Goal: Transaction & Acquisition: Purchase product/service

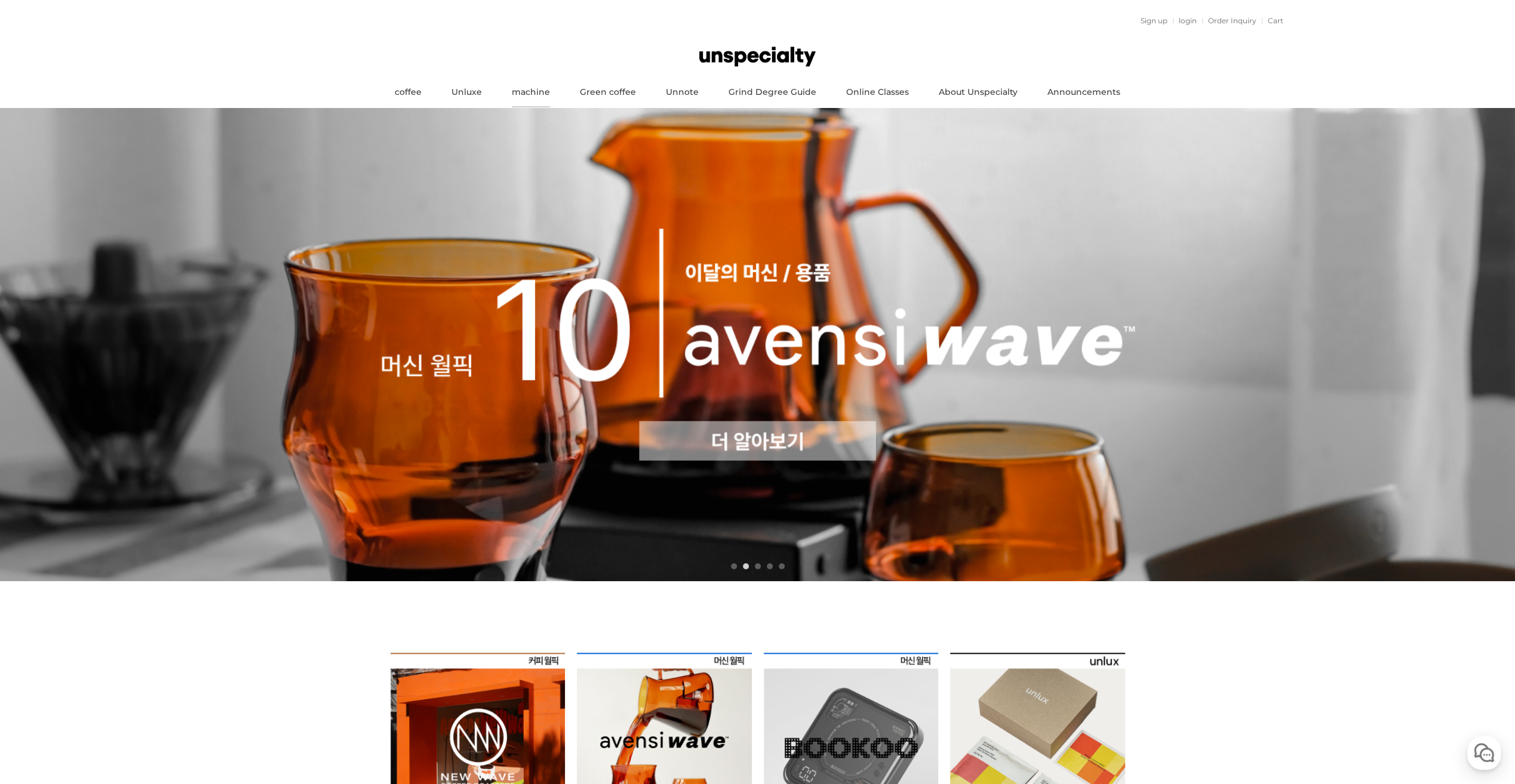
click at [549, 91] on link "machine" at bounding box center [531, 93] width 68 height 30
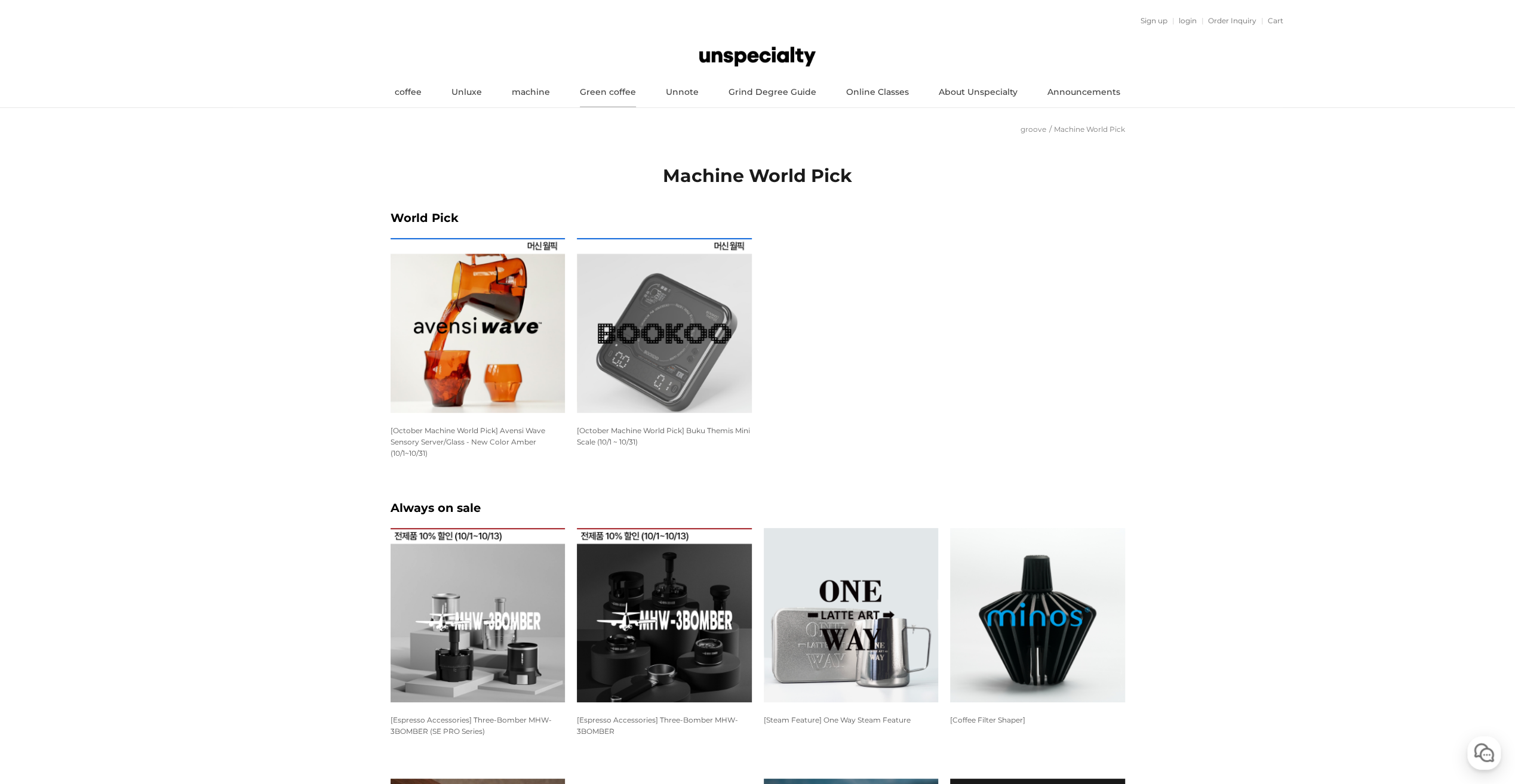
click at [606, 92] on link "Green coffee" at bounding box center [608, 93] width 86 height 30
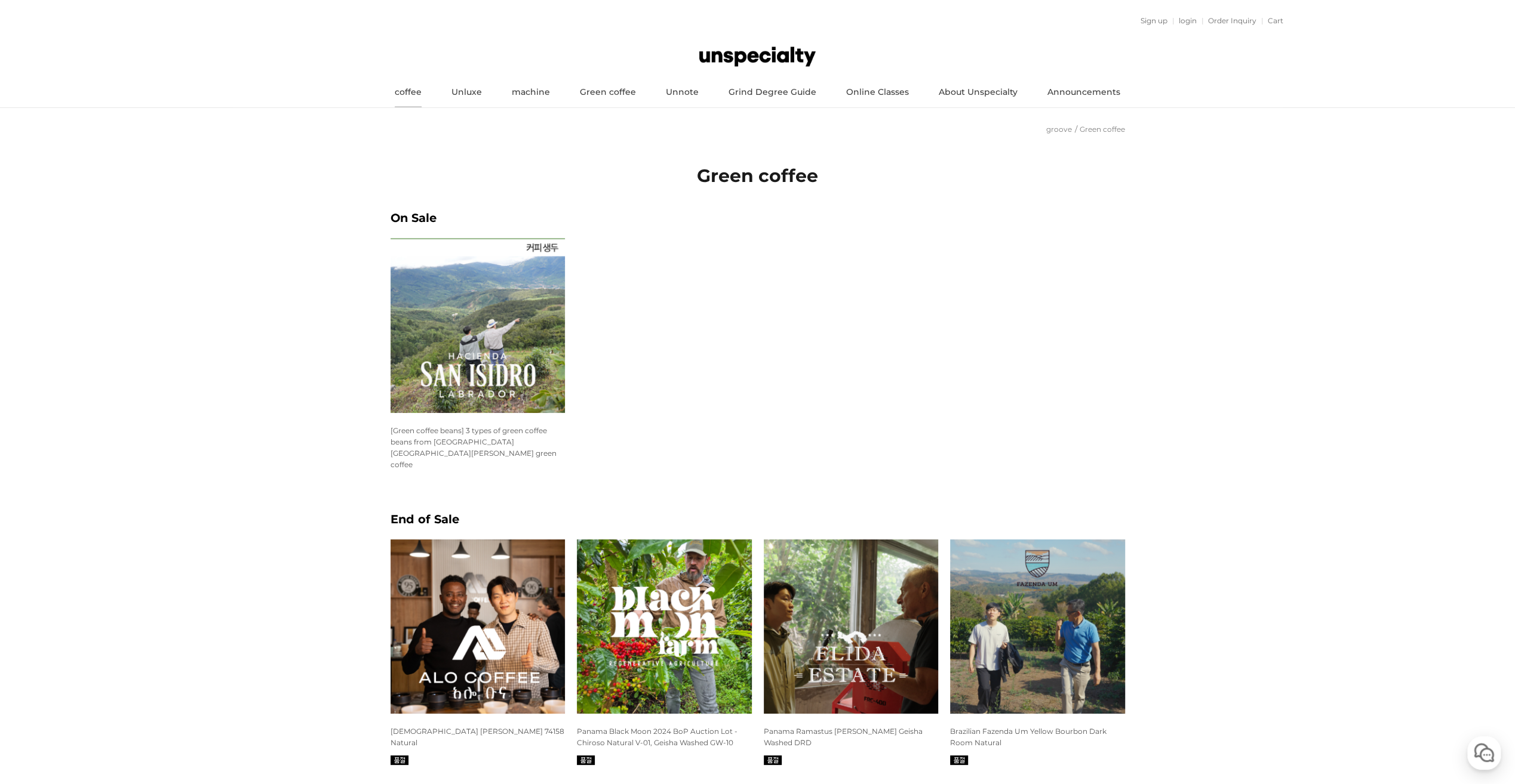
click at [413, 89] on link "coffee" at bounding box center [408, 93] width 57 height 30
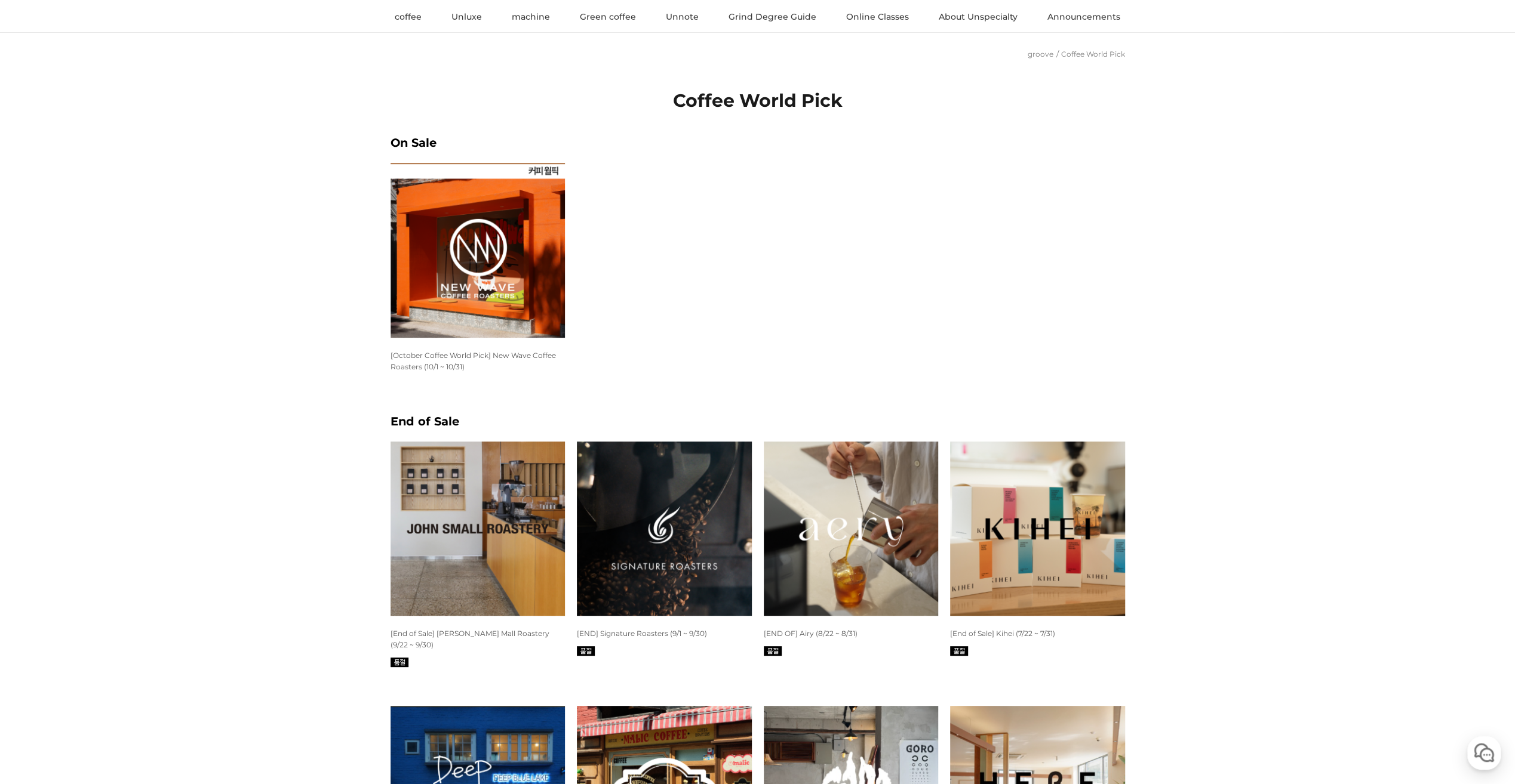
scroll to position [179, 0]
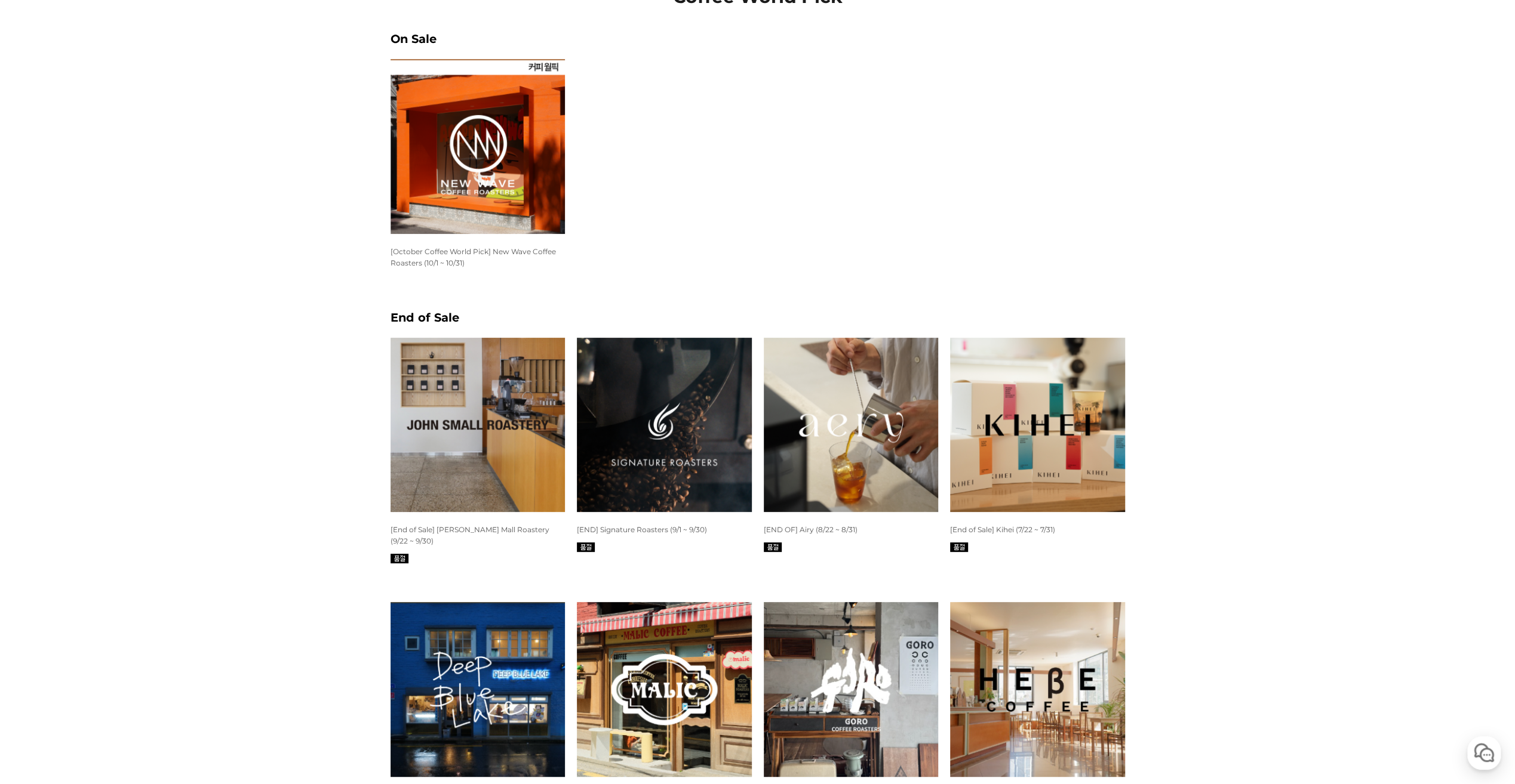
click at [436, 404] on img at bounding box center [478, 425] width 175 height 175
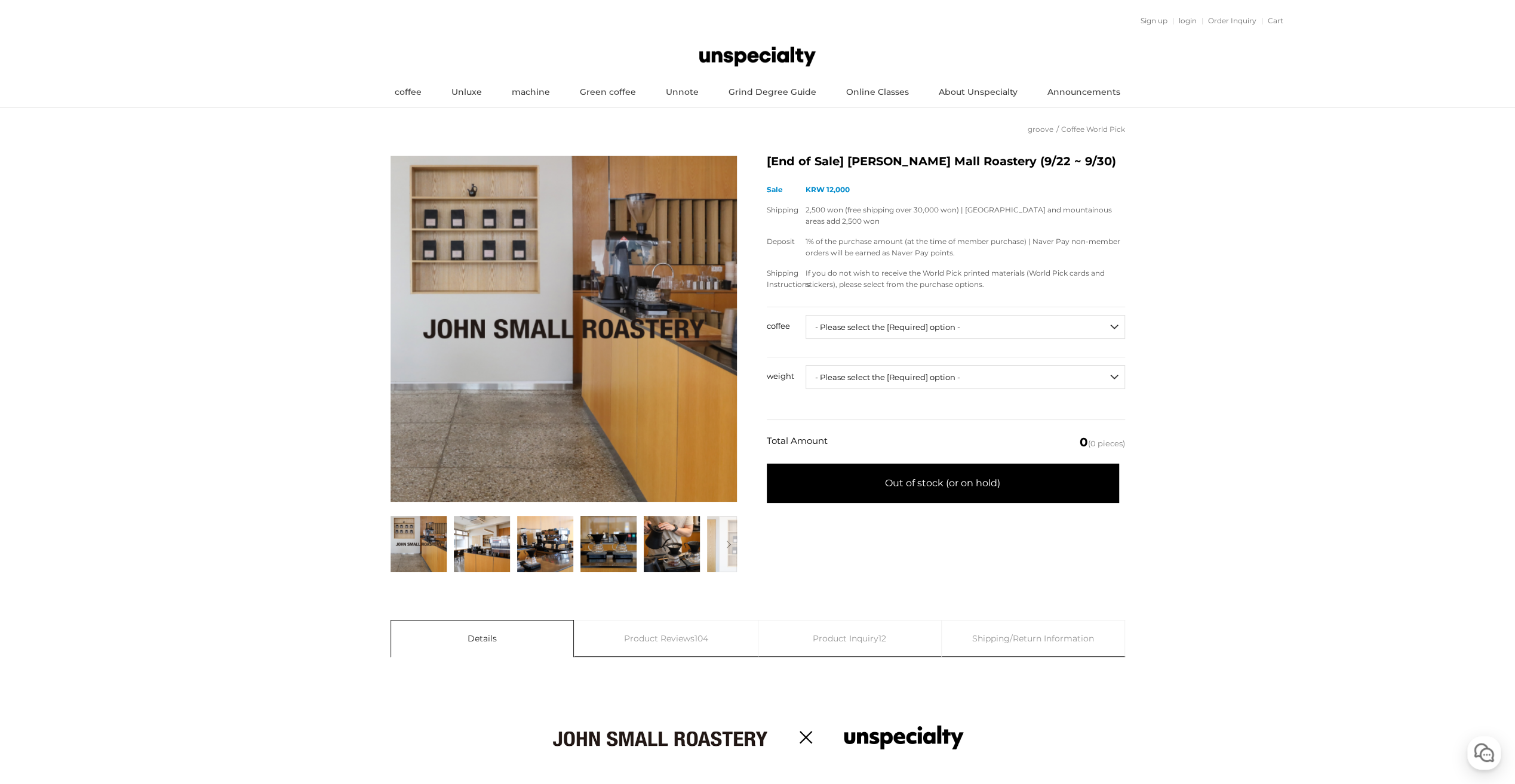
click at [1059, 330] on select "- Please select the [Required] option - ------------------- Unspecialty Grindin…" at bounding box center [965, 326] width 319 height 24
select select "#21 파나마 [PERSON_NAME] [PERSON_NAME] [PERSON_NAME]"
click at [806, 315] on select "- Please select the [Required] option - ------------------- Unspecialty Grindin…" at bounding box center [965, 326] width 319 height 24
click at [952, 377] on select "- Please select the [Required] option - ------------------- 50g" at bounding box center [965, 377] width 319 height 24
select select "50g"
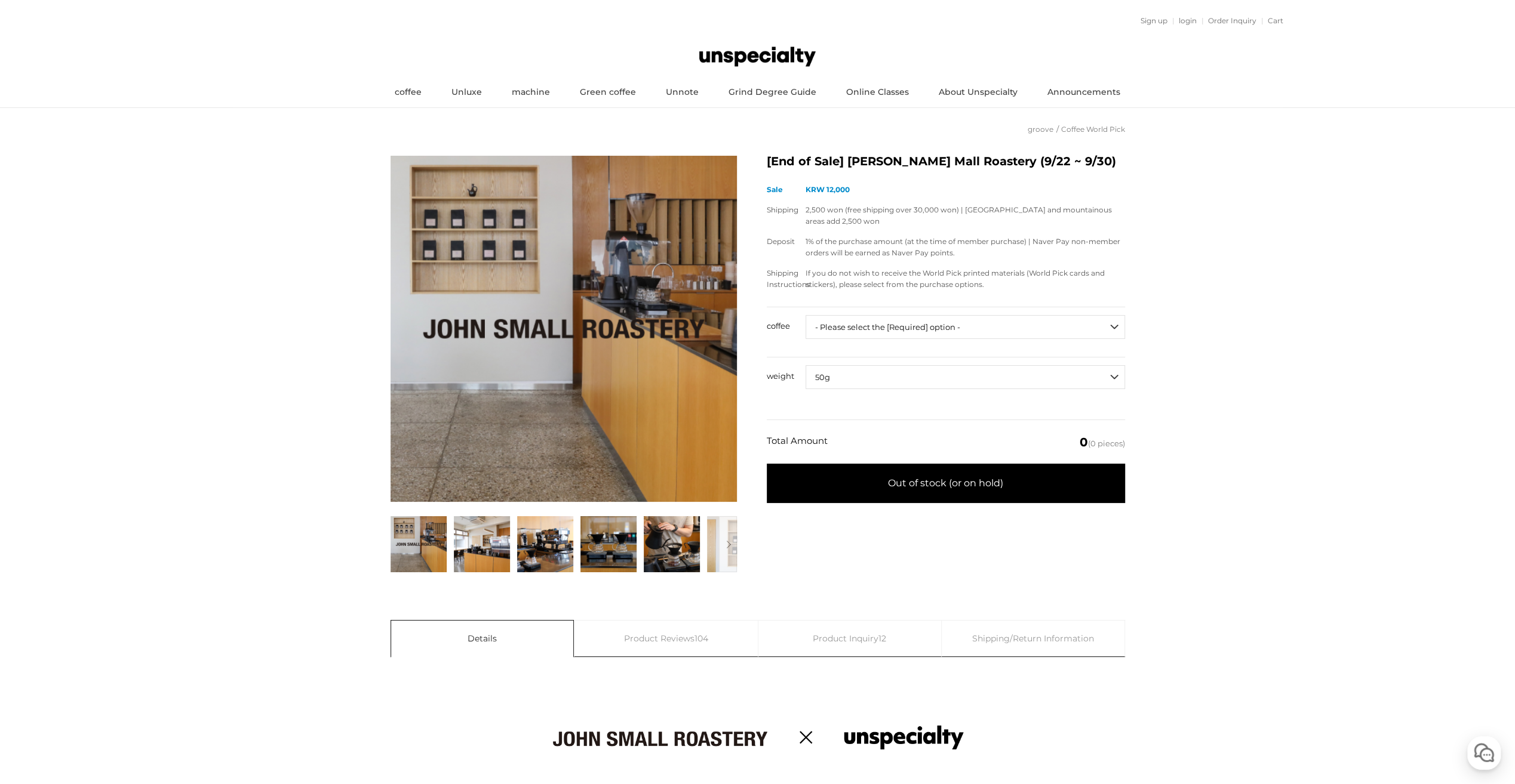
click at [806, 365] on select "- Please select the [Required] option - ------------------- 50g" at bounding box center [965, 377] width 319 height 24
select select "*"
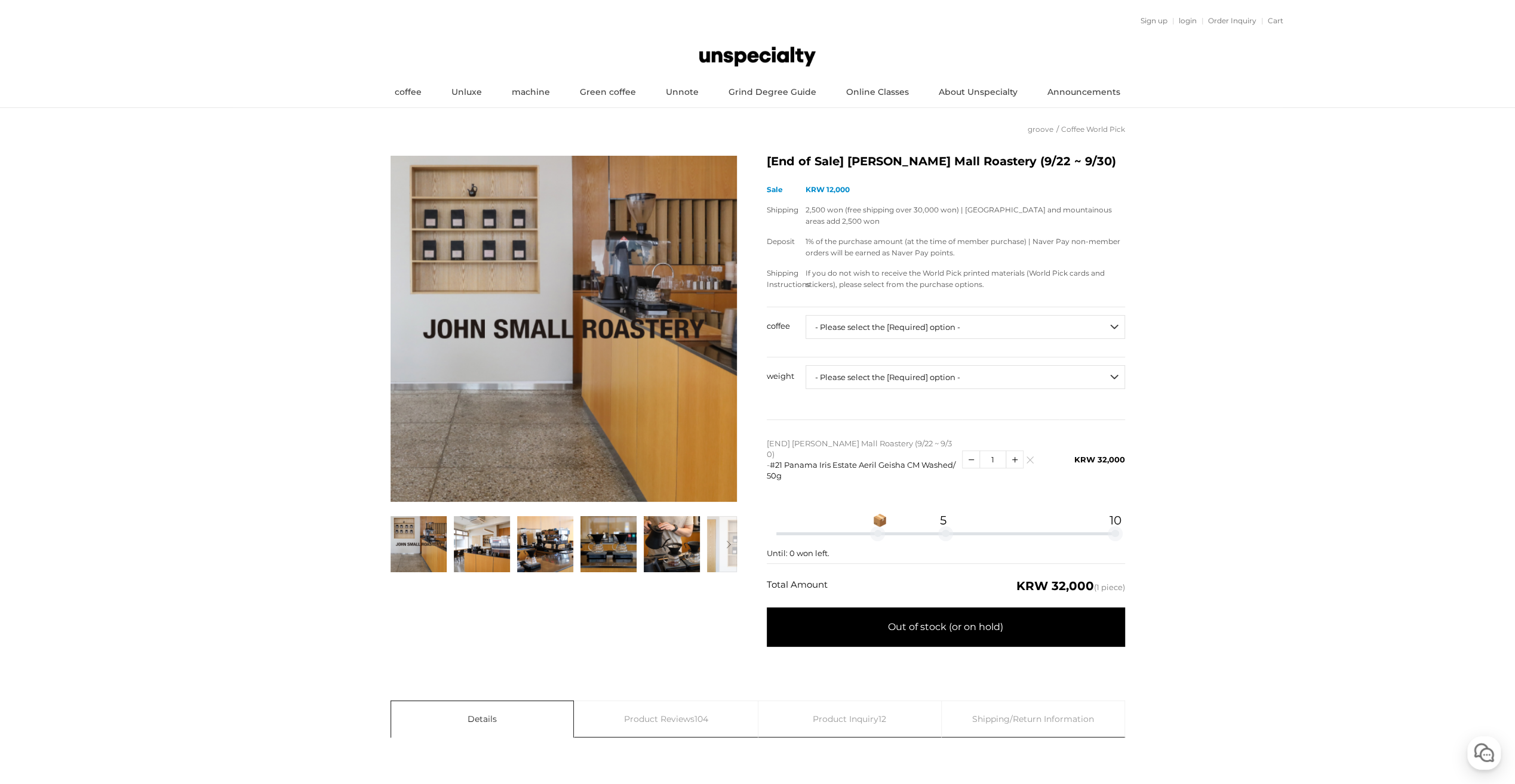
click at [936, 613] on span "Out of stock (or on hold)" at bounding box center [945, 627] width 358 height 40
click at [929, 328] on select "- Please select the [Required] option - ------------------- Unspecialty Grindin…" at bounding box center [965, 326] width 319 height 24
select select "#2 과테말라 엘 템픽스케 카투아이 워시드 Lot.76"
click at [806, 315] on select "- Please select the [Required] option - ------------------- Unspecialty Grindin…" at bounding box center [965, 326] width 319 height 24
click at [1042, 379] on select "- Please select the [Required] option - ------------------- 200g" at bounding box center [965, 377] width 319 height 24
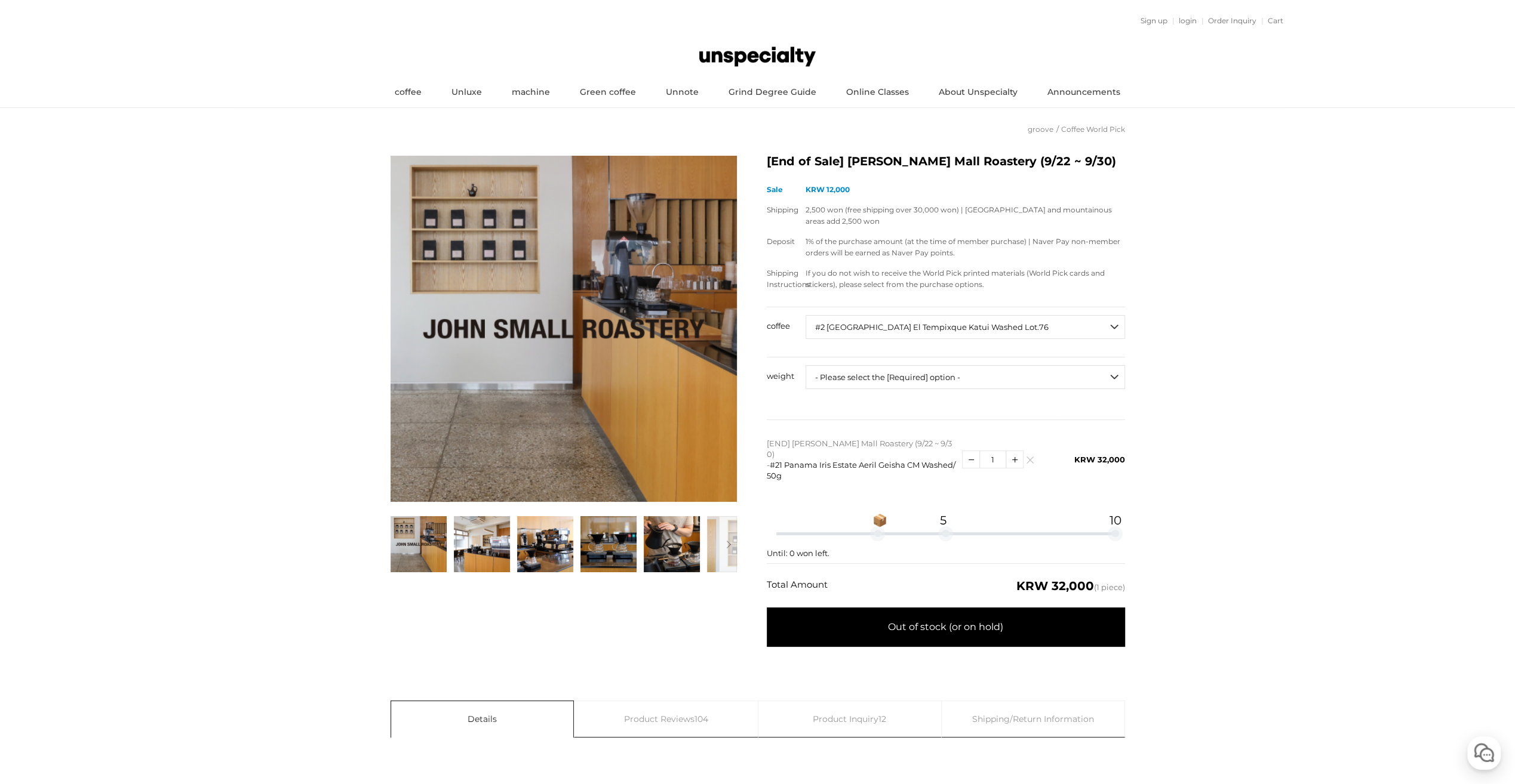
select select "200g"
click at [806, 365] on select "- Please select the [Required] option - ------------------- 200g" at bounding box center [965, 377] width 319 height 24
select select "*"
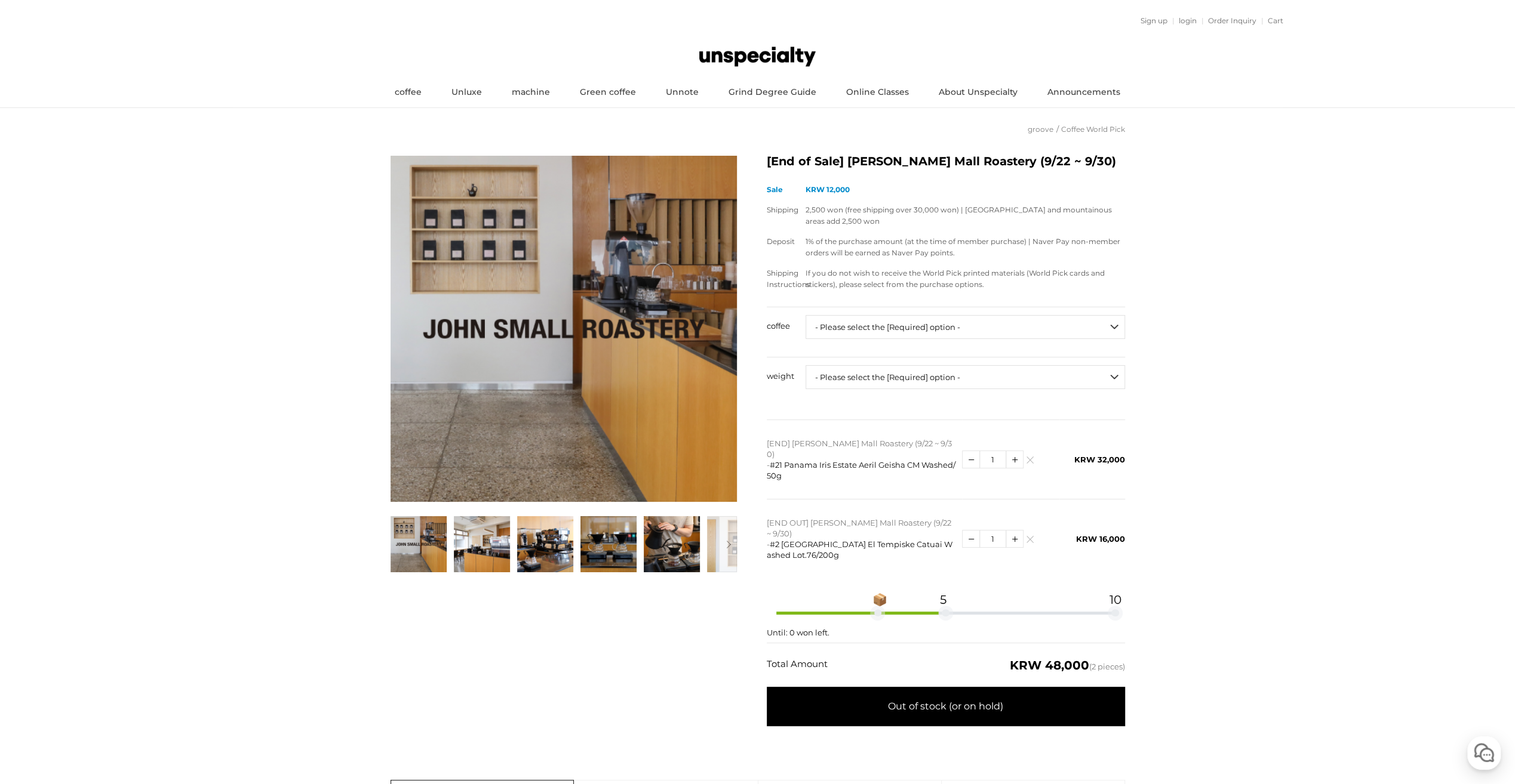
click at [1028, 456] on link at bounding box center [1029, 460] width 7 height 7
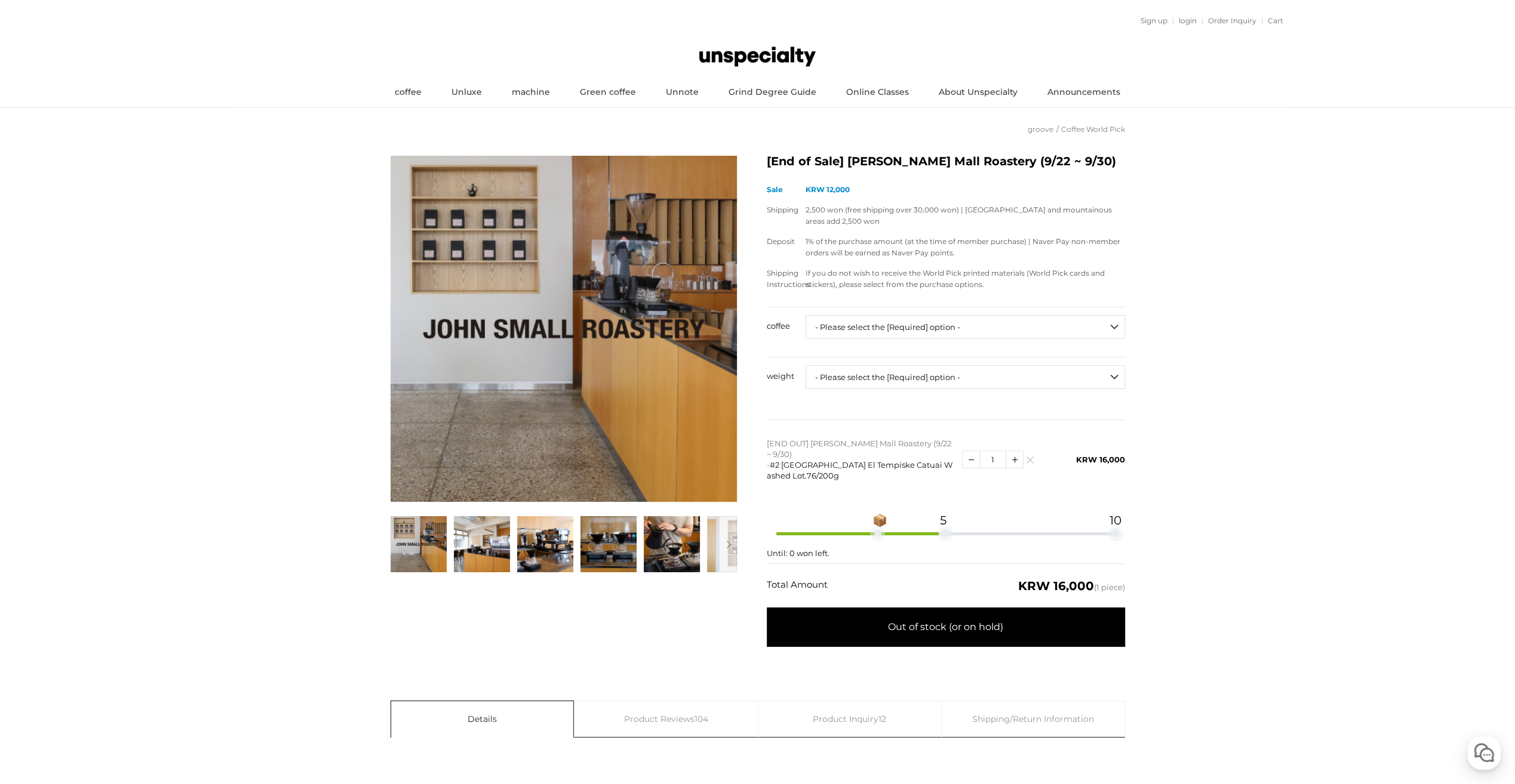
click at [1017, 607] on span "Out of stock (or on hold)" at bounding box center [945, 627] width 358 height 40
click at [1077, 327] on select "- Please select the [Required] option - ------------------- Unspecialty Grindin…" at bounding box center [965, 326] width 319 height 24
select select "시즈널 블렌드 (하우스 블렌드)"
click at [806, 315] on select "- Please select the [Required] option - ------------------- Unspecialty Grindin…" at bounding box center [965, 326] width 319 height 24
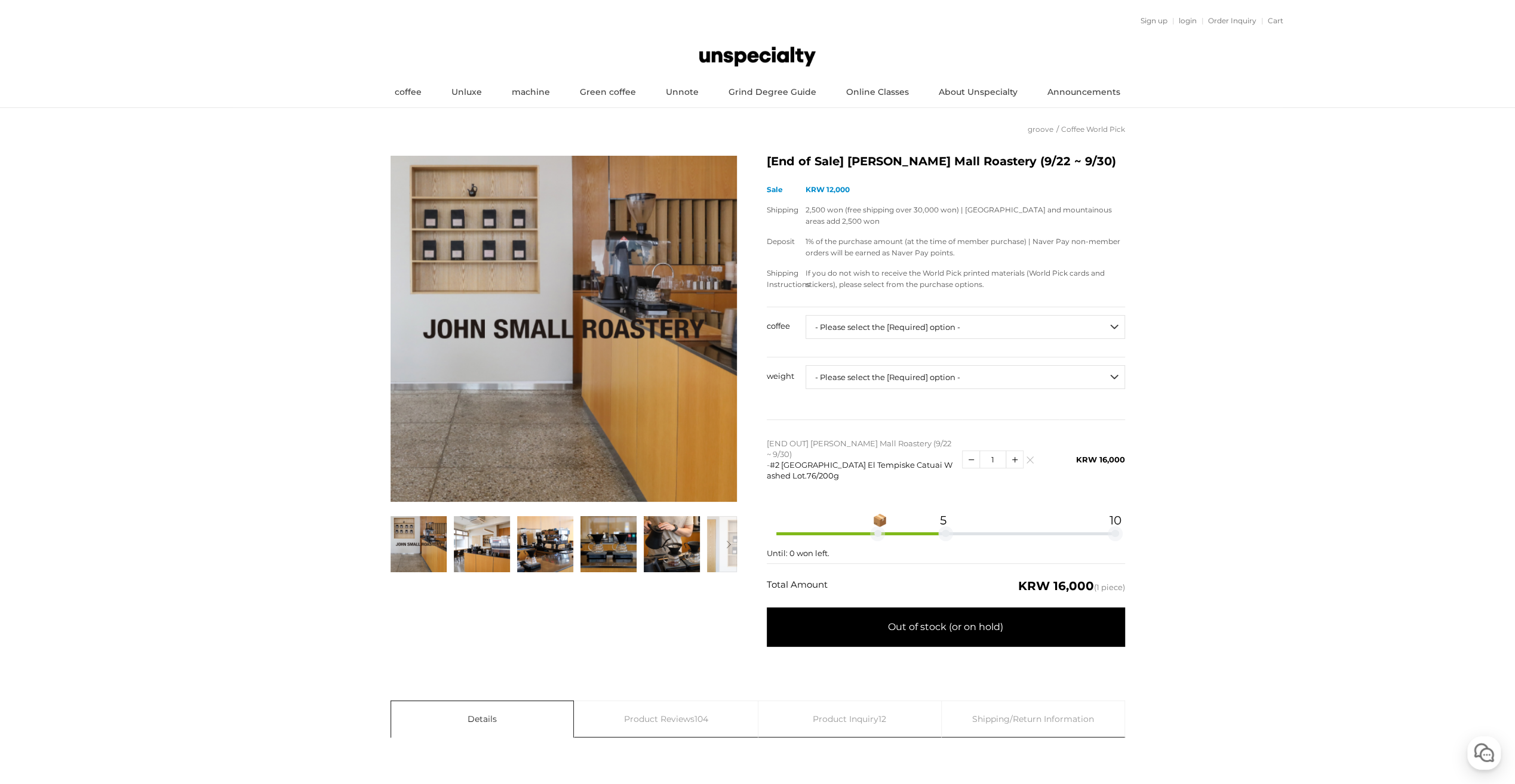
click at [1044, 381] on select "- Please select the [Required] option - ------------------- 200g 500g" at bounding box center [965, 377] width 319 height 24
select select "200g"
click at [806, 365] on select "- Please select the [Required] option - ------------------- 200g 500g" at bounding box center [965, 377] width 319 height 24
select select "*"
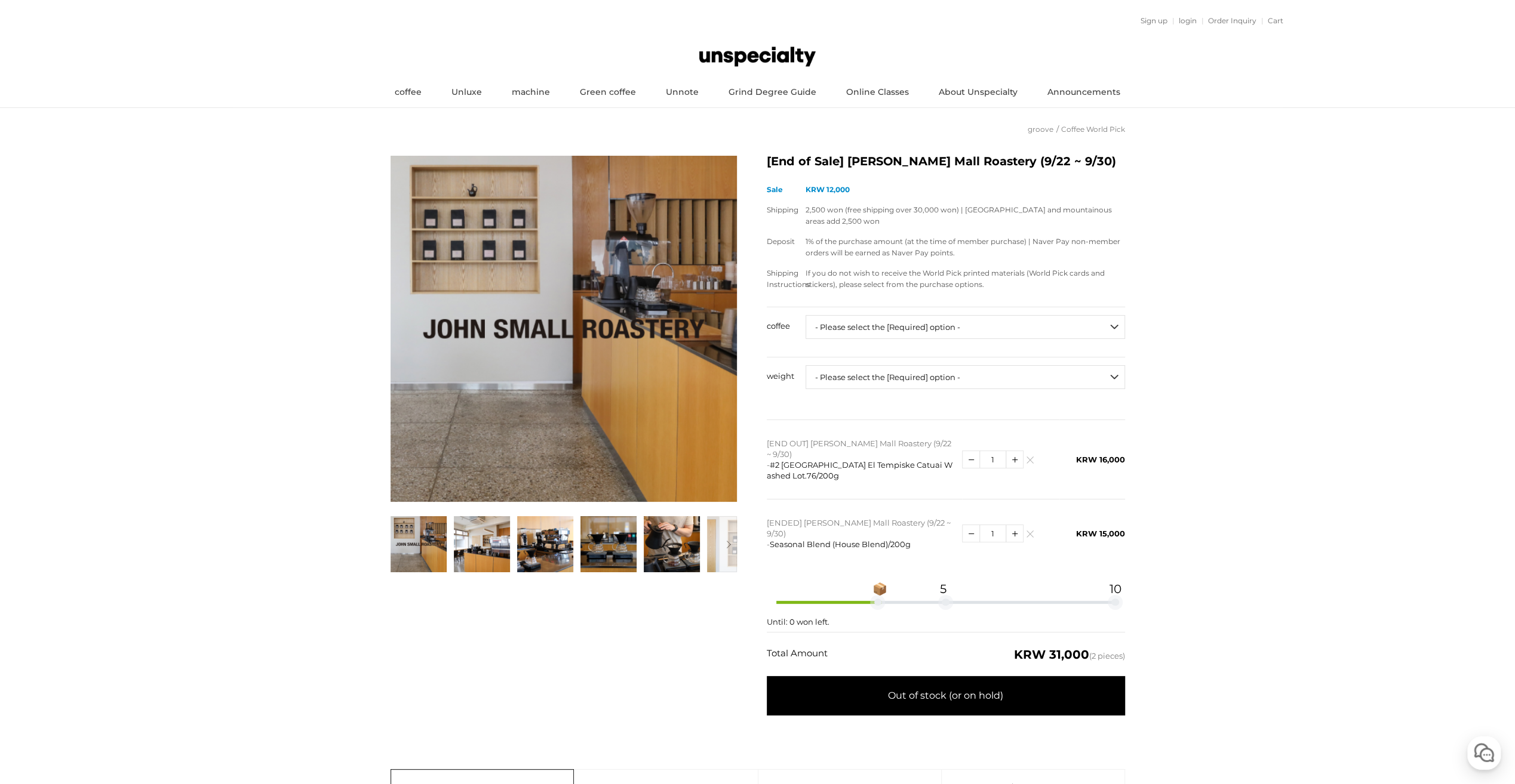
click at [1028, 460] on img at bounding box center [1029, 462] width 6 height 6
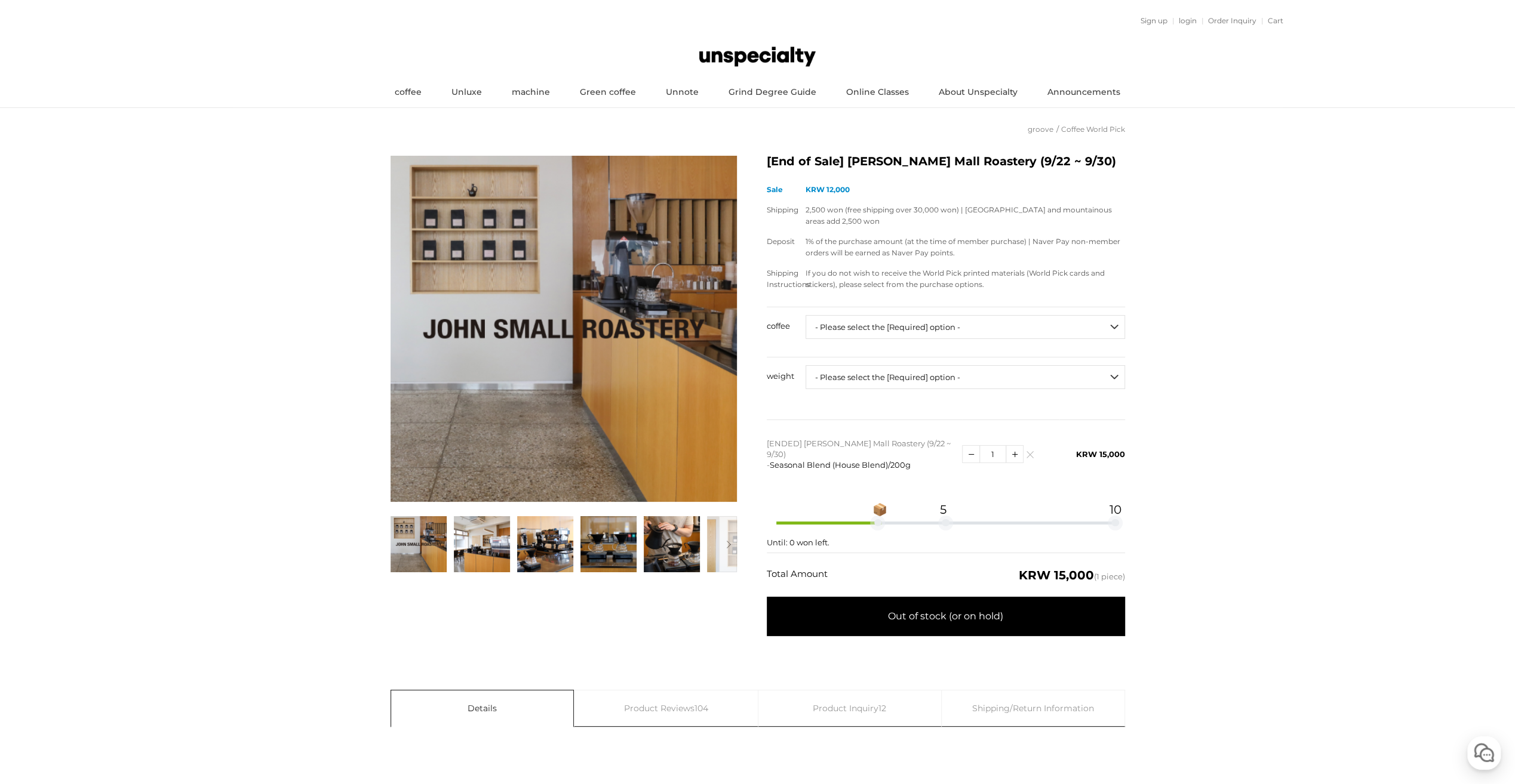
click at [1019, 606] on span "Out of stock (or on hold)" at bounding box center [945, 616] width 358 height 40
click at [1014, 328] on select "- Please select the [Required] option - ------------------- Unspecialty Grindin…" at bounding box center [965, 326] width 319 height 24
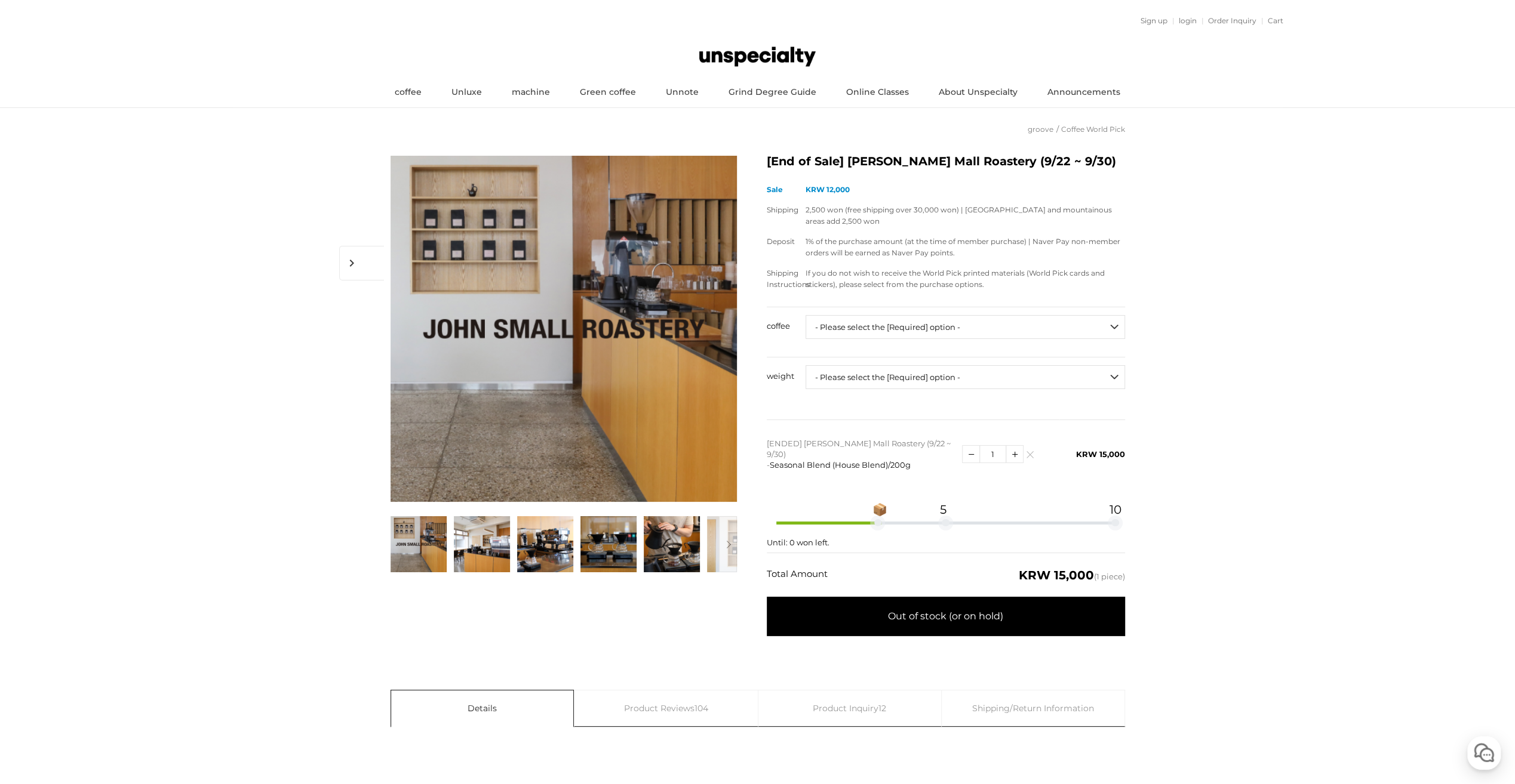
select select "#3 에티오피아 예가체프 게뎁 단체 워시드"
click at [806, 315] on select "- Please select the [Required] option - ------------------- Unspecialty Grindin…" at bounding box center [965, 326] width 319 height 24
click at [1083, 369] on select "- Please select the [Required] option - ------------------- 200g" at bounding box center [965, 377] width 319 height 24
click at [1071, 433] on td "KRW 15,000" at bounding box center [1092, 454] width 65 height 69
click at [1068, 383] on select "- Please select the [Required] option - ------------------- 200g" at bounding box center [965, 377] width 319 height 24
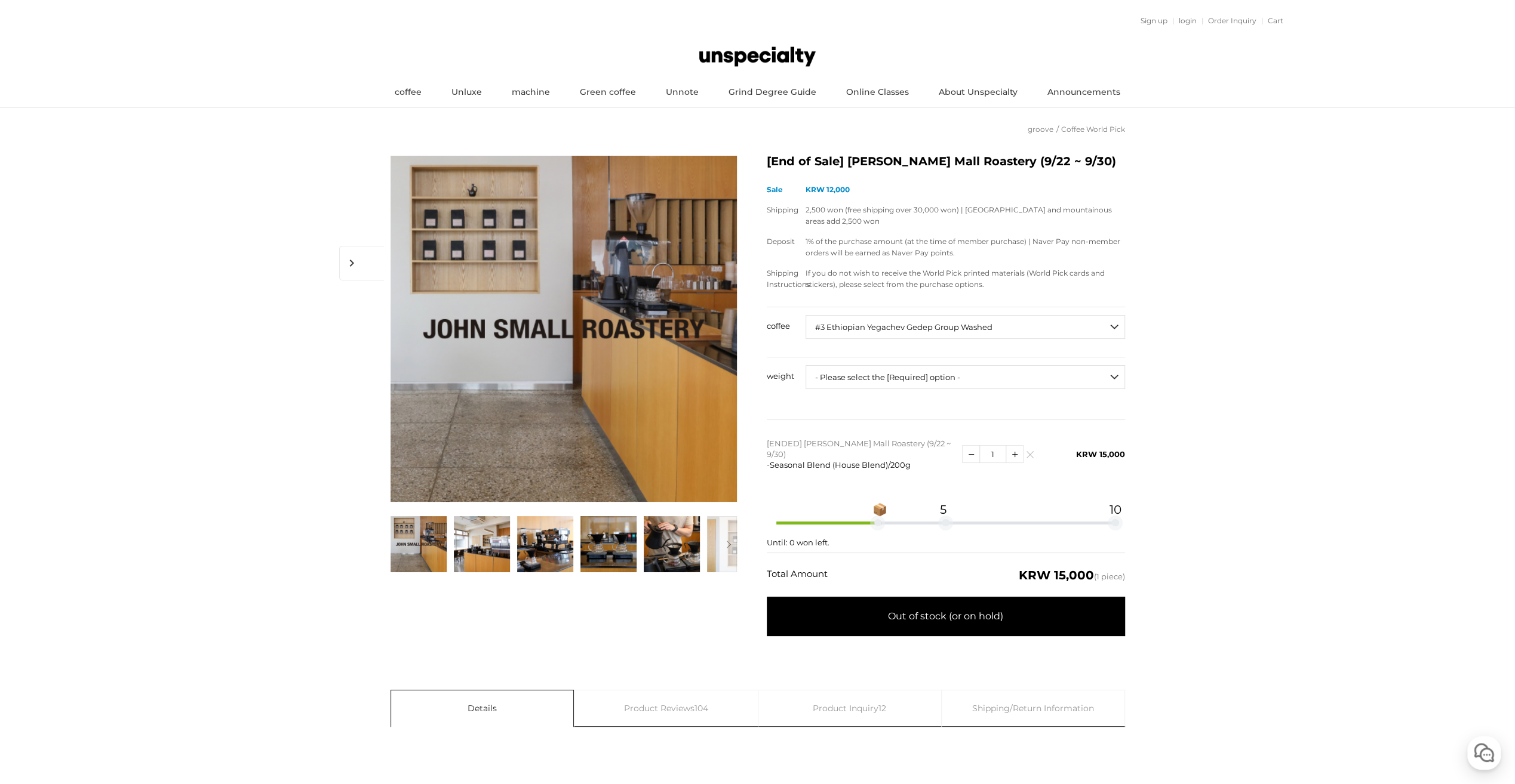
select select "200g"
click at [806, 365] on select "- Please select the [Required] option - ------------------- 200g" at bounding box center [965, 377] width 319 height 24
select select "*"
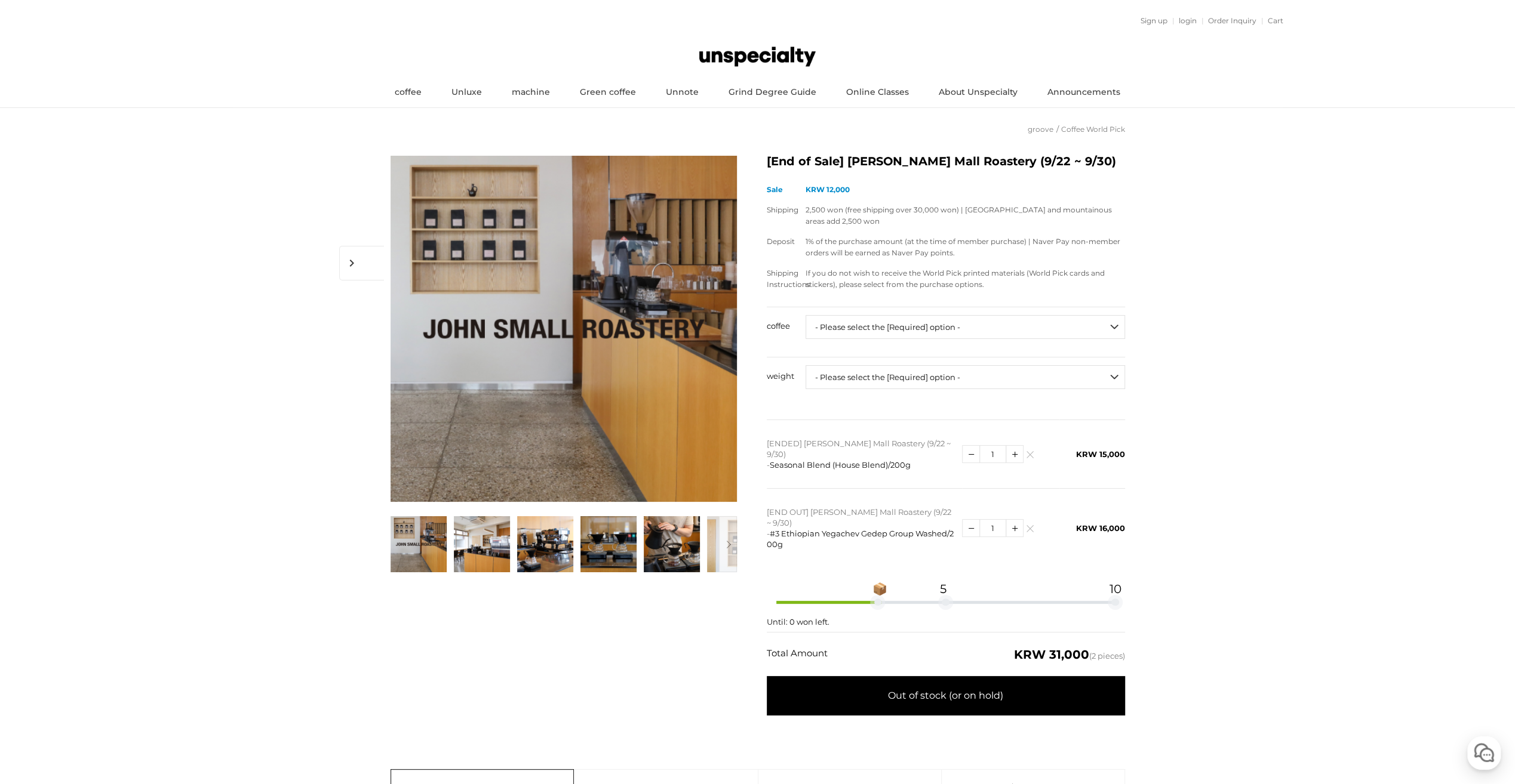
click at [1028, 454] on img at bounding box center [1029, 457] width 6 height 6
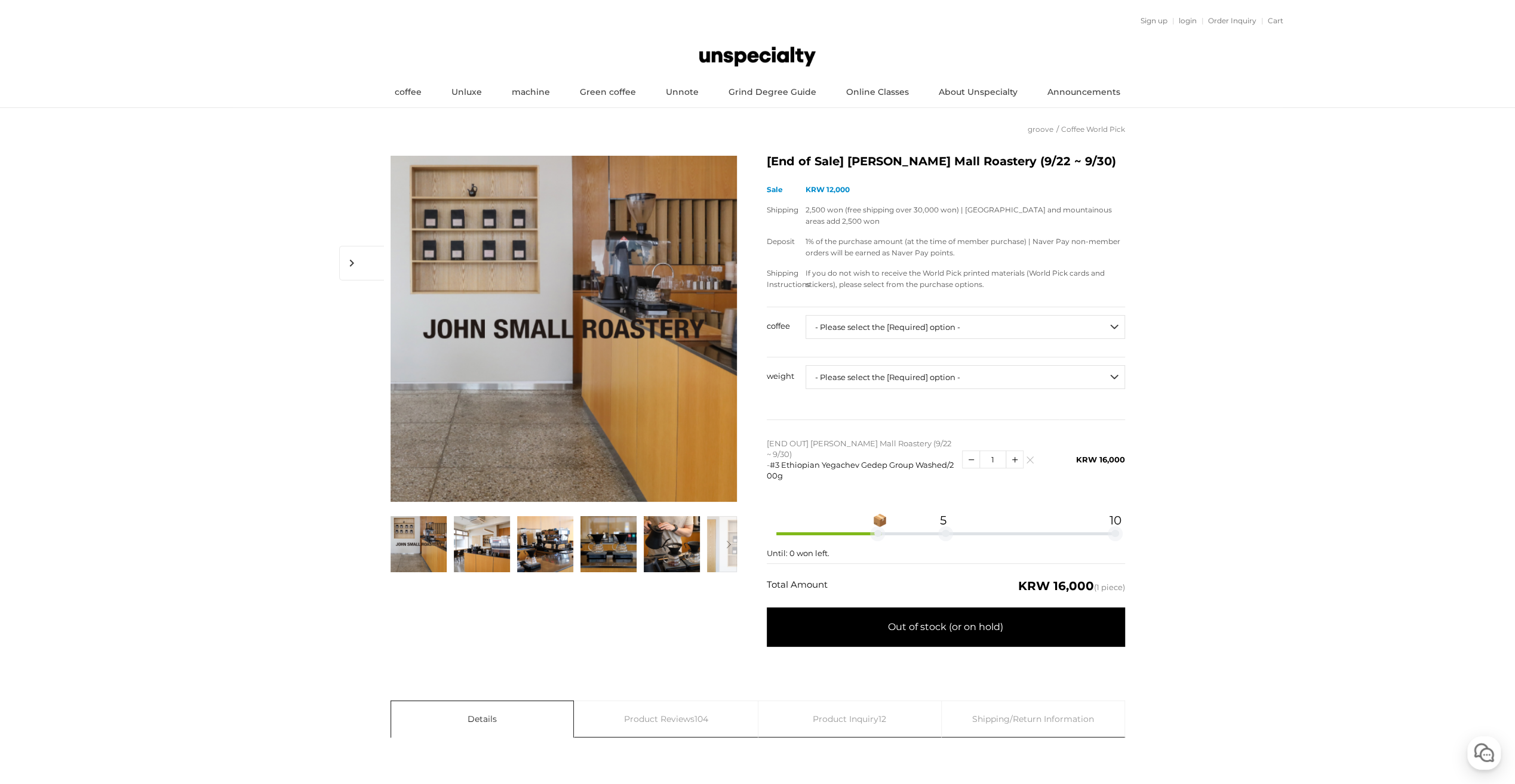
click at [1029, 328] on select "- Please select the [Required] option - ------------------- Unspecialty Grindin…" at bounding box center [965, 326] width 319 height 24
click at [1032, 327] on select "- Please select the [Required] option - ------------------- Unspecialty Grindin…" at bounding box center [965, 326] width 319 height 24
select select "[9.25 오픈] #28 파나마 하시엔다 라 에스메랄다 하라미요 마리오 아바호 3NB 게이샤 내추럴"
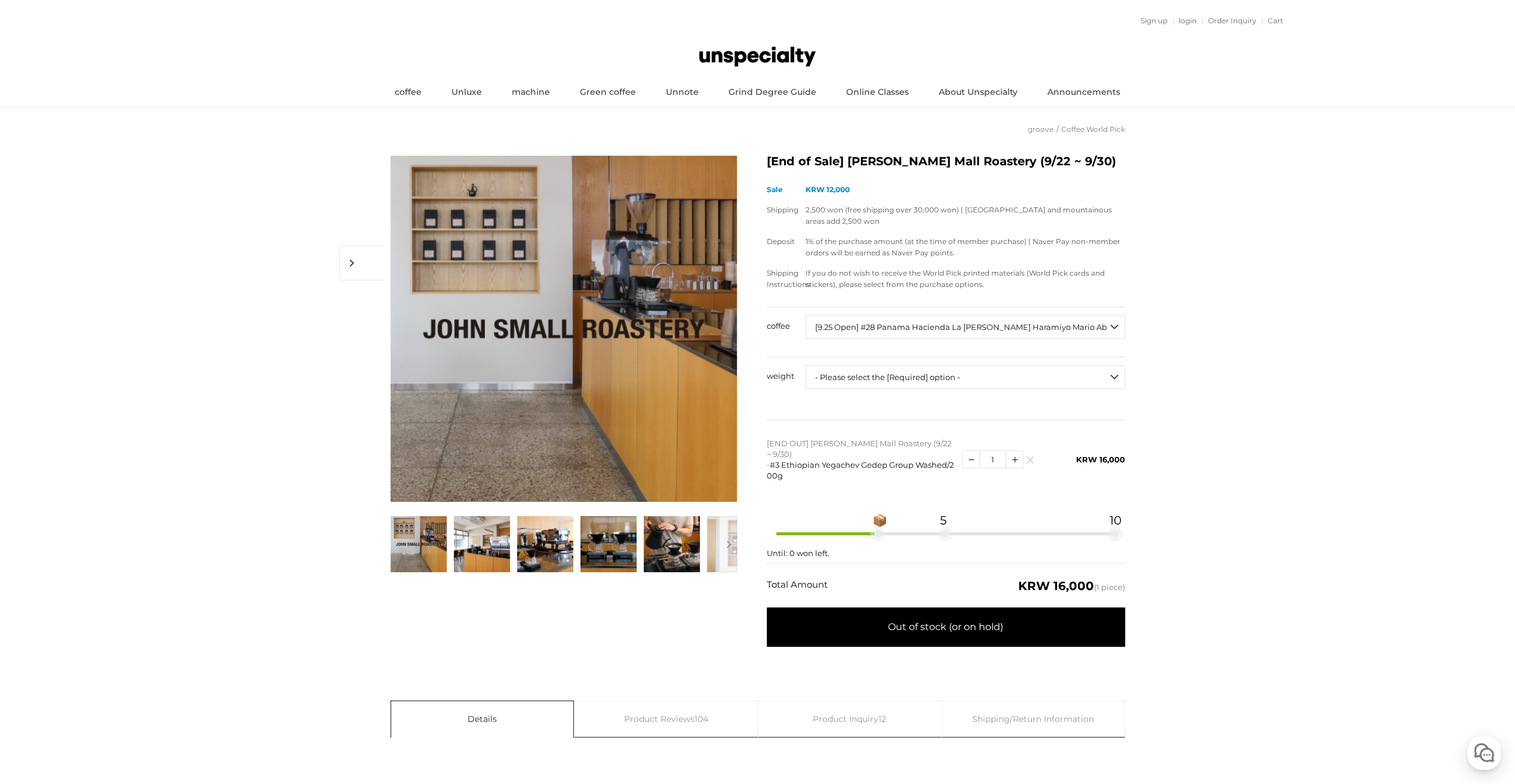
click at [806, 315] on select "- Please select the [Required] option - ------------------- Unspecialty Grindin…" at bounding box center [965, 326] width 319 height 24
click at [1062, 377] on select "- Please select the [Required] option - ------------------- 50g" at bounding box center [965, 377] width 319 height 24
select select "50g"
click at [806, 365] on select "- Please select the [Required] option - ------------------- 50g" at bounding box center [965, 377] width 319 height 24
select select "*"
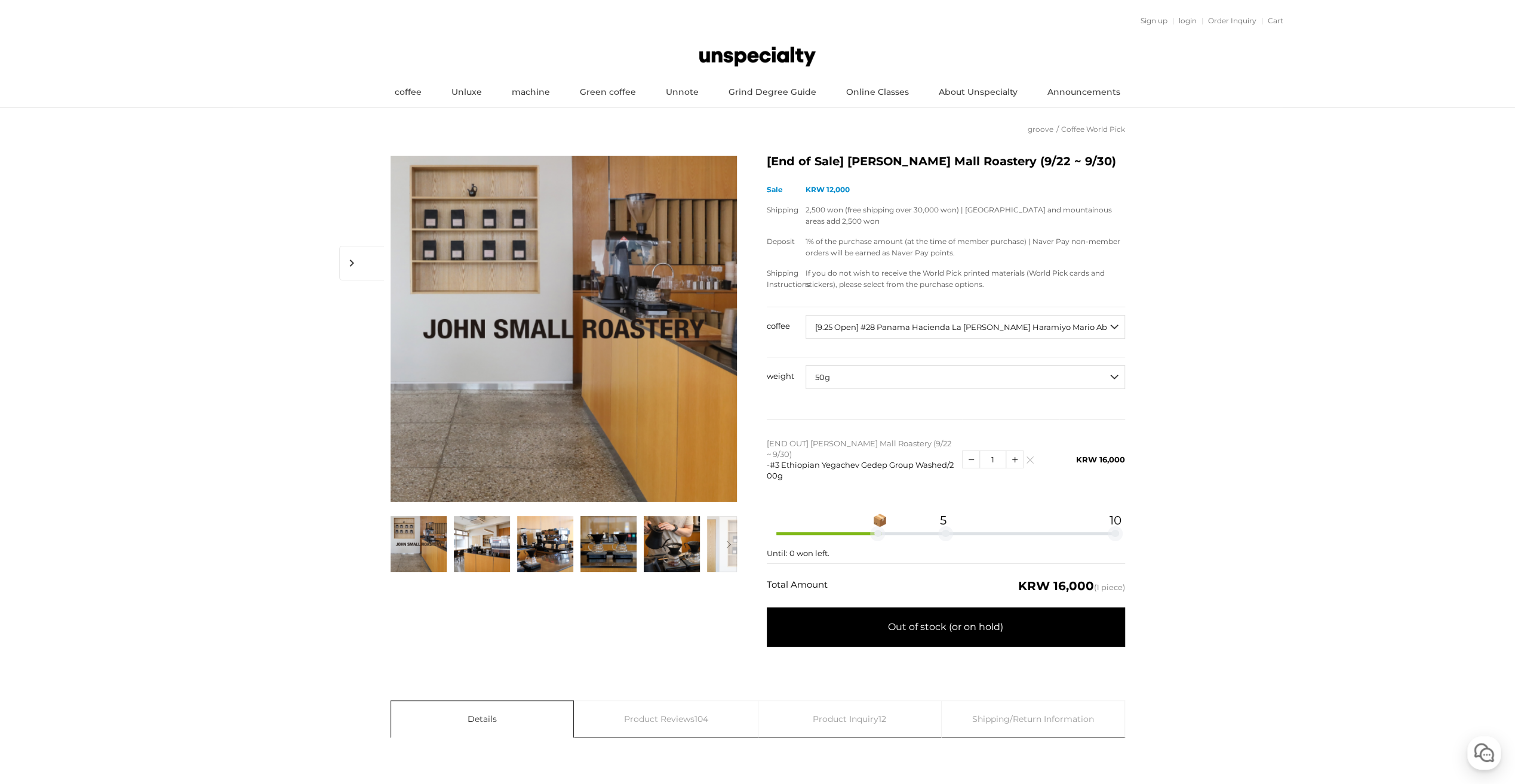
select select "*"
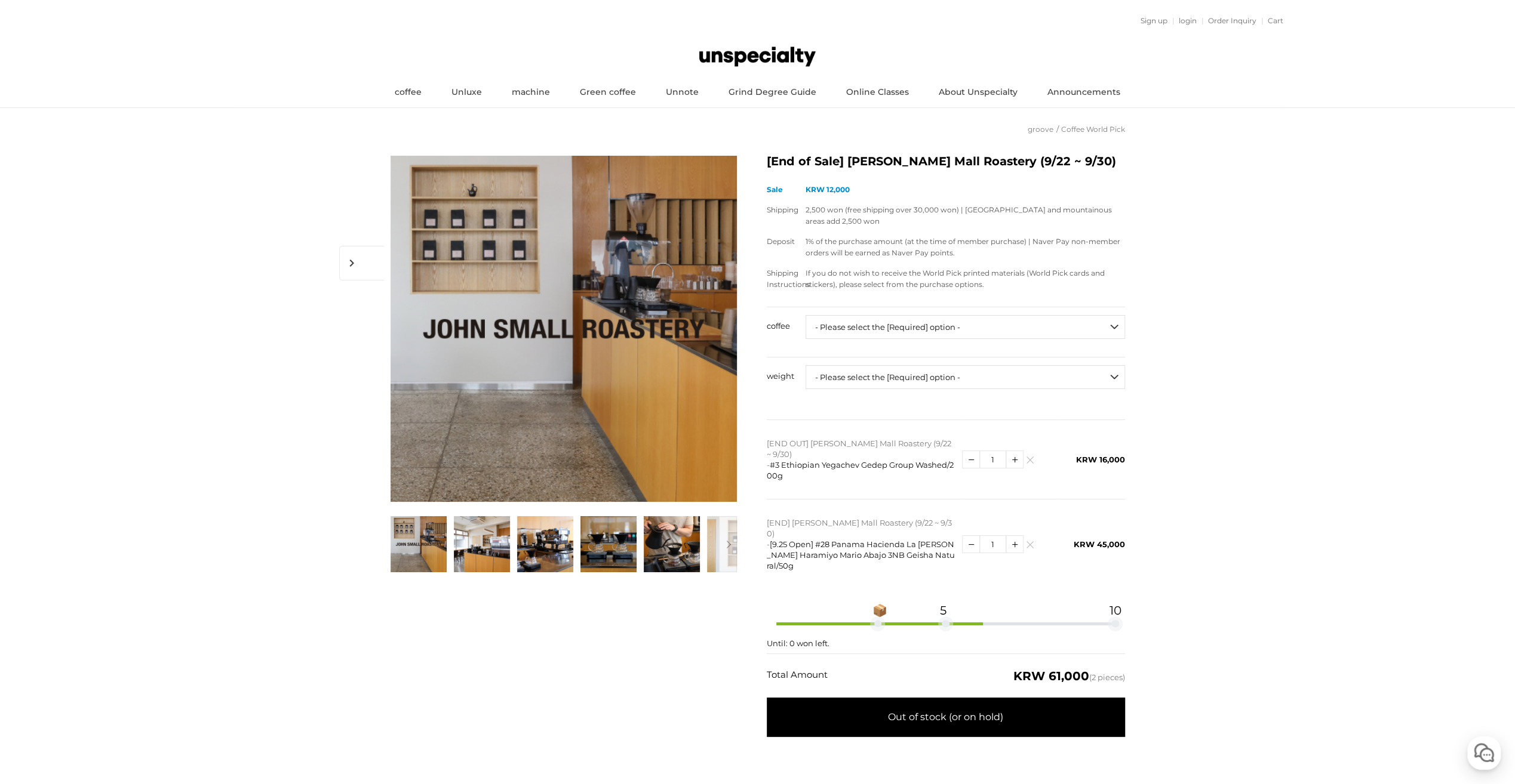
click at [1027, 460] on img at bounding box center [1029, 462] width 6 height 6
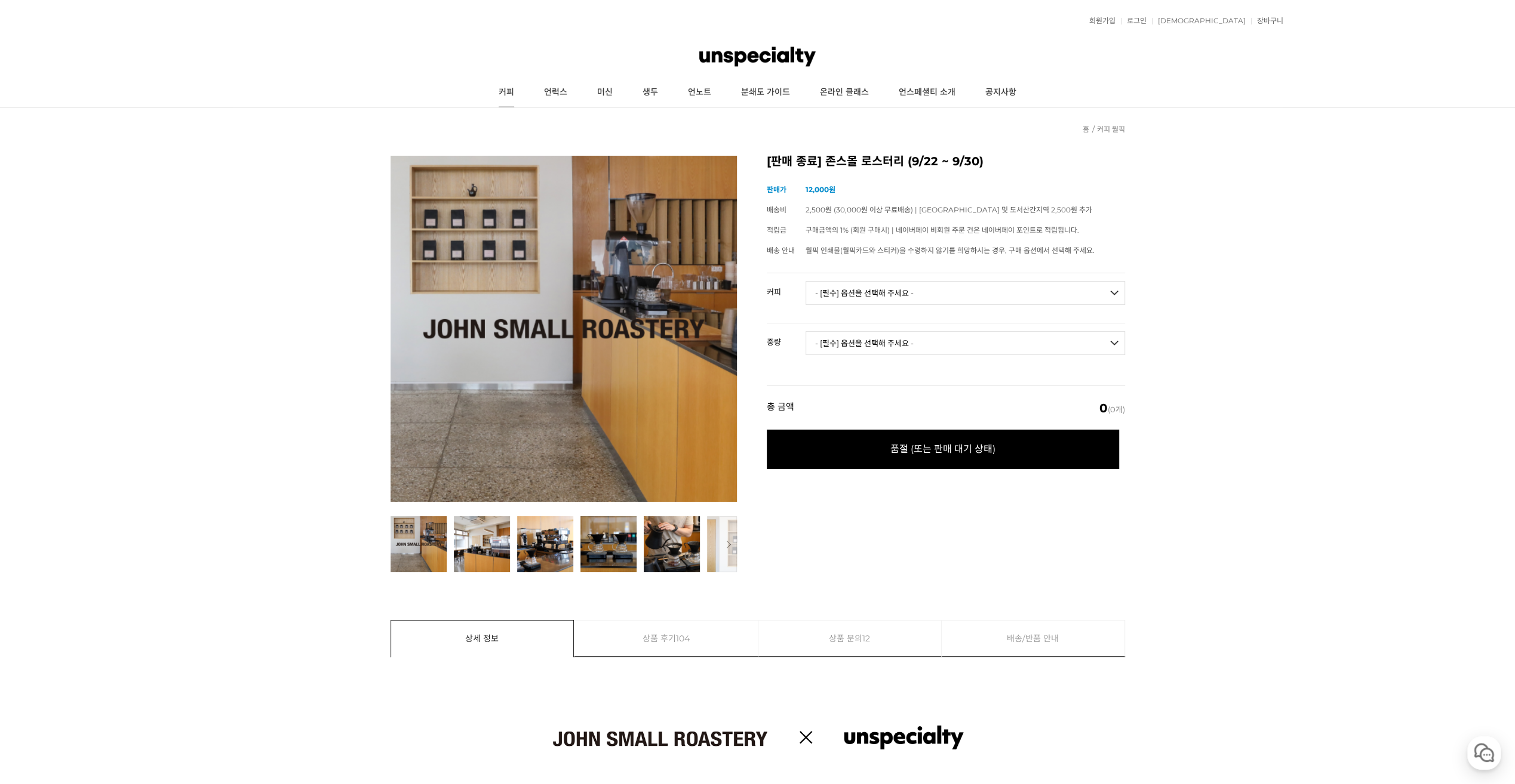
click at [516, 92] on link "커피" at bounding box center [506, 93] width 45 height 30
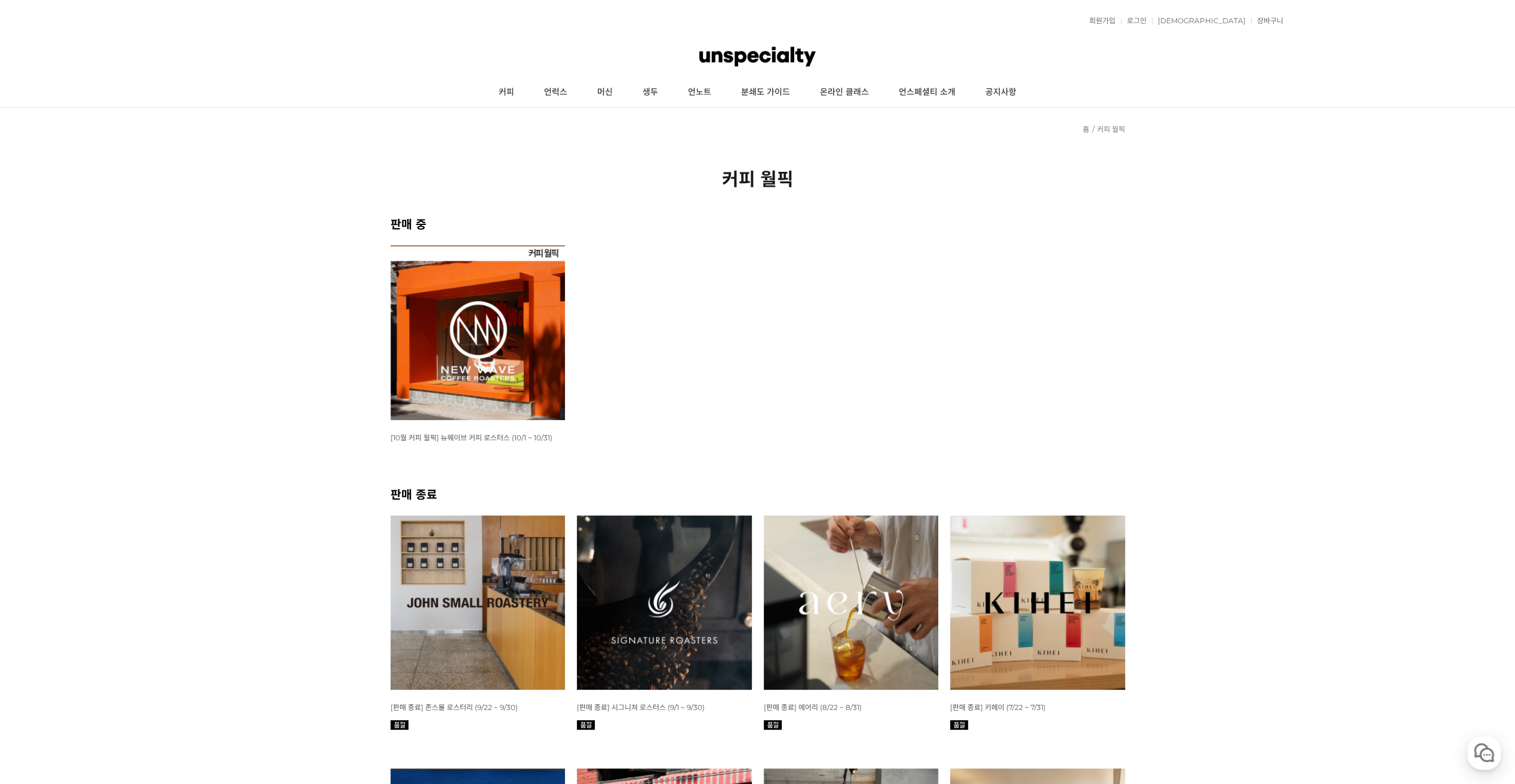
click at [448, 315] on img at bounding box center [478, 332] width 175 height 175
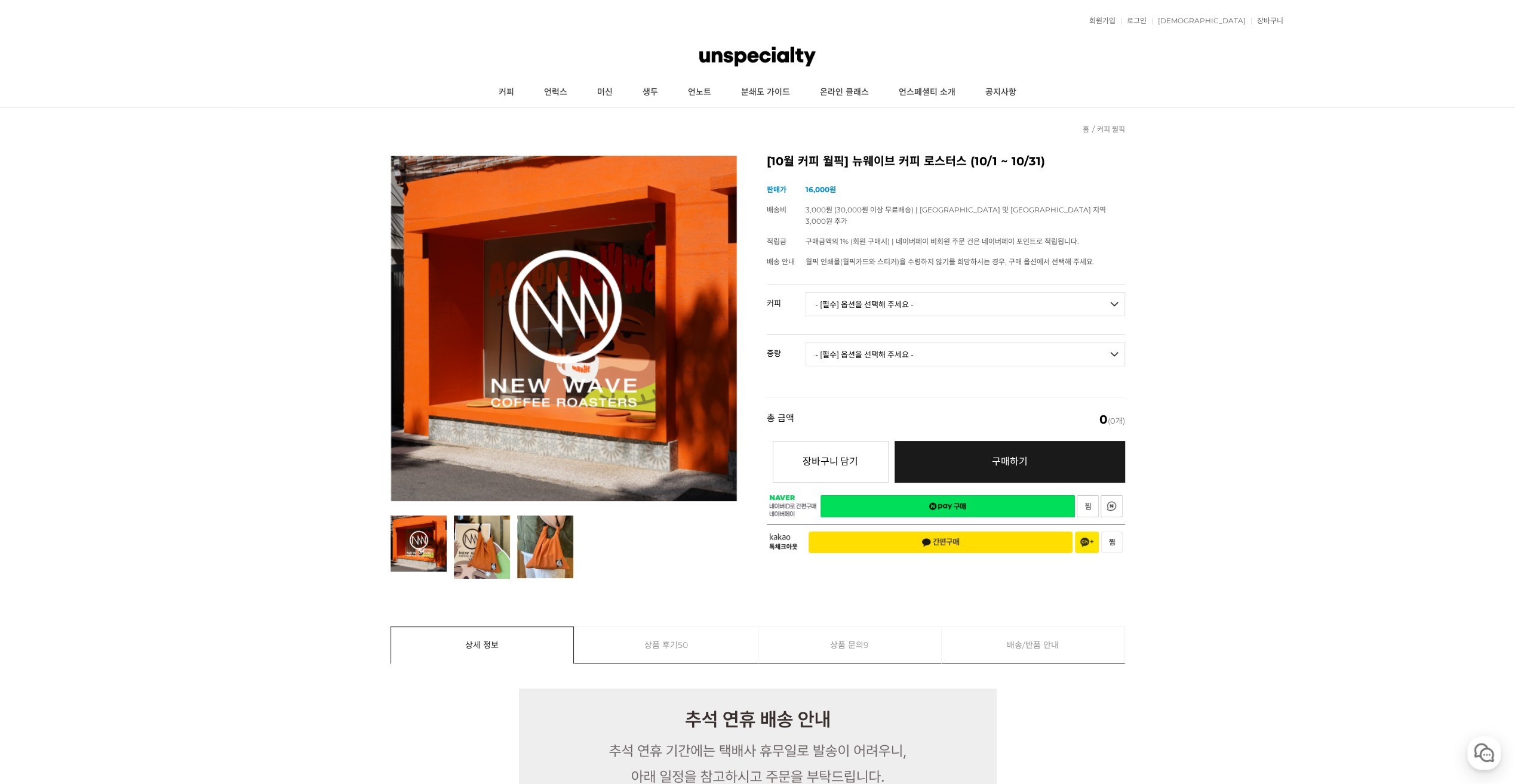
click at [1090, 293] on select "- [필수] 옵션을 선택해 주세요 - ------------------- 언스페셜티 분쇄도 가이드 종이 받기 (주문 1건당 최대 1개 제공) …" at bounding box center [965, 304] width 319 height 24
drag, startPoint x: 1254, startPoint y: 279, endPoint x: 1259, endPoint y: 280, distance: 5.1
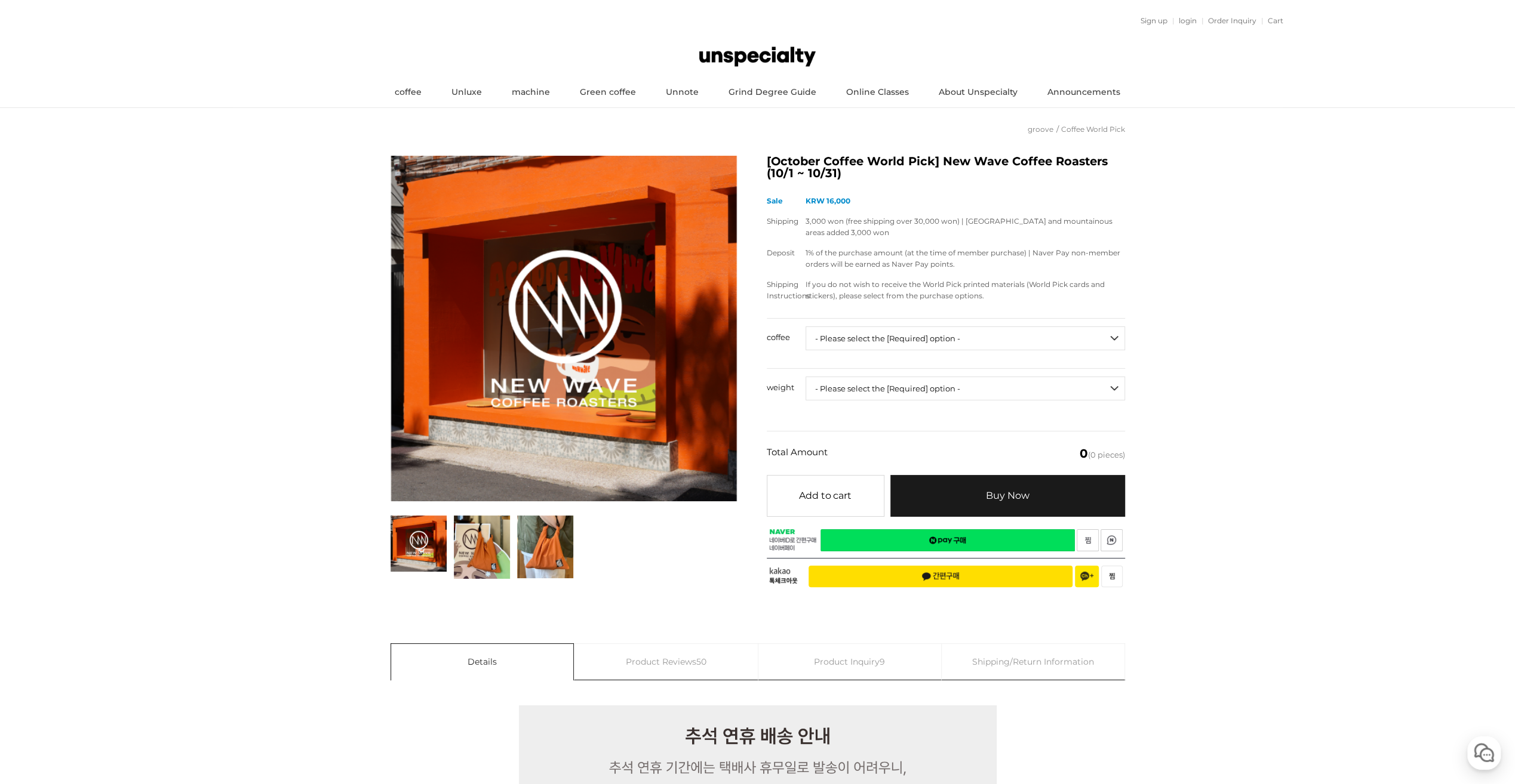
click at [1075, 334] on select "- Please select the [Required] option - ------------------- Get Unspecialty Gri…" at bounding box center [965, 338] width 319 height 24
select select "[10.8 오픈] #28 코스타리카 산타 테레사 2000 게이샤 화이트 허니"
click at [806, 326] on select "- Please select the [Required] option - ------------------- Get Unspecialty Gri…" at bounding box center [965, 338] width 319 height 24
click at [971, 385] on select "- Please select the [Required] option - ------------------- 100g" at bounding box center [965, 388] width 319 height 24
select select "100g"
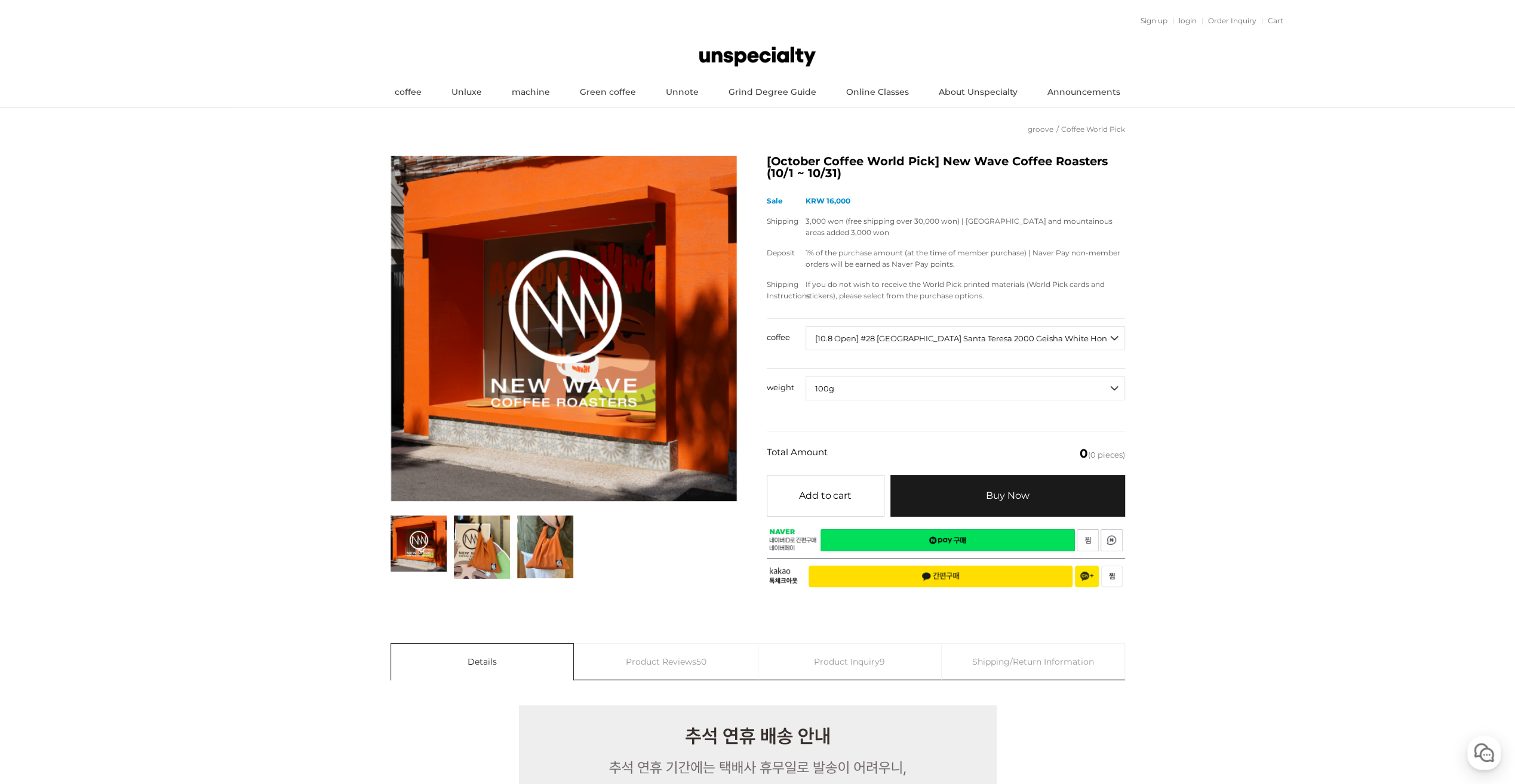
click at [806, 377] on select "- Please select the [Required] option - ------------------- 100g" at bounding box center [965, 388] width 319 height 24
select select "*"
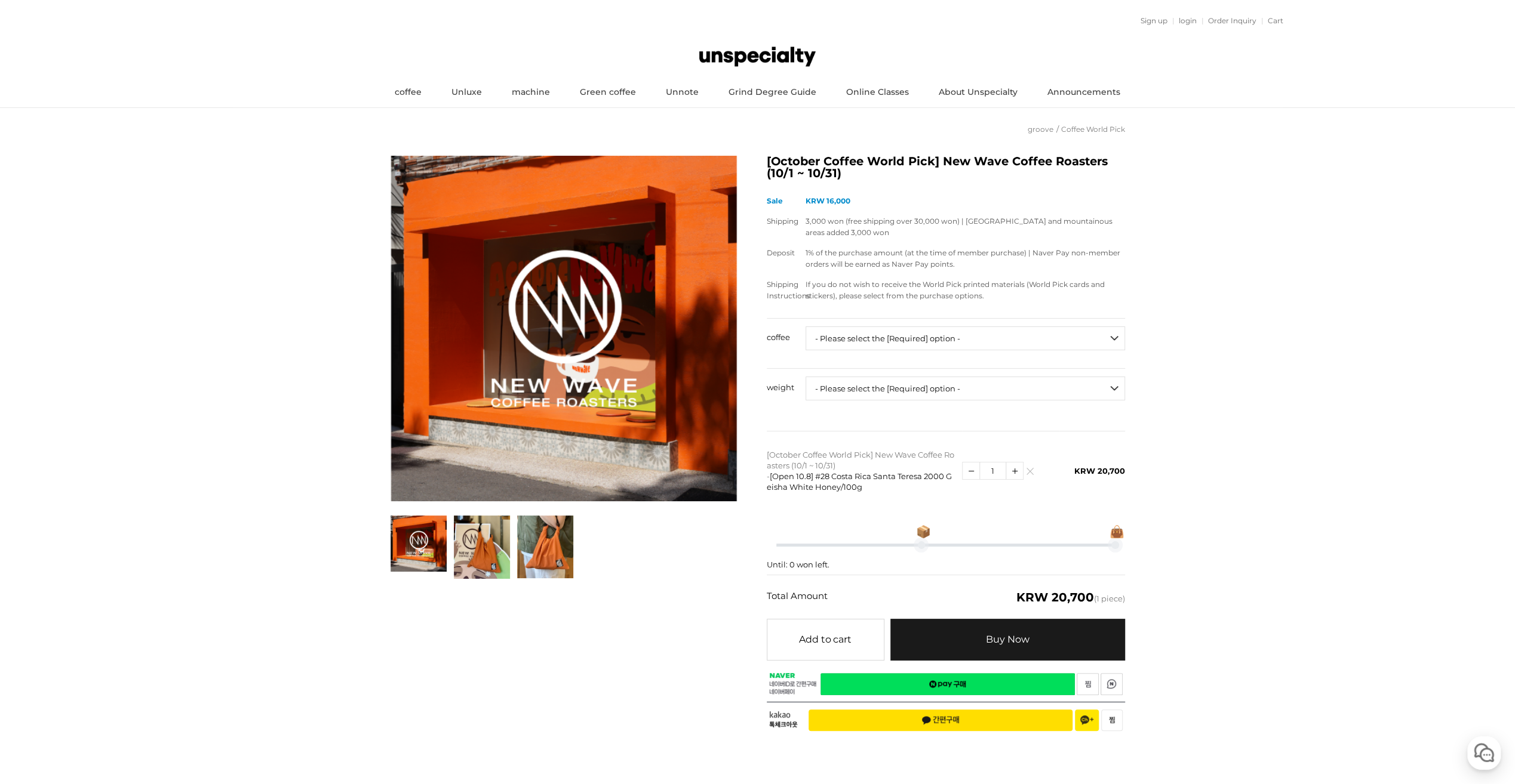
click at [1058, 381] on select "- Please select the [Required] option - ------------------- 100g" at bounding box center [965, 388] width 319 height 24
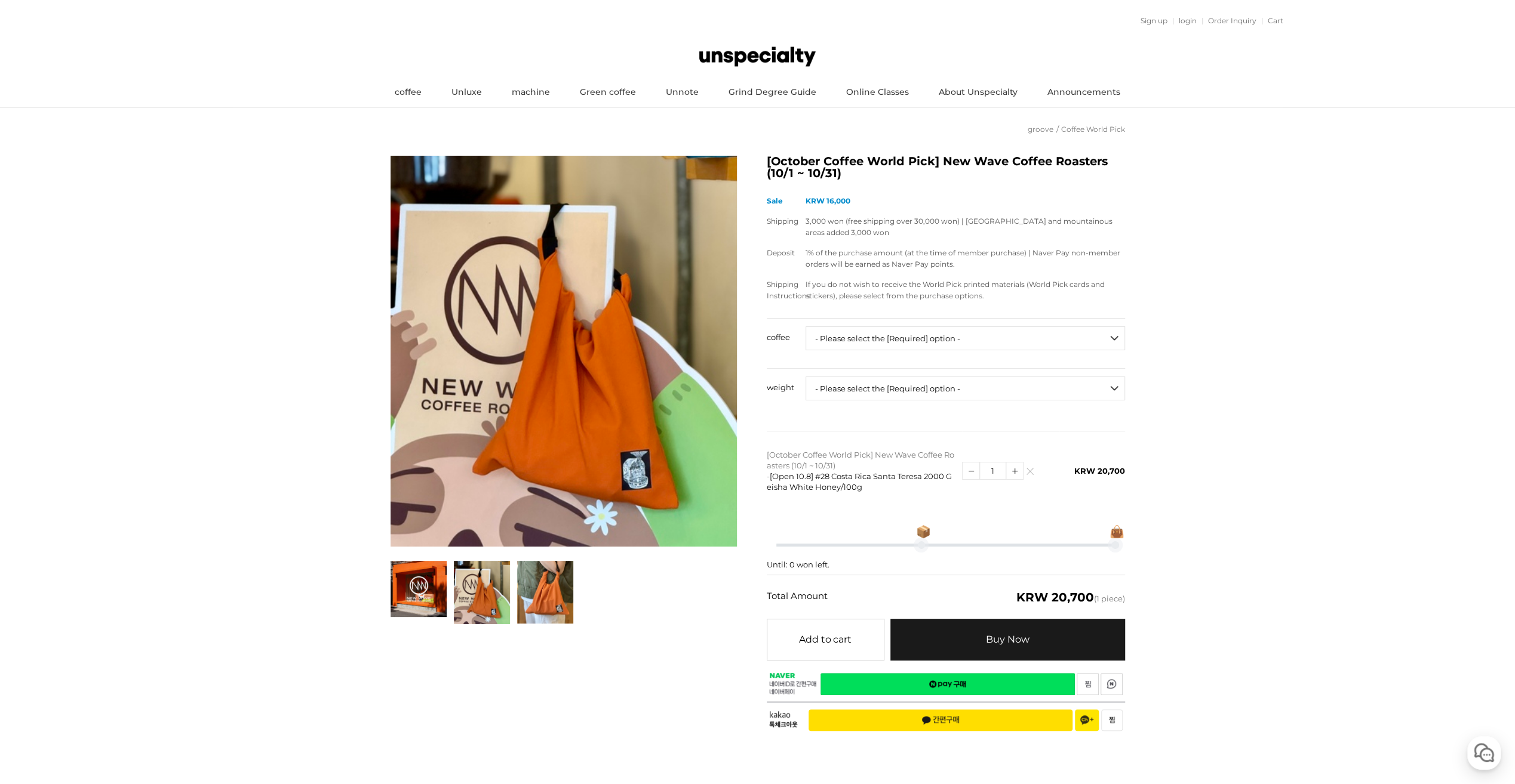
click at [460, 562] on img at bounding box center [481, 593] width 56 height 64
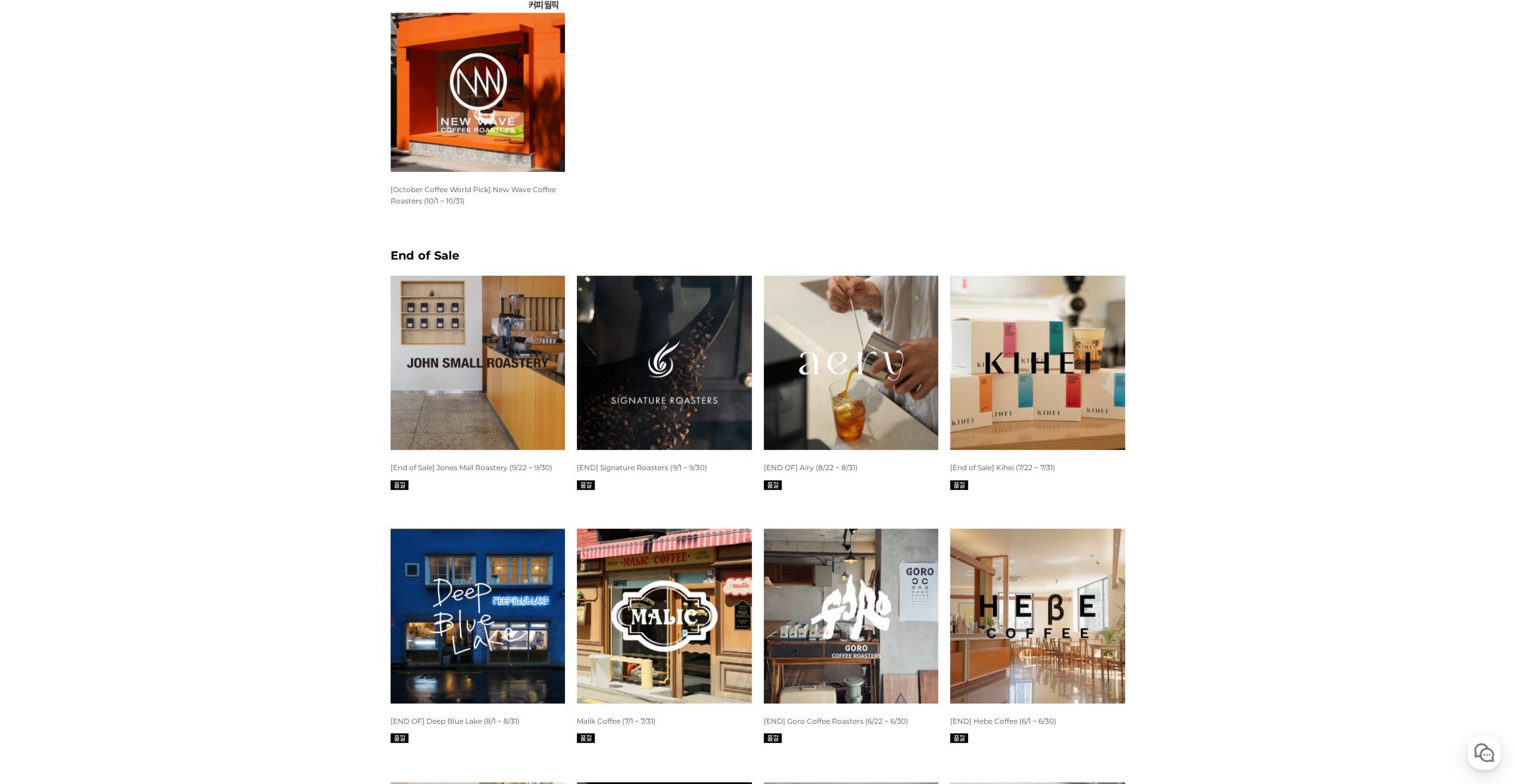
scroll to position [179, 0]
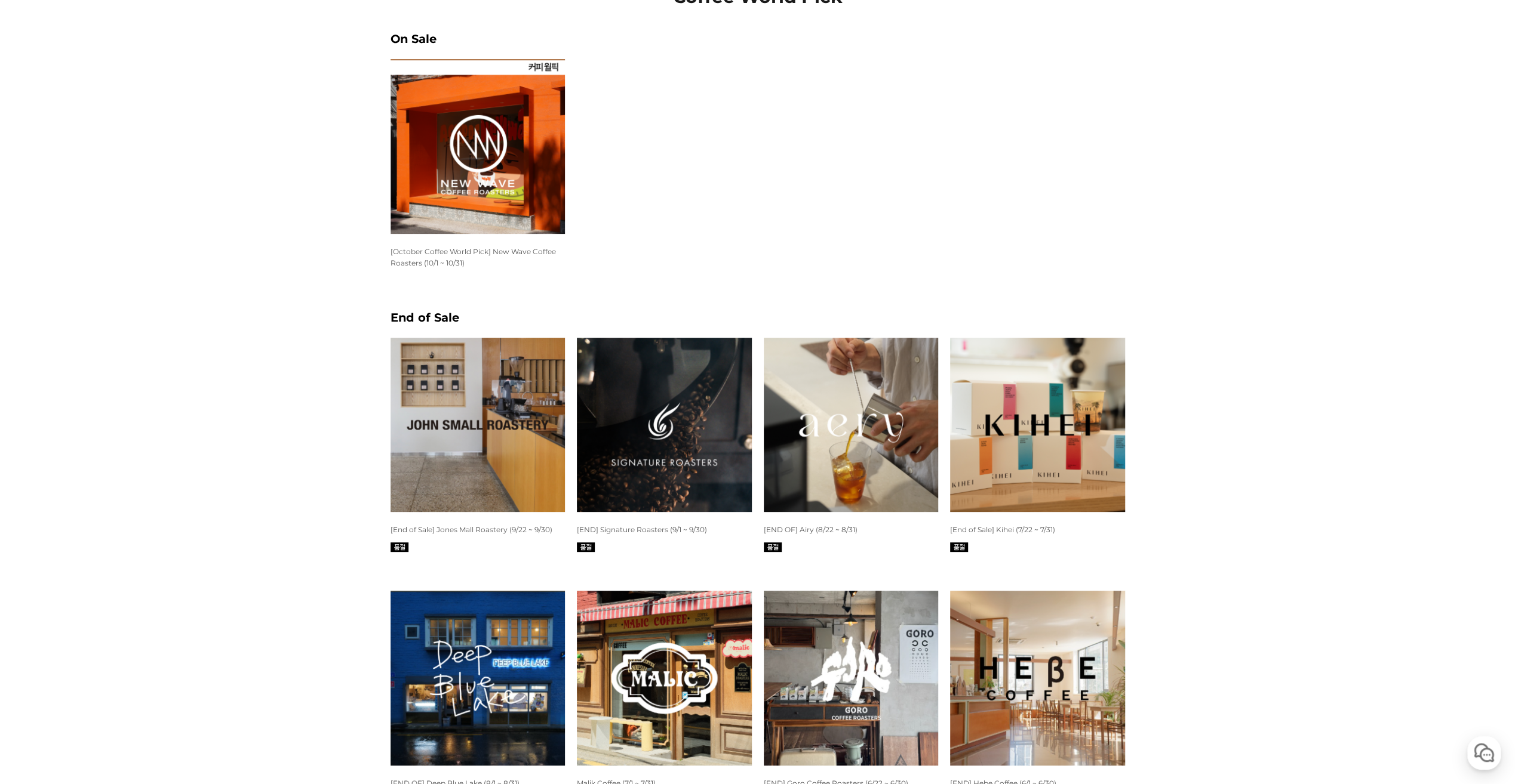
click at [431, 118] on img at bounding box center [478, 147] width 175 height 175
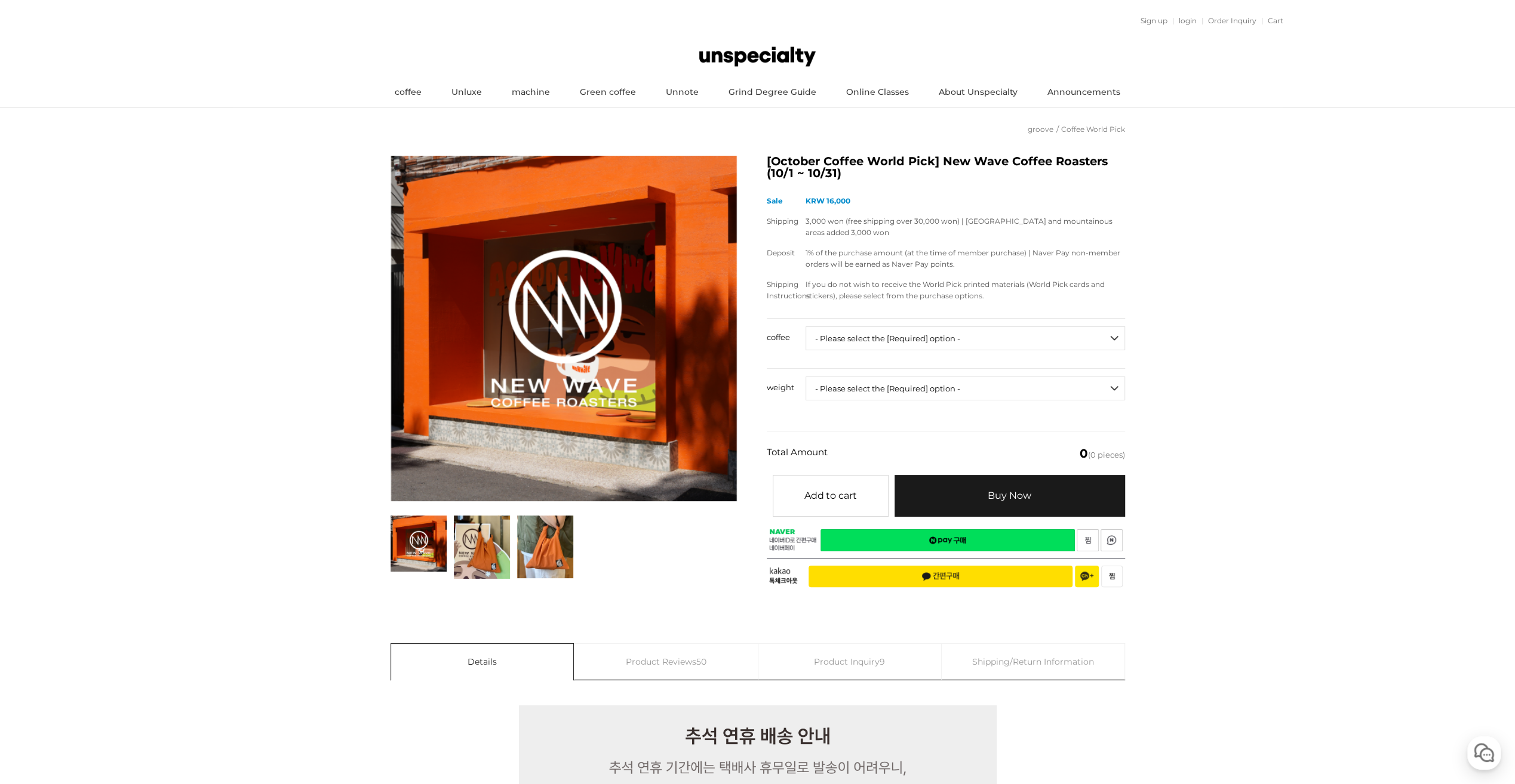
click at [1068, 335] on select "- Please select the [Required] option - ------------------- Get Unspecialty Gri…" at bounding box center [965, 338] width 319 height 24
select select "[10.8 오픈] #13 과테말라 엘 피날 마라카투라 풀리 워시드"
click at [806, 326] on select "- Please select the [Required] option - ------------------- Get Unspecialty Gri…" at bounding box center [965, 338] width 319 height 24
click at [1029, 389] on select "- Please select the [Required] option - ------------------- 200g" at bounding box center [965, 388] width 319 height 24
select select "200g"
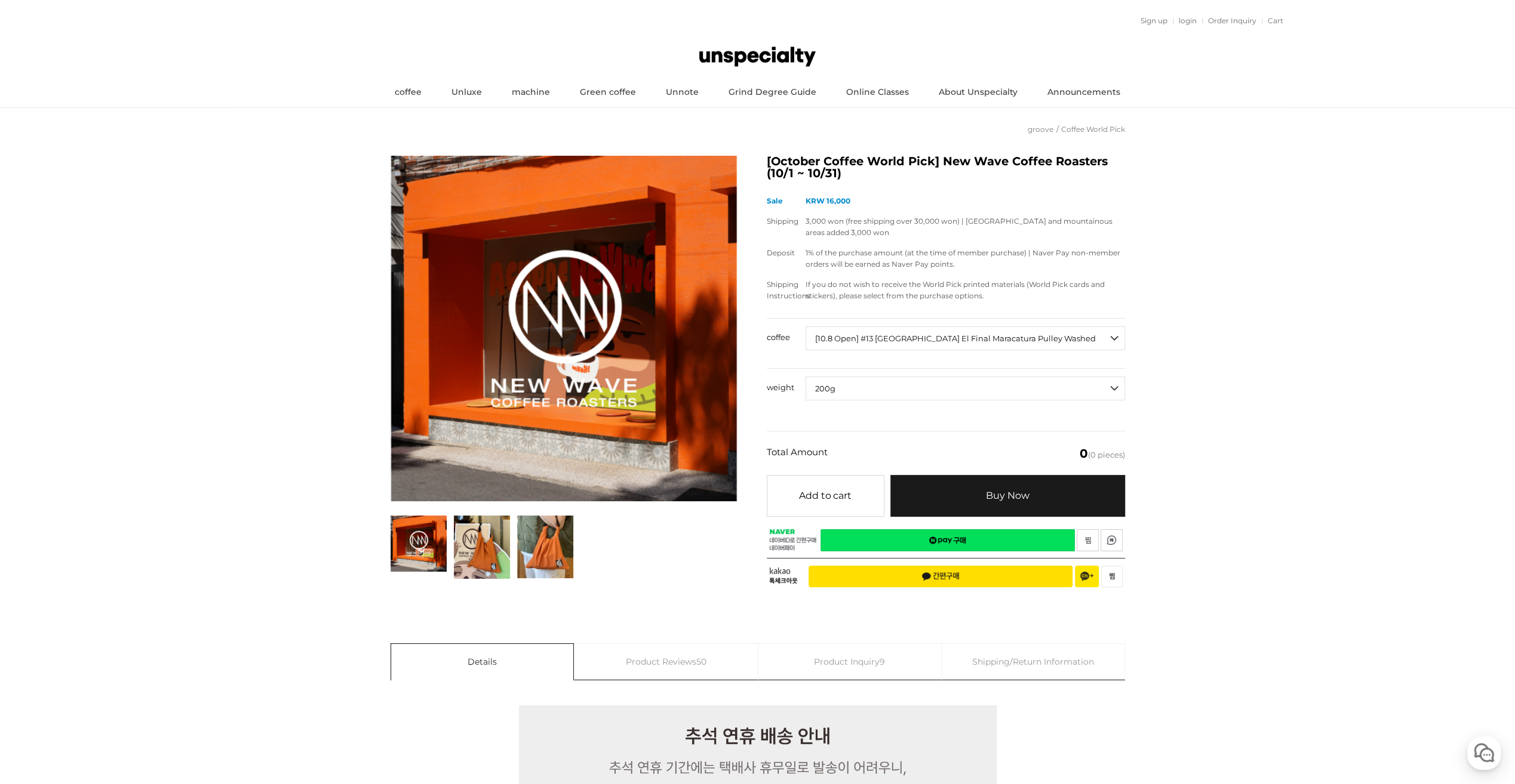
click at [806, 377] on select "- Please select the [Required] option - ------------------- 200g" at bounding box center [965, 388] width 319 height 24
select select "*"
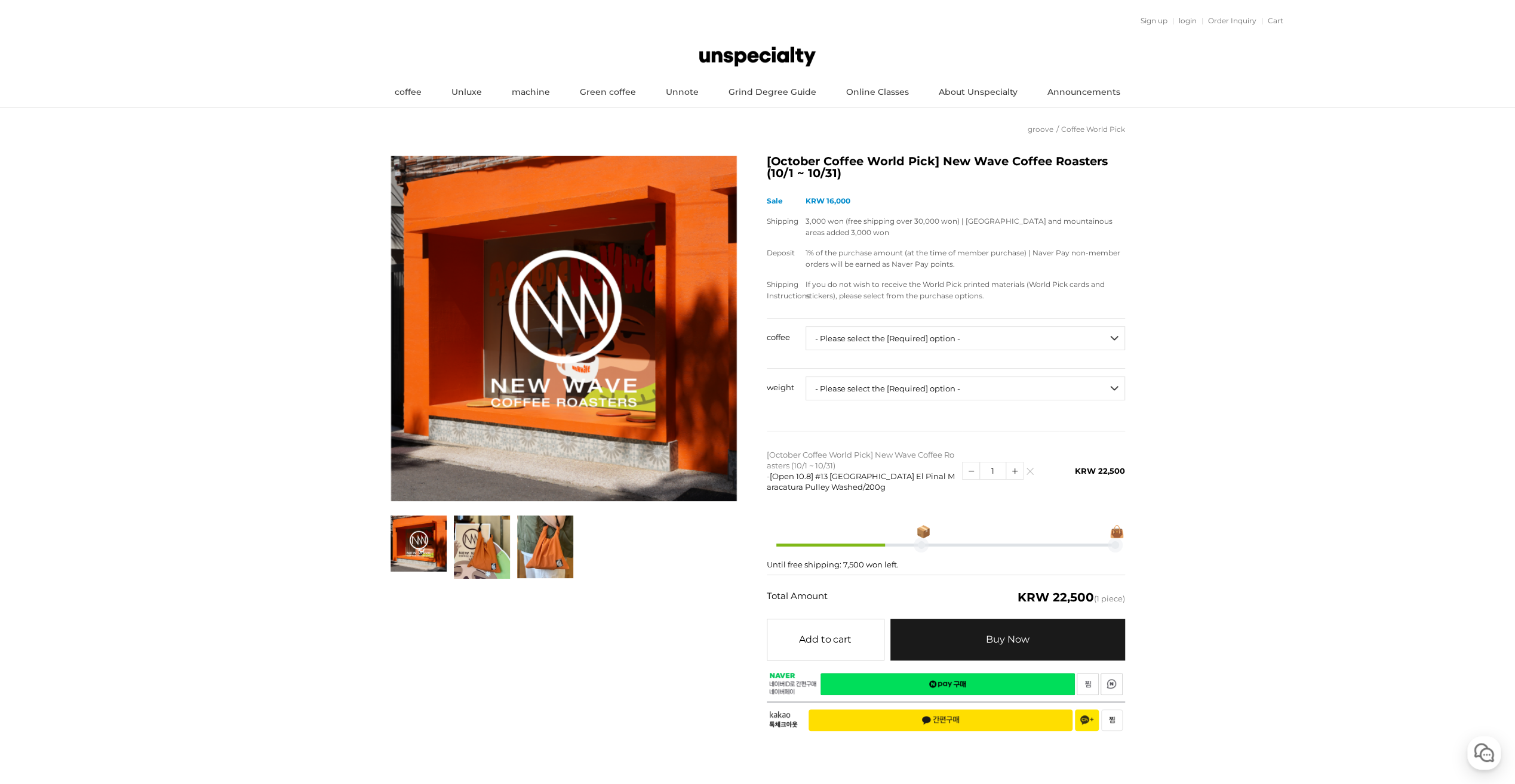
click at [958, 338] on select "- Please select the [Required] option - ------------------- Get Unspecialty Gri…" at bounding box center [965, 338] width 319 height 24
select select "[10.8 오픈] #30 파나마 잔슨 게이샤 워시드 (랏 #501)"
click at [806, 326] on select "- Please select the [Required] option - ------------------- Get Unspecialty Gri…" at bounding box center [965, 338] width 319 height 24
click at [983, 377] on select "- Please select the [Required] option - ------------------- 100g" at bounding box center [965, 388] width 319 height 24
select select "100g"
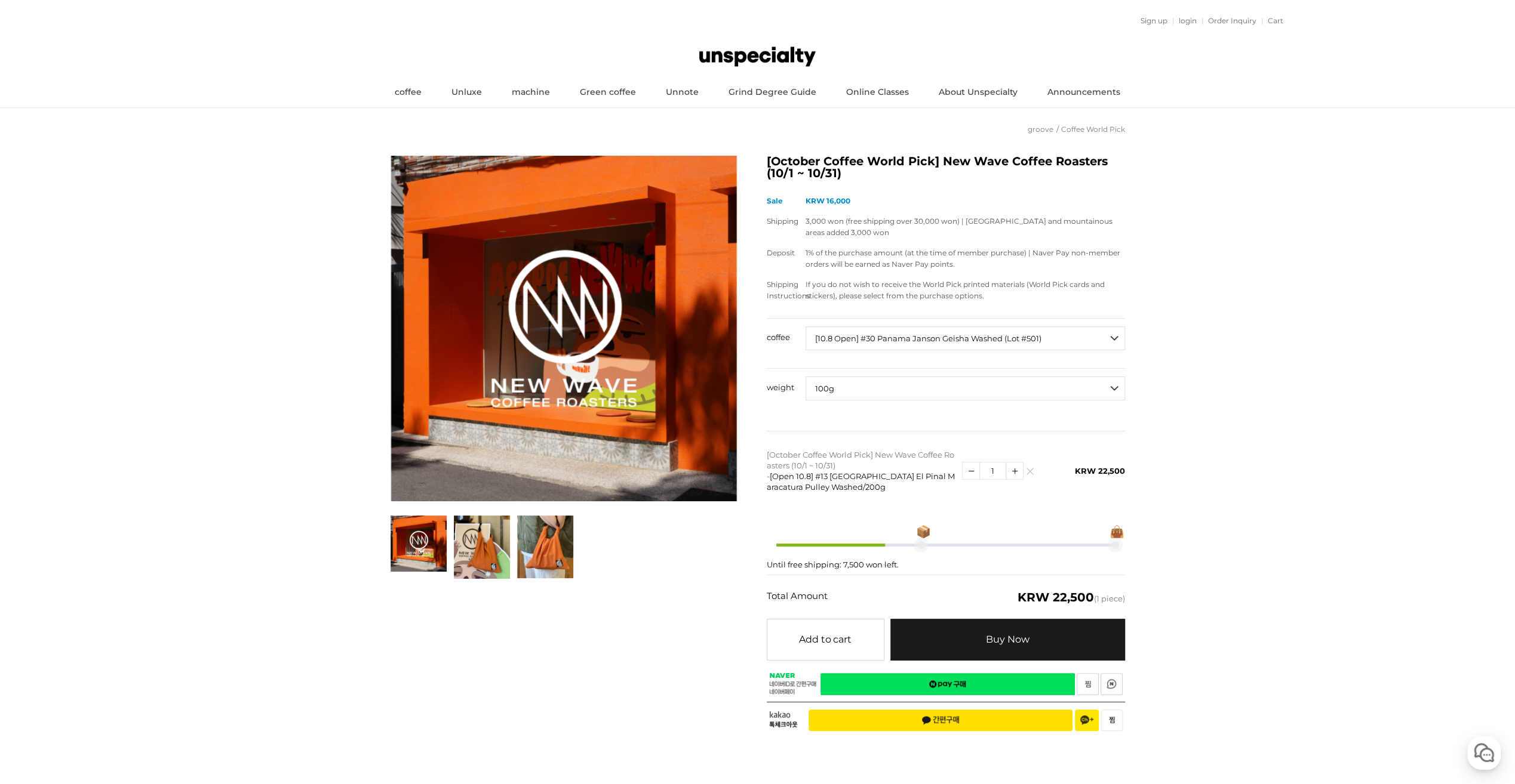
click at [806, 377] on select "- Please select the [Required] option - ------------------- 100g" at bounding box center [965, 388] width 319 height 24
select select "*"
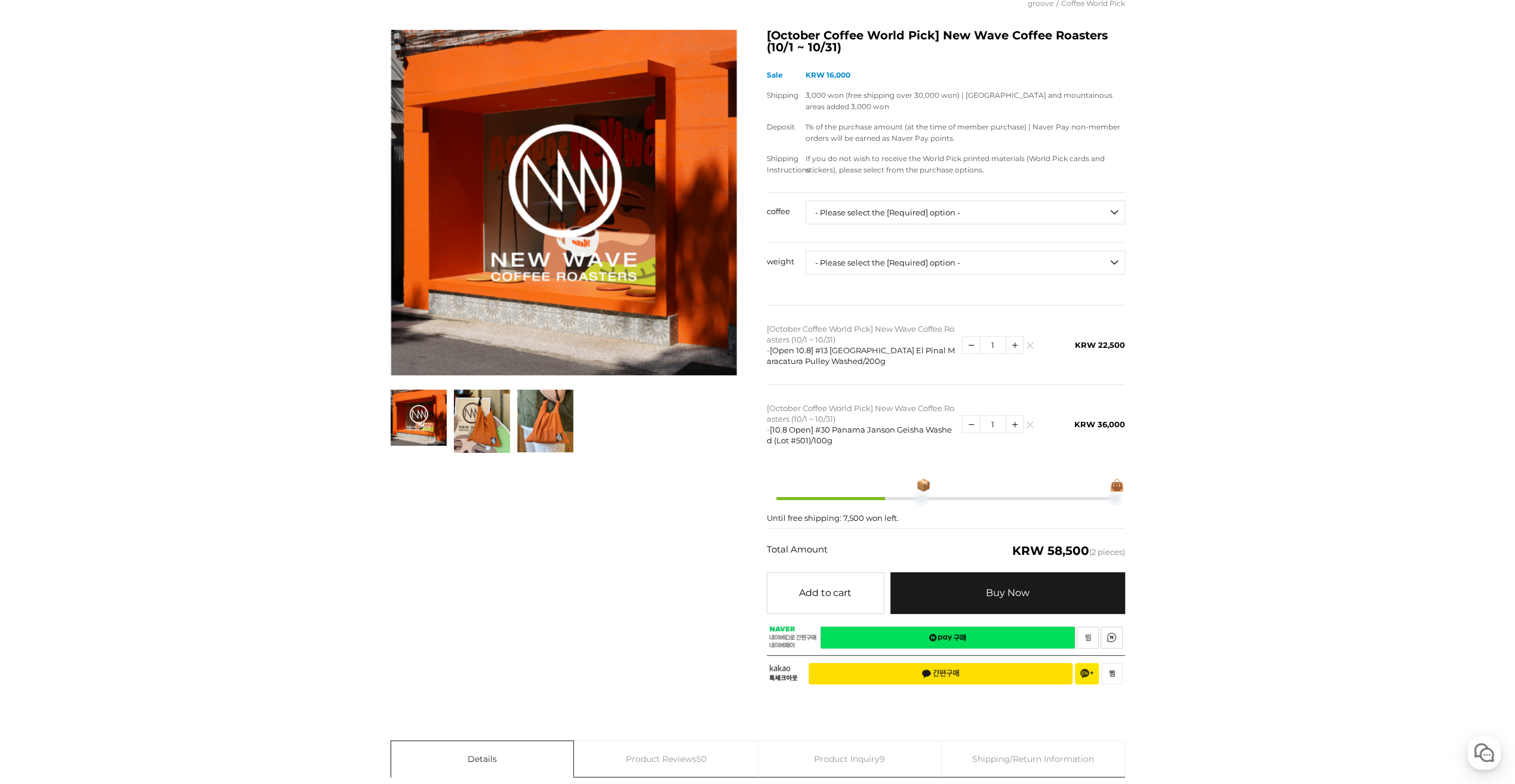
scroll to position [179, 0]
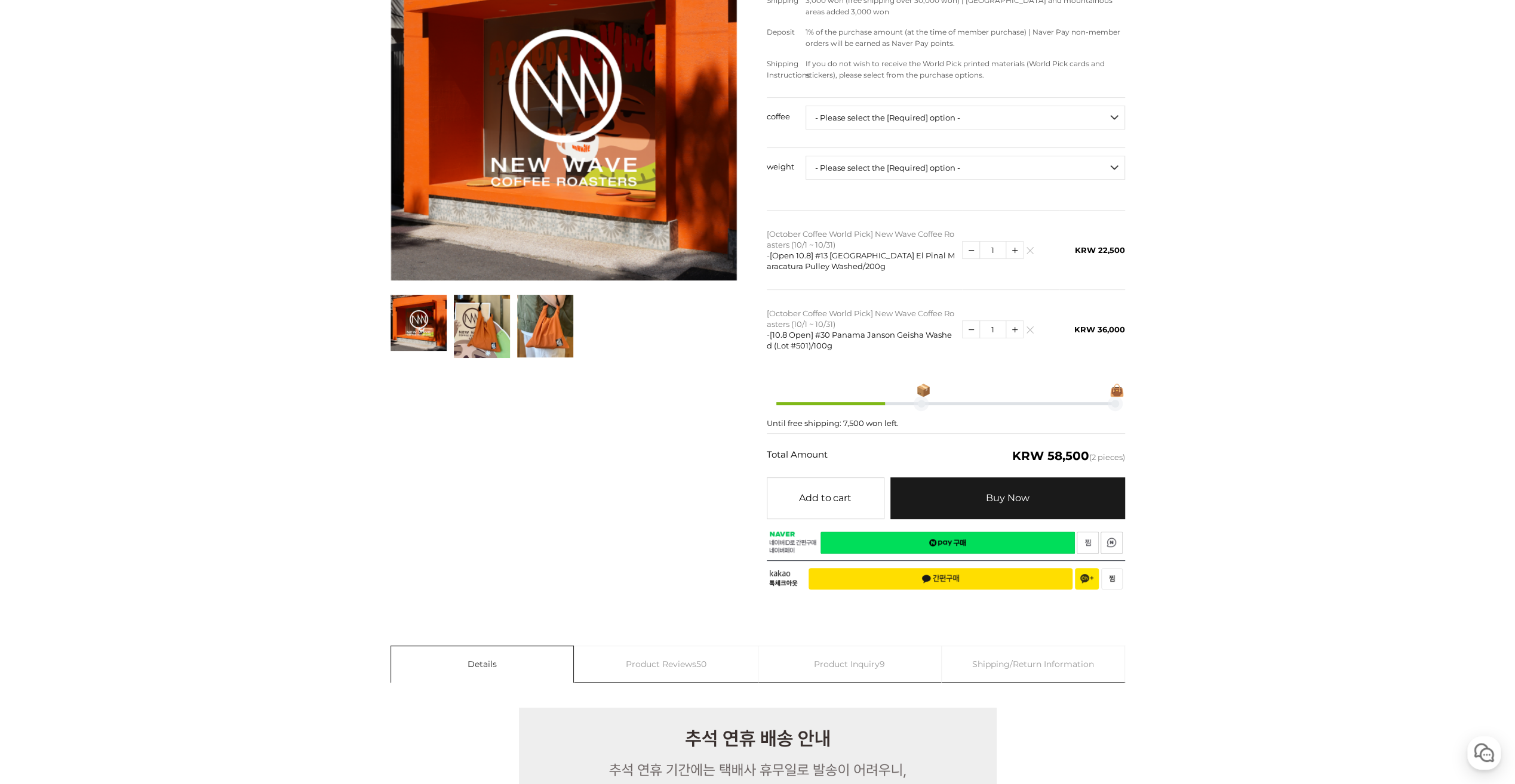
scroll to position [239, 0]
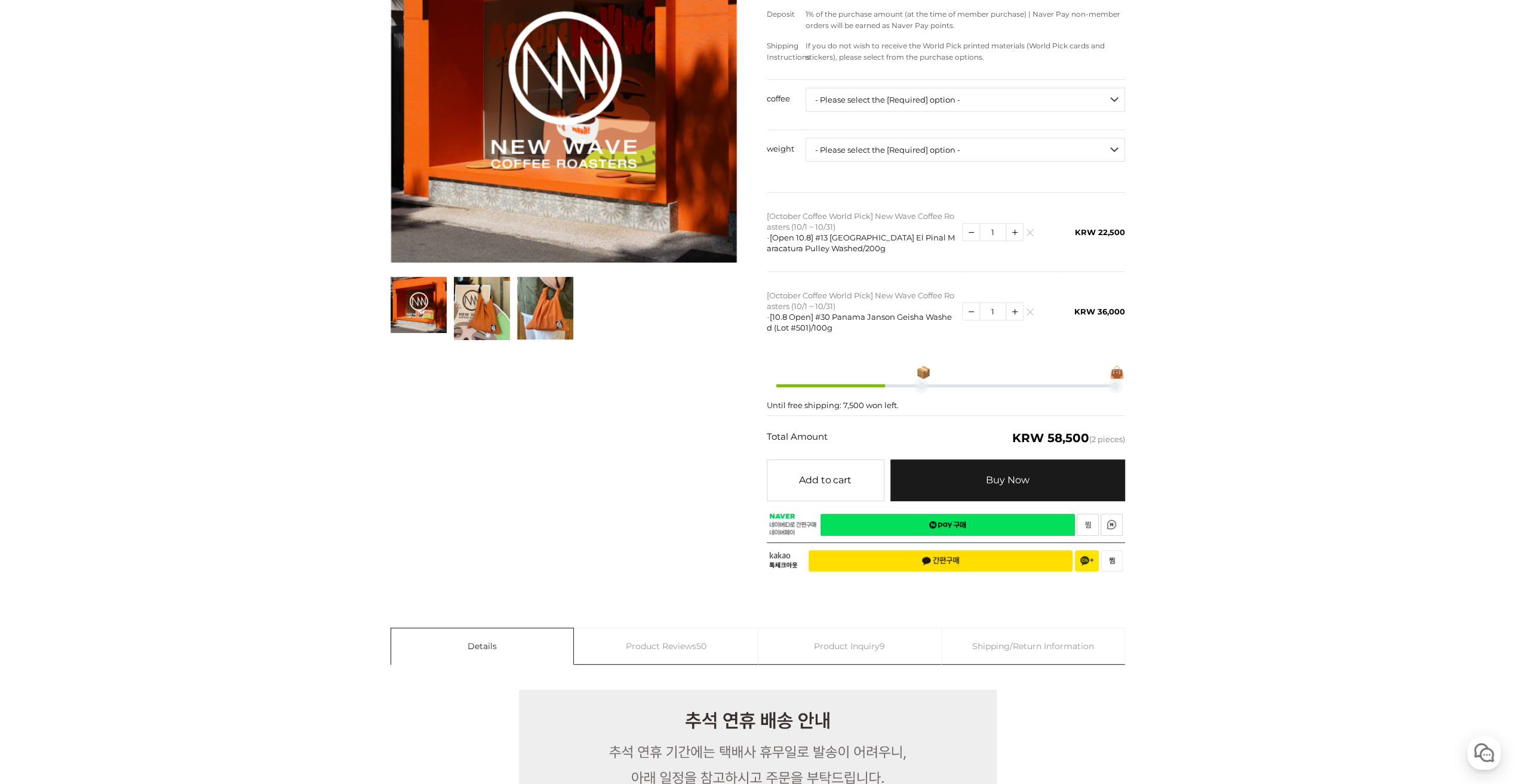
click at [970, 476] on link "Buy Now 예약주문 REGULAR DELIVERY" at bounding box center [1007, 480] width 234 height 42
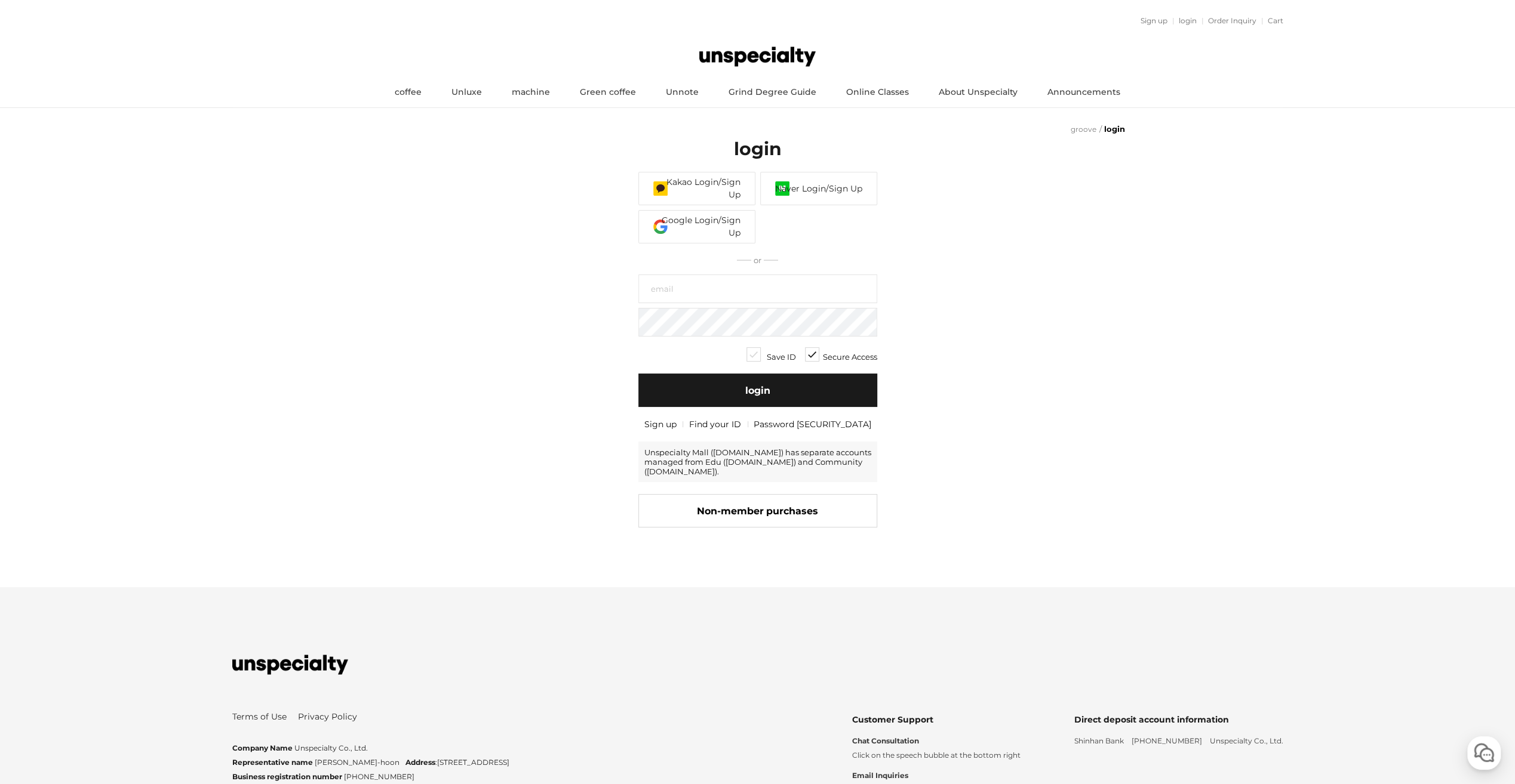
click at [709, 180] on link "Kakao Login/Sign Up" at bounding box center [697, 188] width 117 height 34
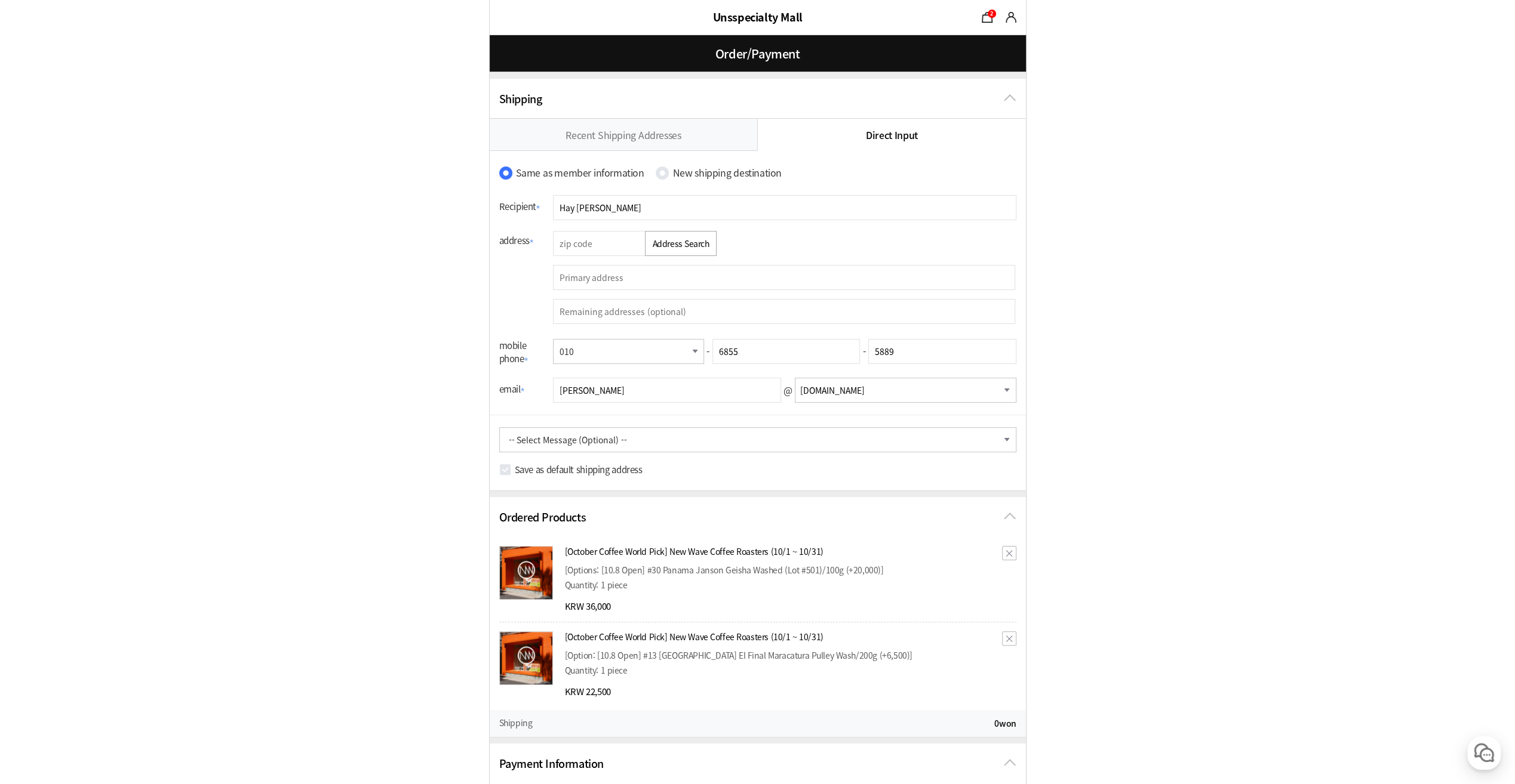
click at [581, 243] on input "text" at bounding box center [601, 243] width 96 height 25
click at [673, 253] on button "Address Search" at bounding box center [681, 243] width 73 height 25
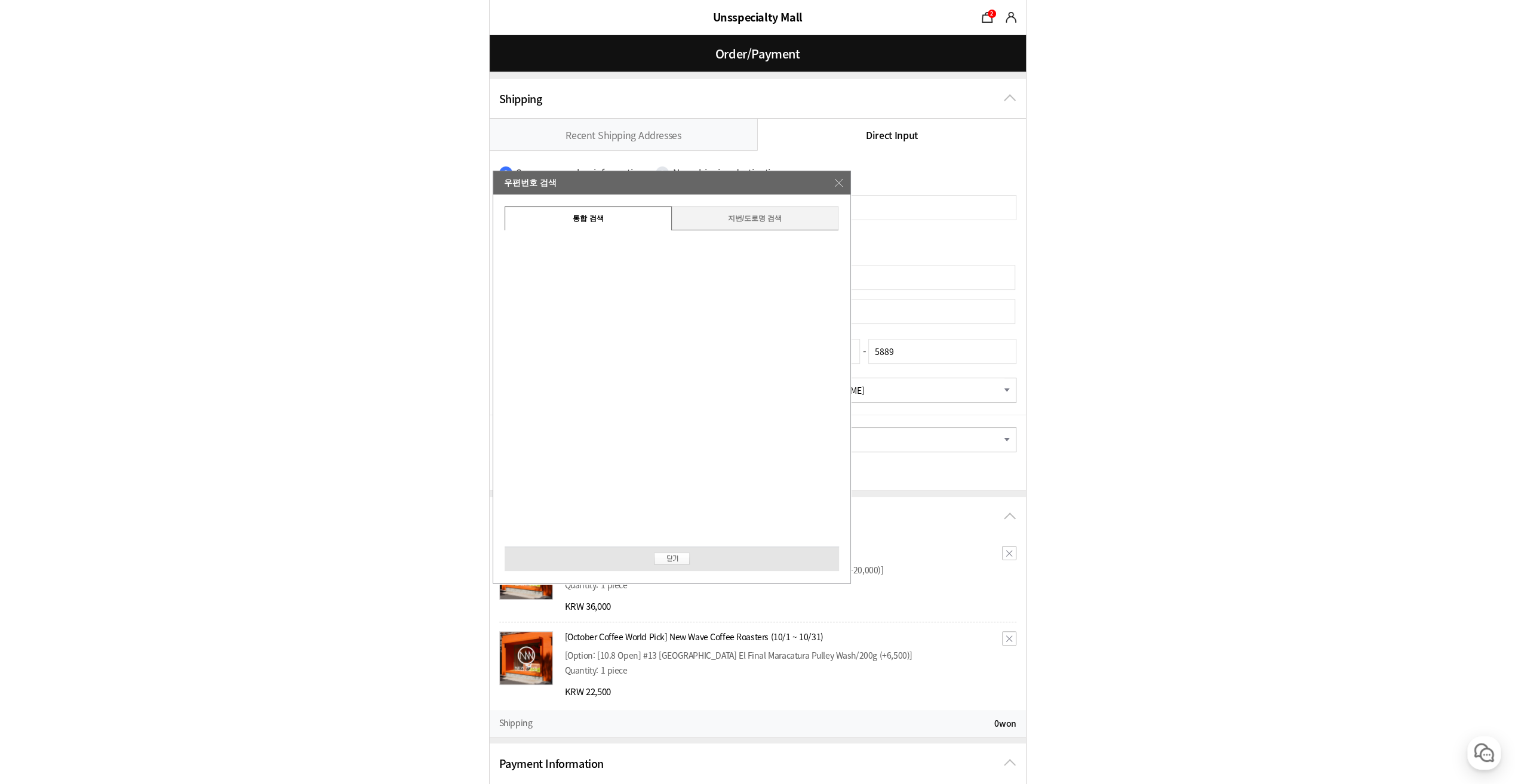
type input "10360"
type input "경기 고양시 일산서구 강선로 116 강선마을2단지아파트"
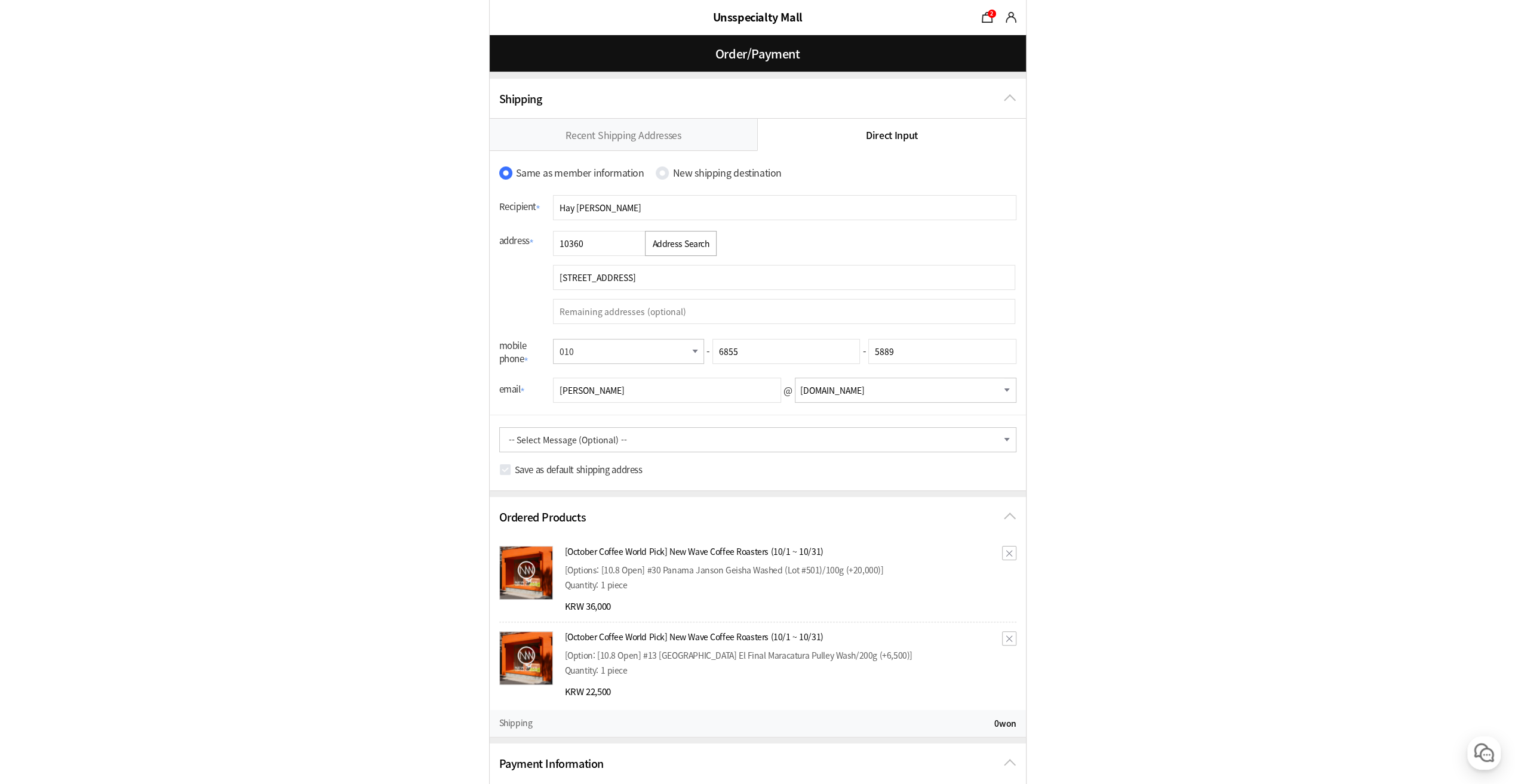
click at [685, 311] on input "text" at bounding box center [784, 311] width 462 height 25
type input "204동 1302호"
drag, startPoint x: 958, startPoint y: 422, endPoint x: 966, endPoint y: 422, distance: 8.0
click at [960, 422] on div "-- Select Message (Optional) -- Please contact us in advance before shipping. I…" at bounding box center [758, 438] width 536 height 47
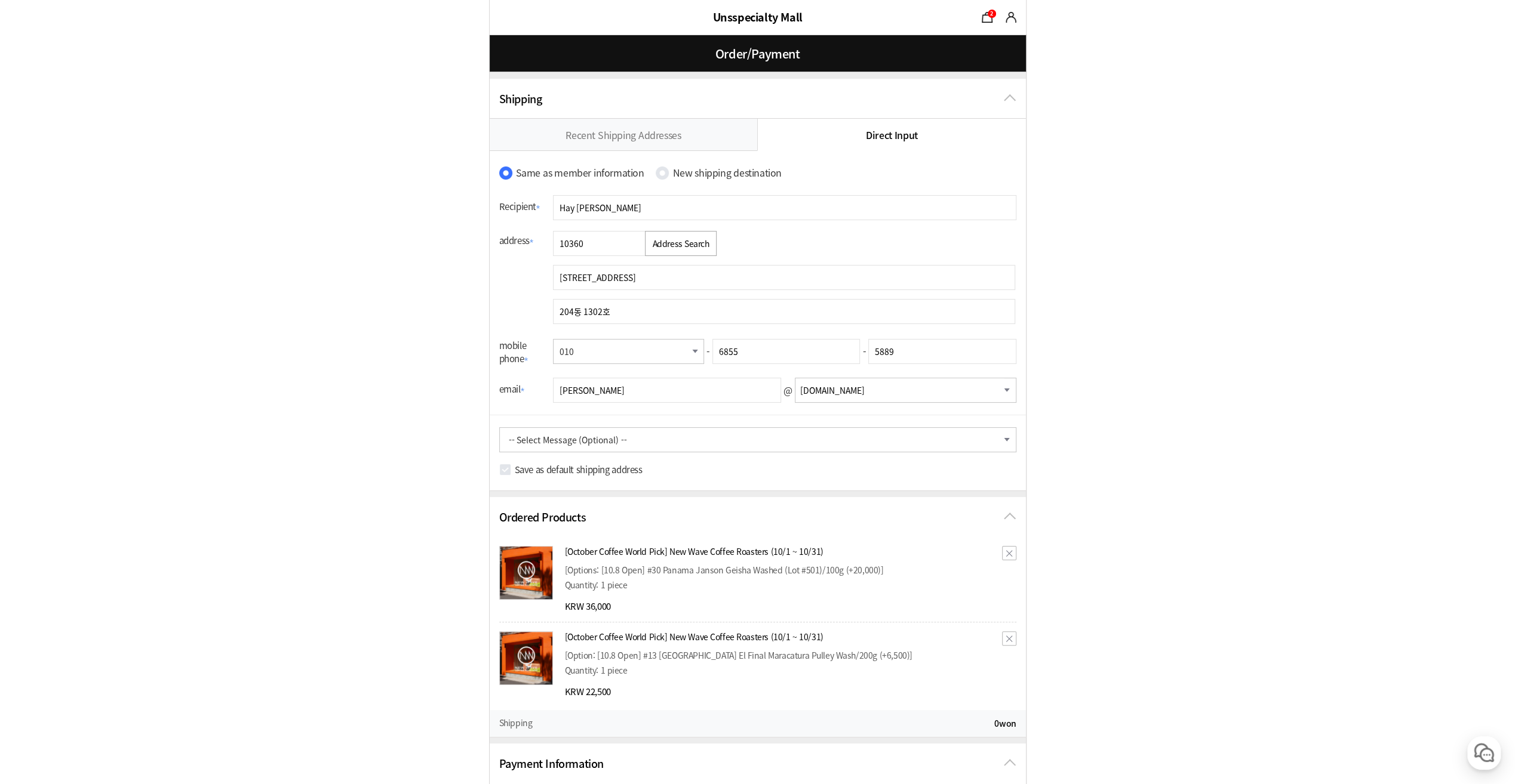
scroll to position [239, 0]
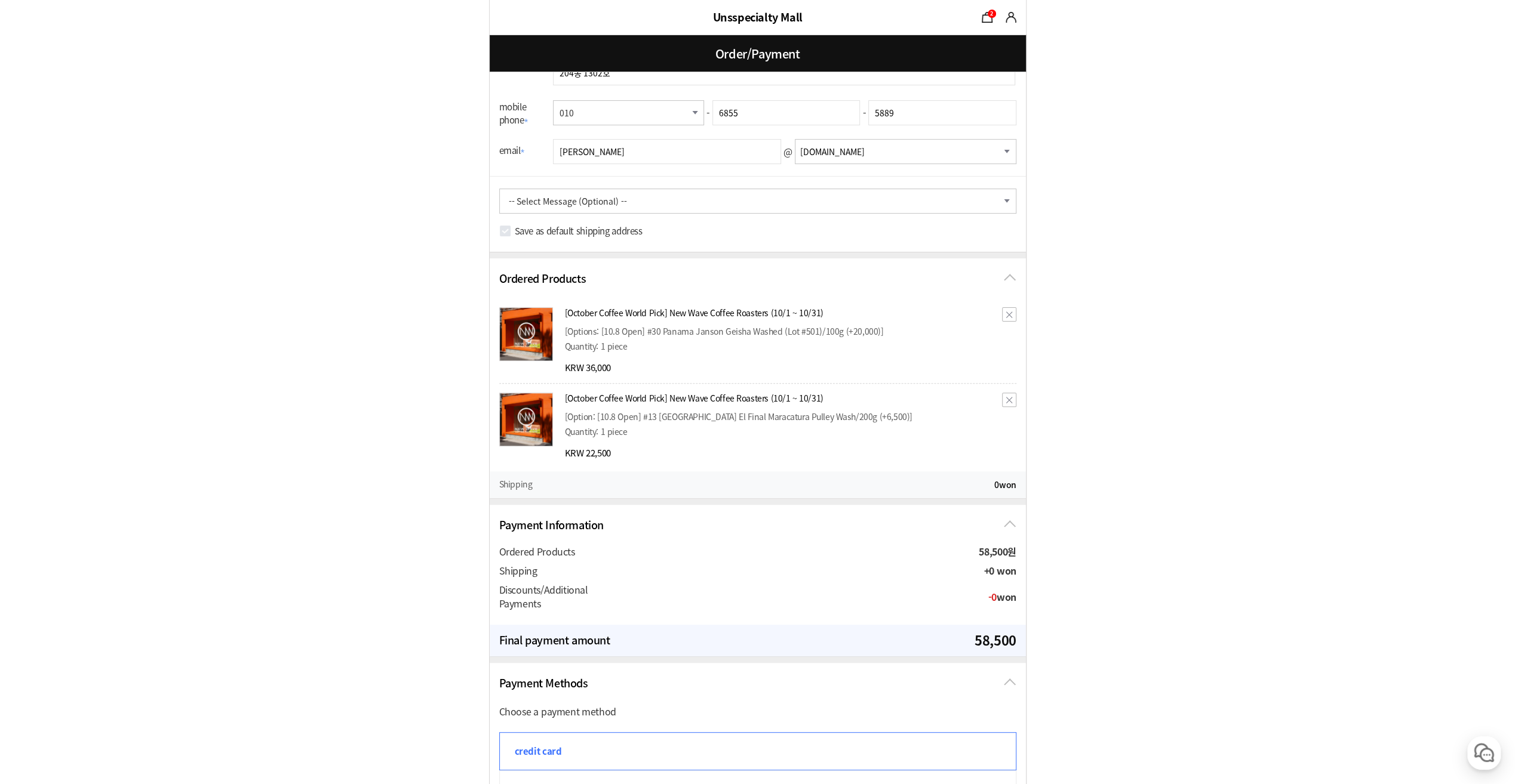
click at [511, 231] on div "Save as default shipping address" at bounding box center [758, 237] width 536 height 29
click at [508, 231] on input "Save as default shipping address" at bounding box center [505, 231] width 12 height 12
checkbox input "true"
click at [1102, 392] on form "주문 정보 undefined(jimmyhay@gmail.com) 상품 수령 스토어픽업을 사용할 수 없는 상품이 포함되어 있어 일반 배송사만 선…" at bounding box center [757, 609] width 1515 height 1696
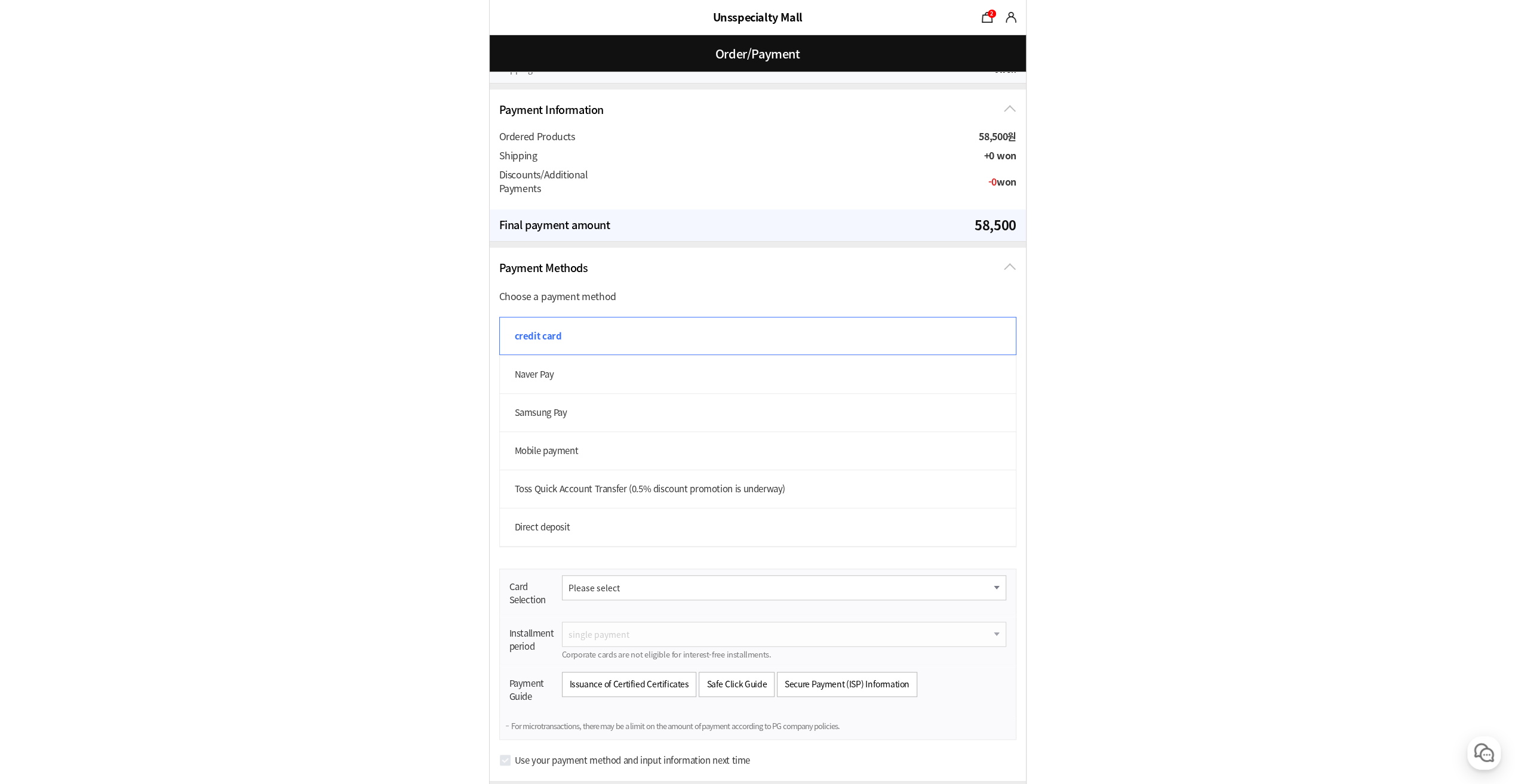
scroll to position [776, 0]
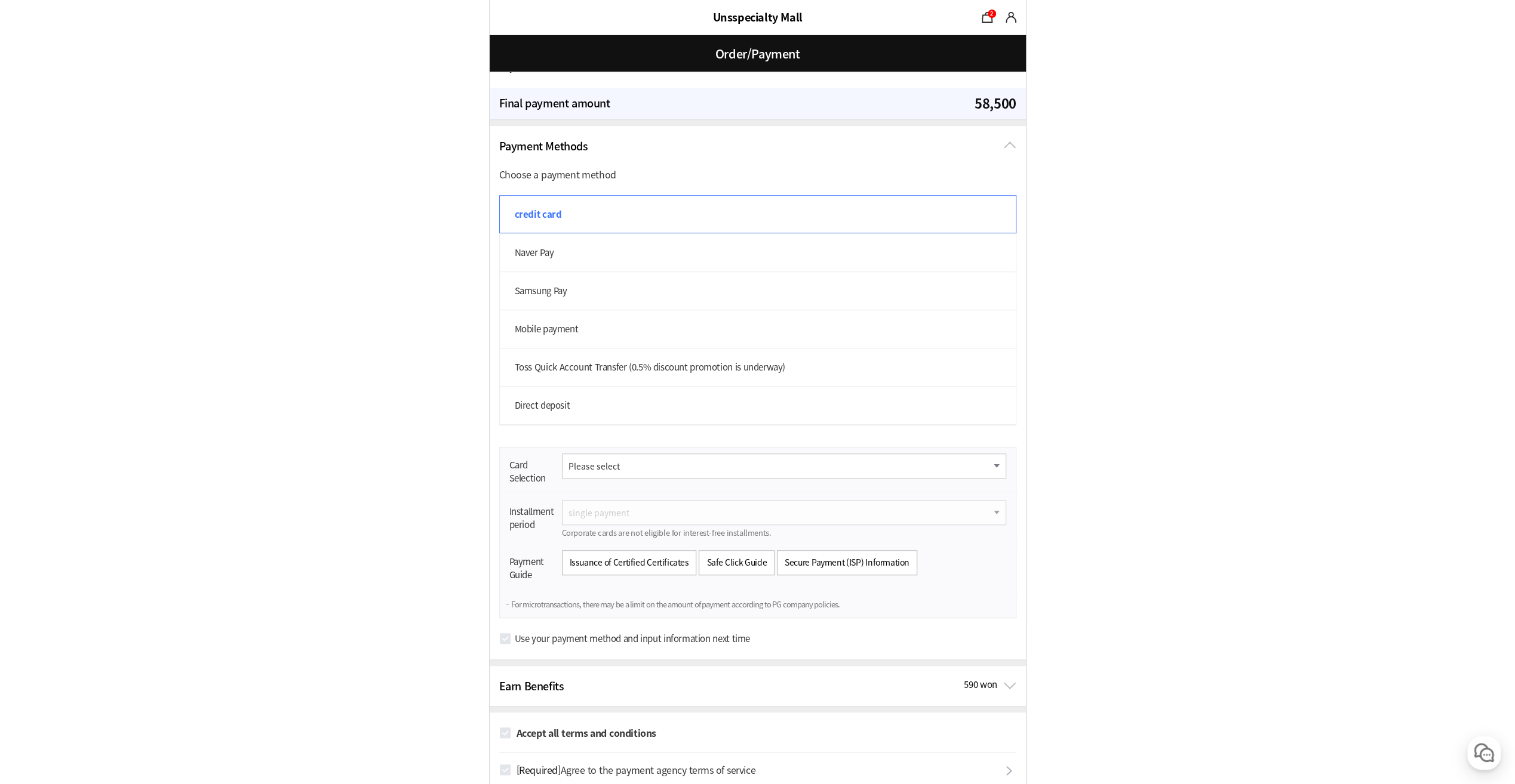
click at [371, 316] on form "주문 정보 undefined(jimmyhay@gmail.com) 상품 수령 스토어픽업을 사용할 수 없는 상품이 포함되어 있어 일반 배송사만 선…" at bounding box center [757, 72] width 1515 height 1696
click at [542, 316] on label "Mobile payment" at bounding box center [757, 328] width 517 height 38
click at [512, 316] on input "Mobile payment" at bounding box center [505, 316] width 13 height 13
radio input "true"
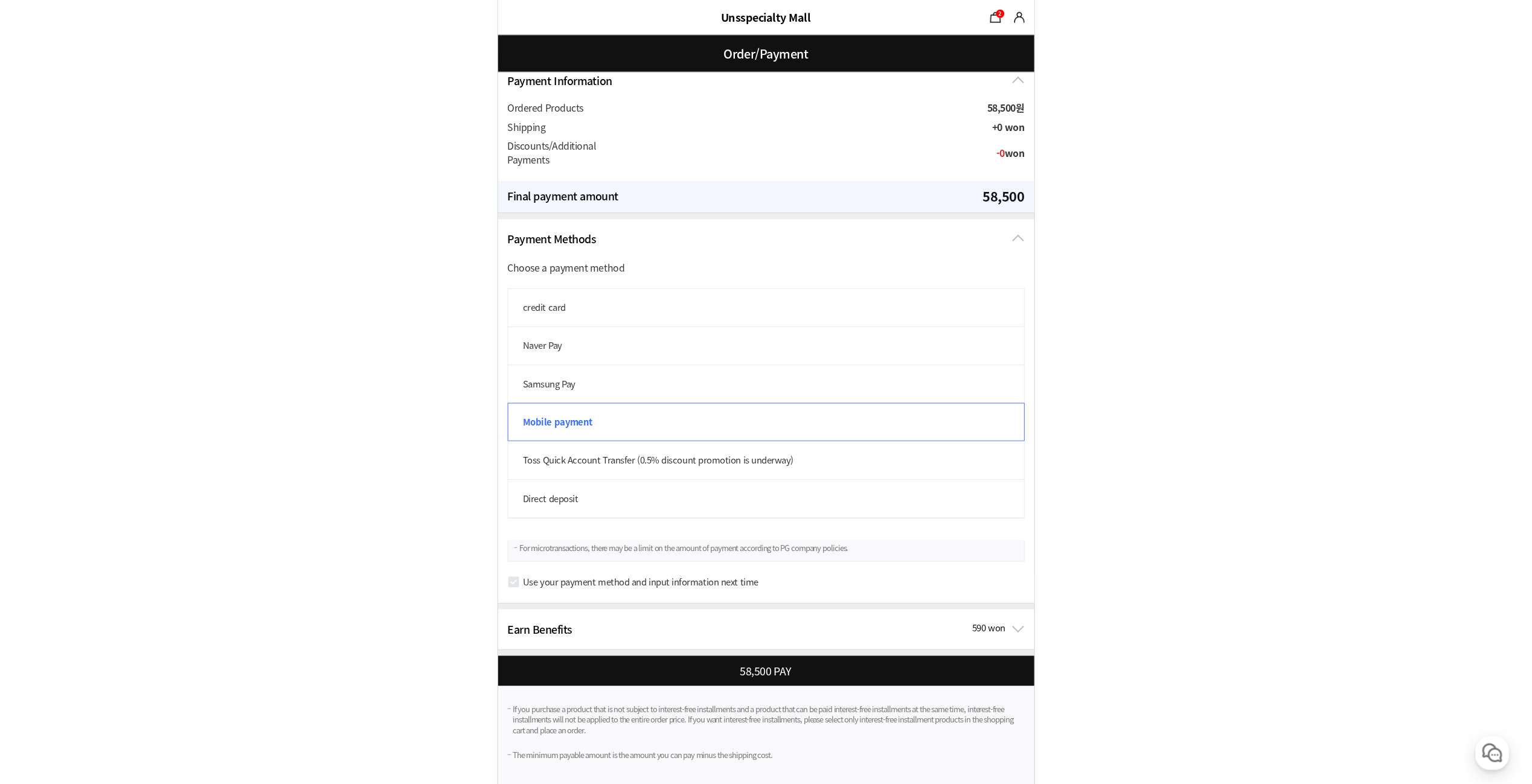
scroll to position [687, 0]
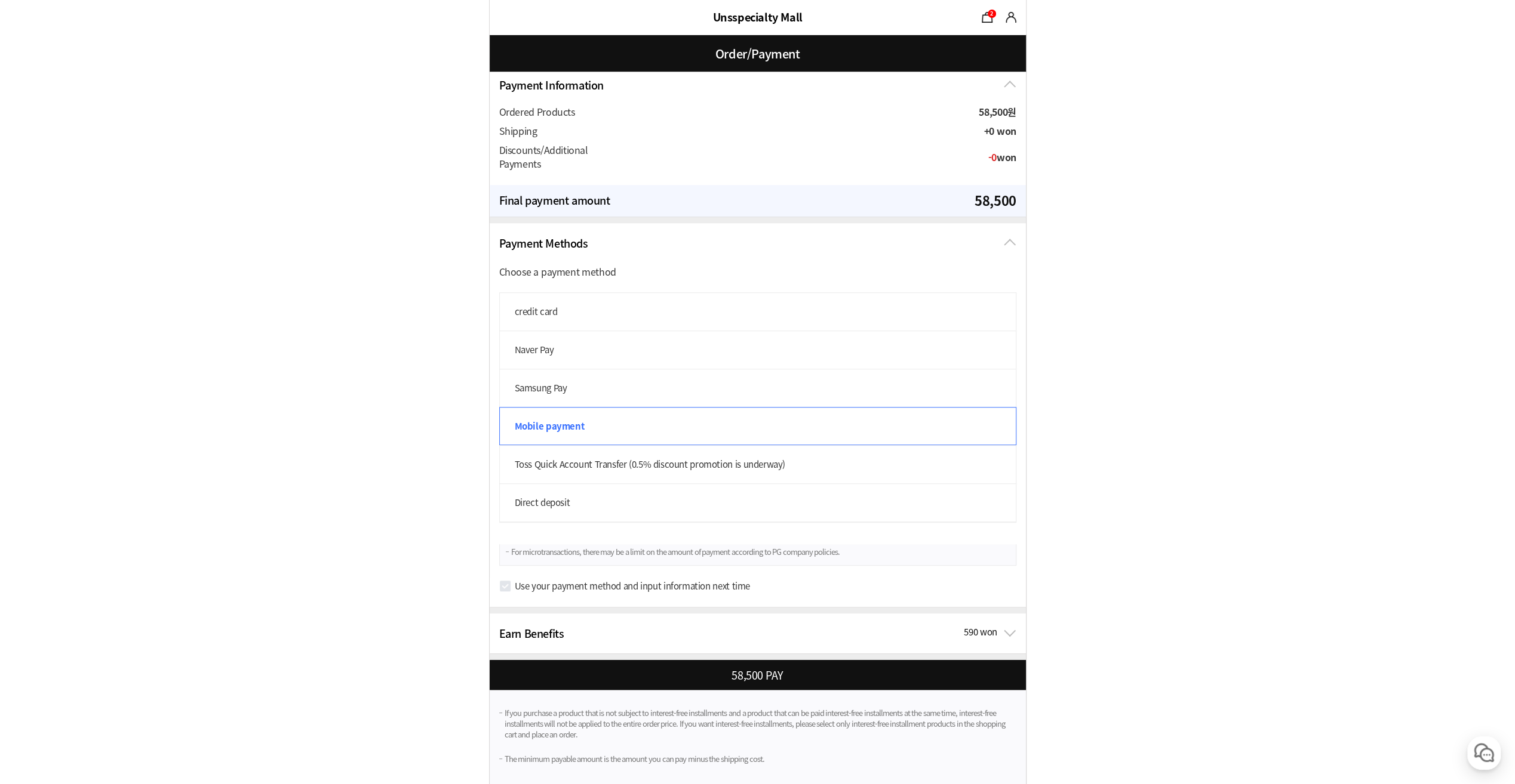
click at [823, 669] on div at bounding box center [761, 675] width 541 height 30
checkbox input "true"
checkbox input "false"
click at [530, 304] on label "credit card" at bounding box center [757, 311] width 517 height 38
click at [512, 304] on input "credit card" at bounding box center [505, 299] width 13 height 13
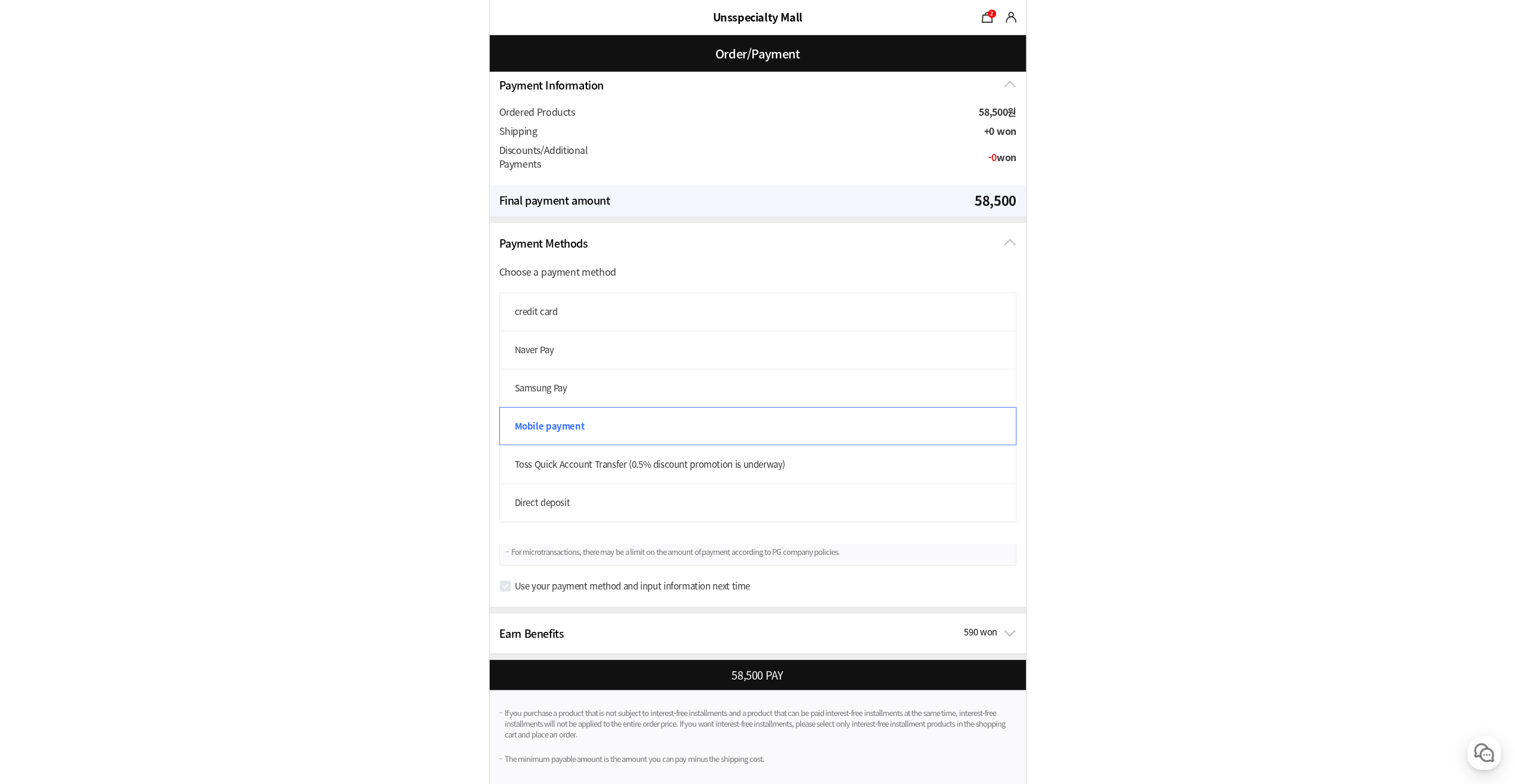
radio input "true"
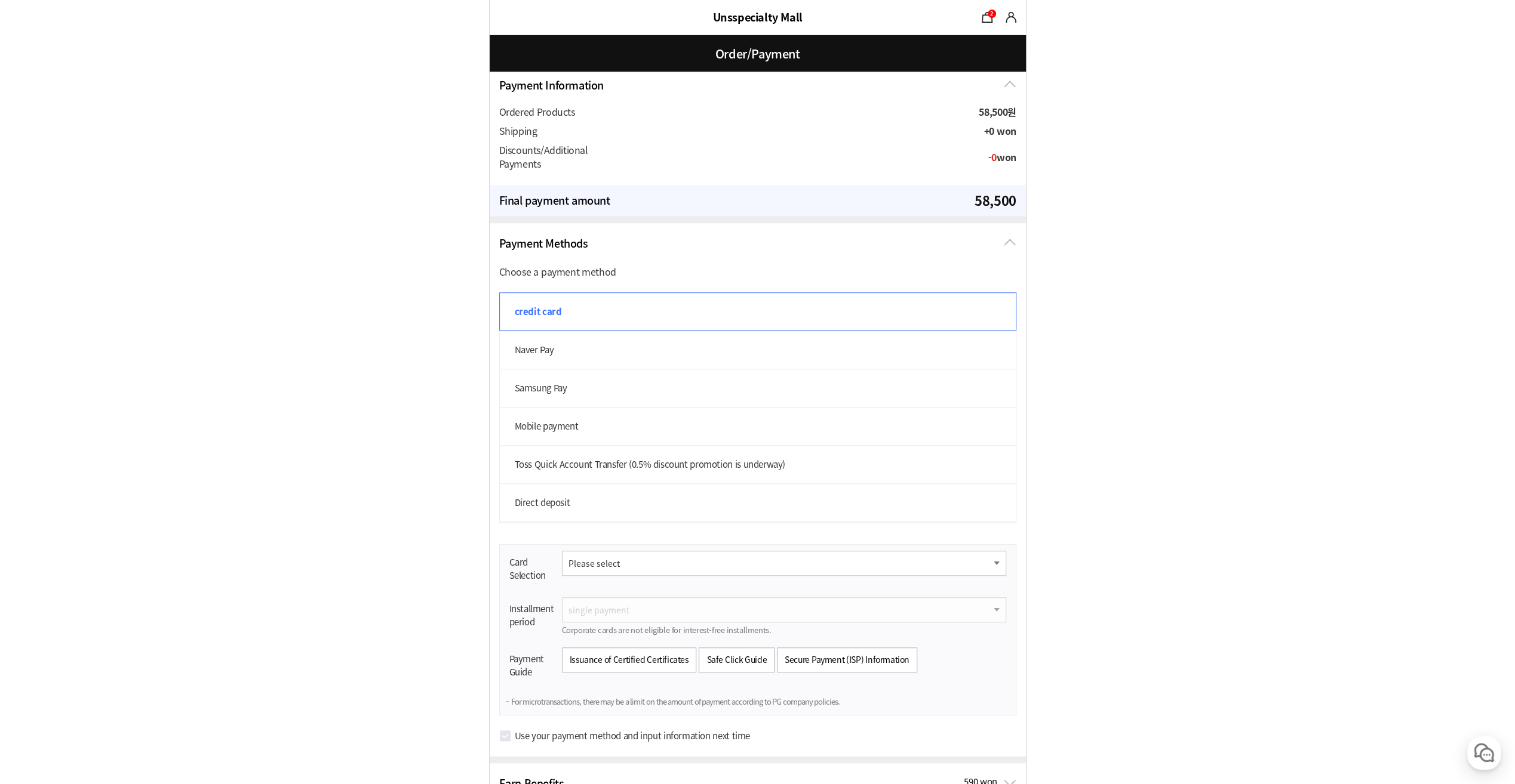
click at [754, 555] on select "Please select Shinhan Card BC Card Woori Card KB Kookmin Card Lotte Card Hyunda…" at bounding box center [784, 563] width 444 height 25
click at [1216, 398] on form "주문 정보 undefined(jimmyhay@gmail.com) 상품 수령 스토어픽업을 사용할 수 없는 상품이 포함되어 있어 일반 배송사만 선…" at bounding box center [757, 169] width 1515 height 1696
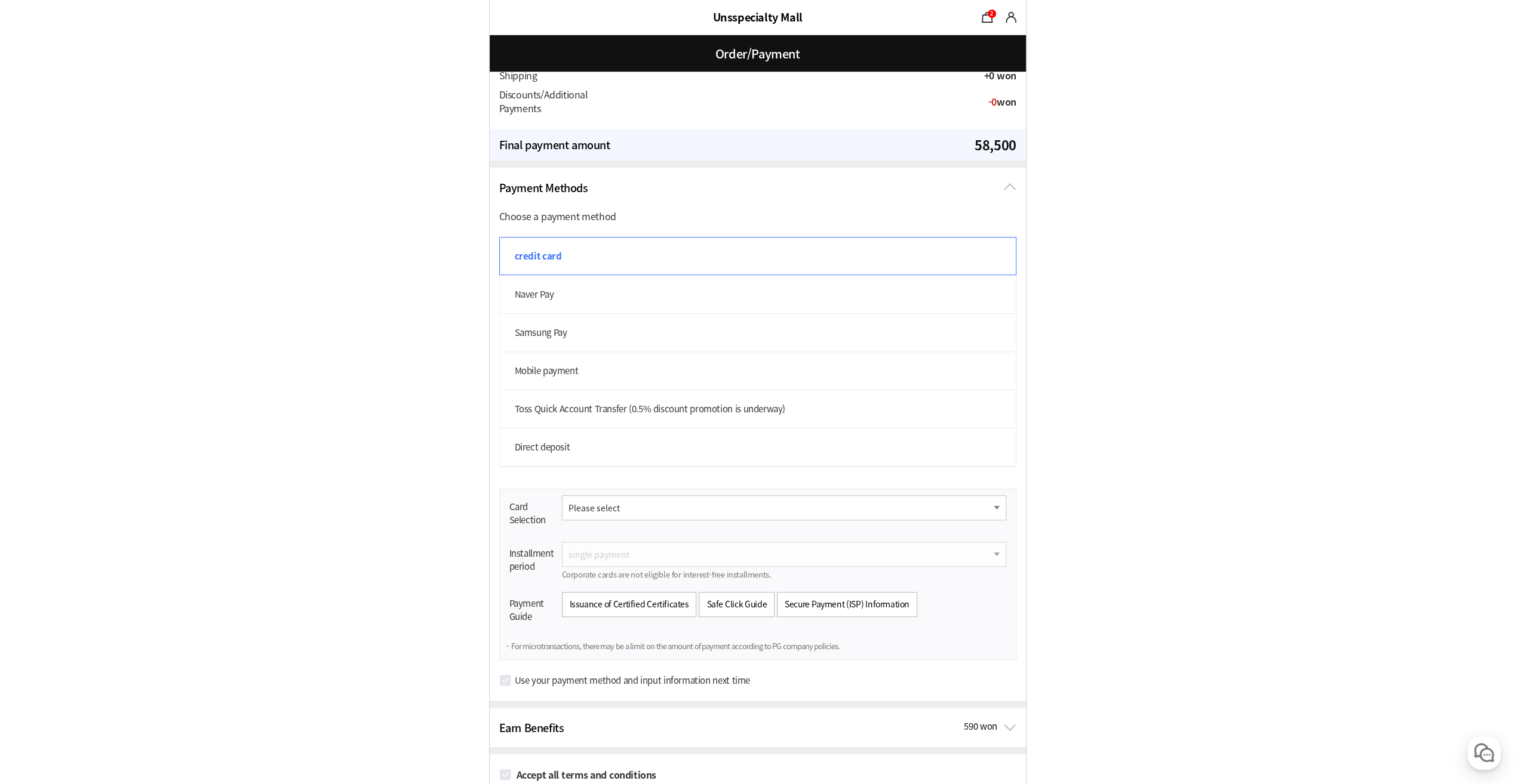
scroll to position [667, 0]
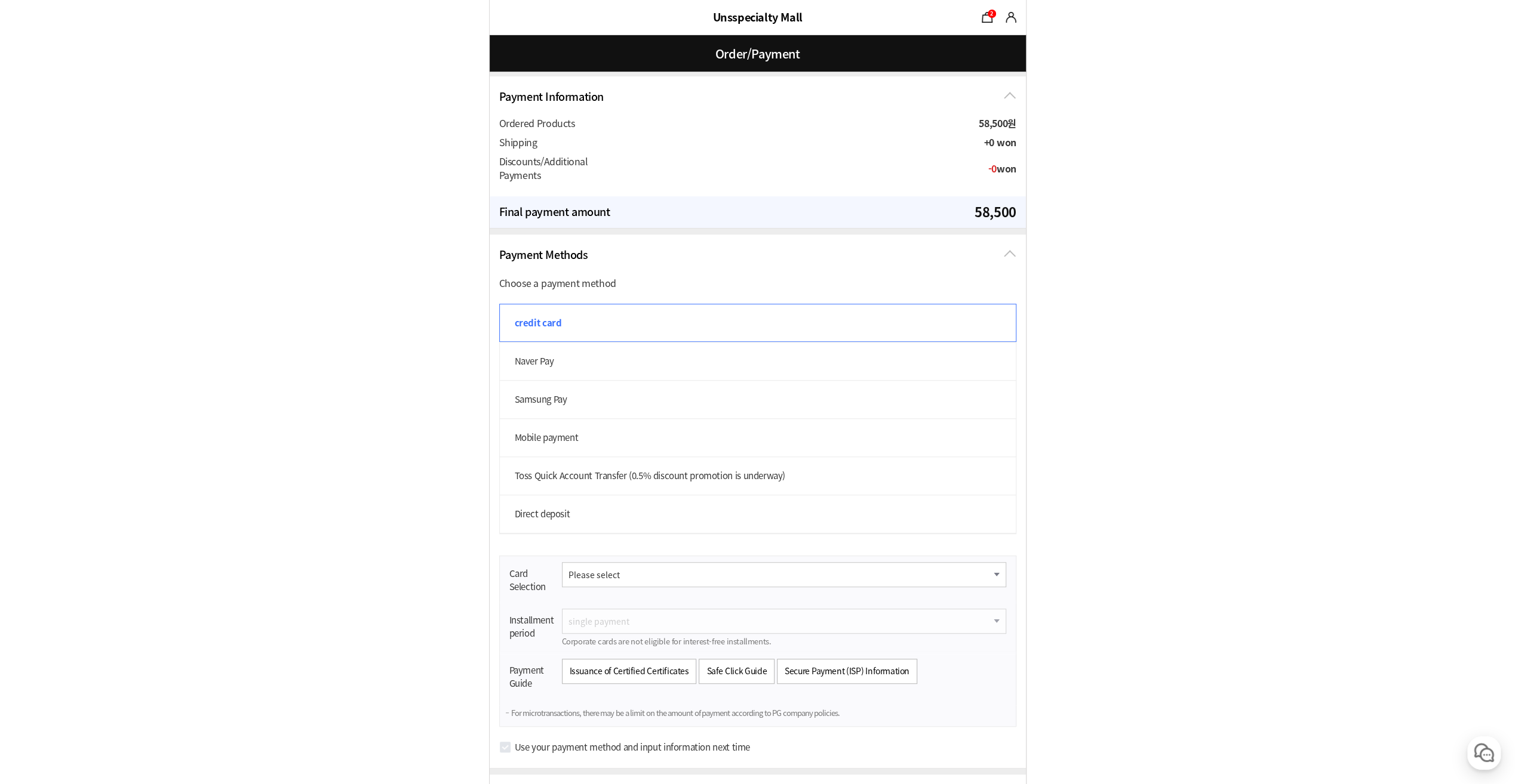
click at [623, 362] on label "Naver Pay" at bounding box center [757, 361] width 517 height 38
click at [512, 355] on input "Naver Pay" at bounding box center [505, 348] width 13 height 13
radio input "true"
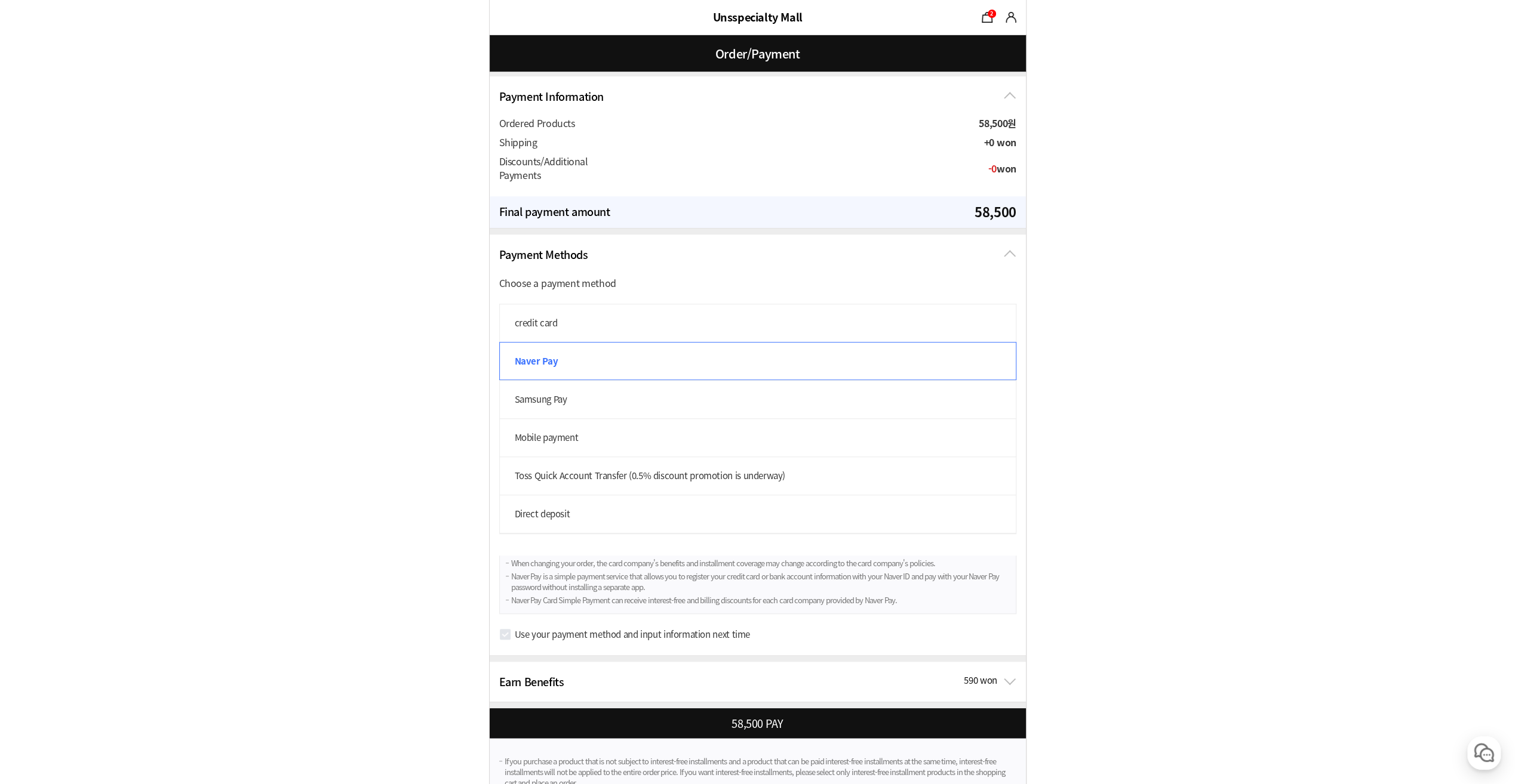
click at [875, 514] on label "Direct deposit" at bounding box center [757, 514] width 517 height 38
click at [512, 507] on input "Direct deposit" at bounding box center [505, 501] width 13 height 13
radio input "true"
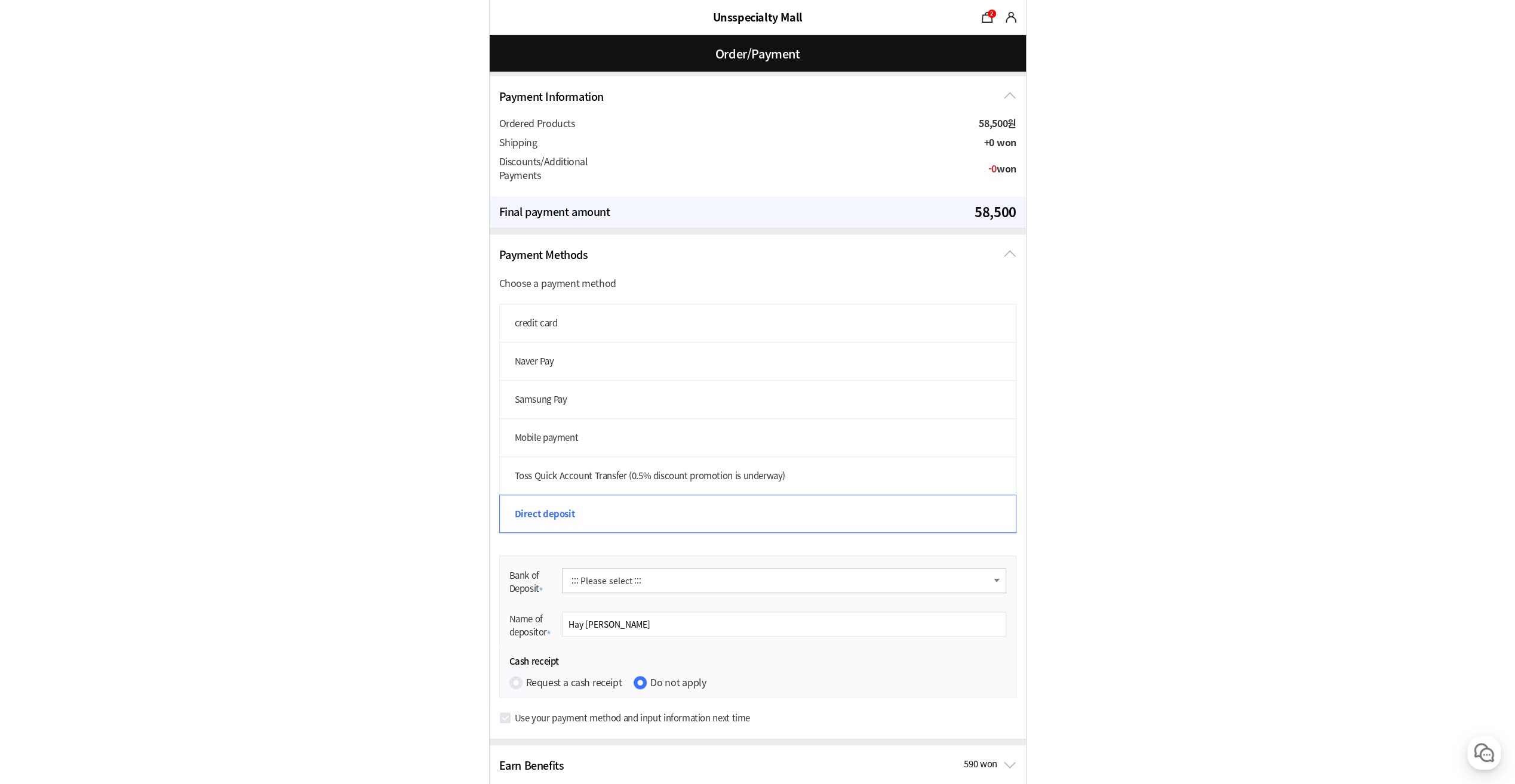
click at [725, 312] on label "credit card" at bounding box center [757, 323] width 517 height 38
click at [512, 312] on input "credit card" at bounding box center [505, 310] width 13 height 13
radio input "true"
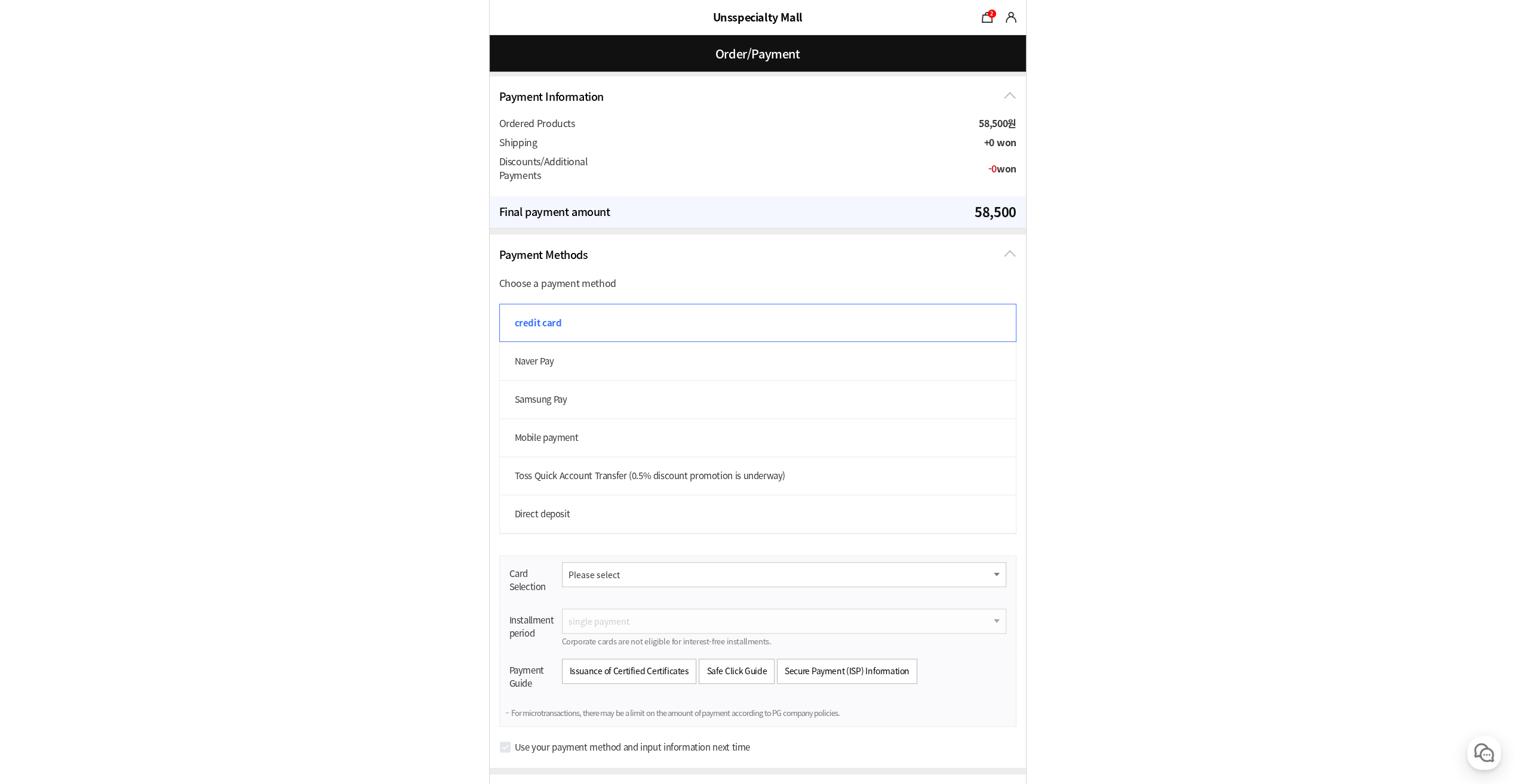
click at [1140, 422] on form "주문 정보 undefined(jimmyhay@gmail.com) 상품 수령 스토어픽업을 사용할 수 없는 상품이 포함되어 있어 일반 배송사만 선…" at bounding box center [757, 180] width 1515 height 1696
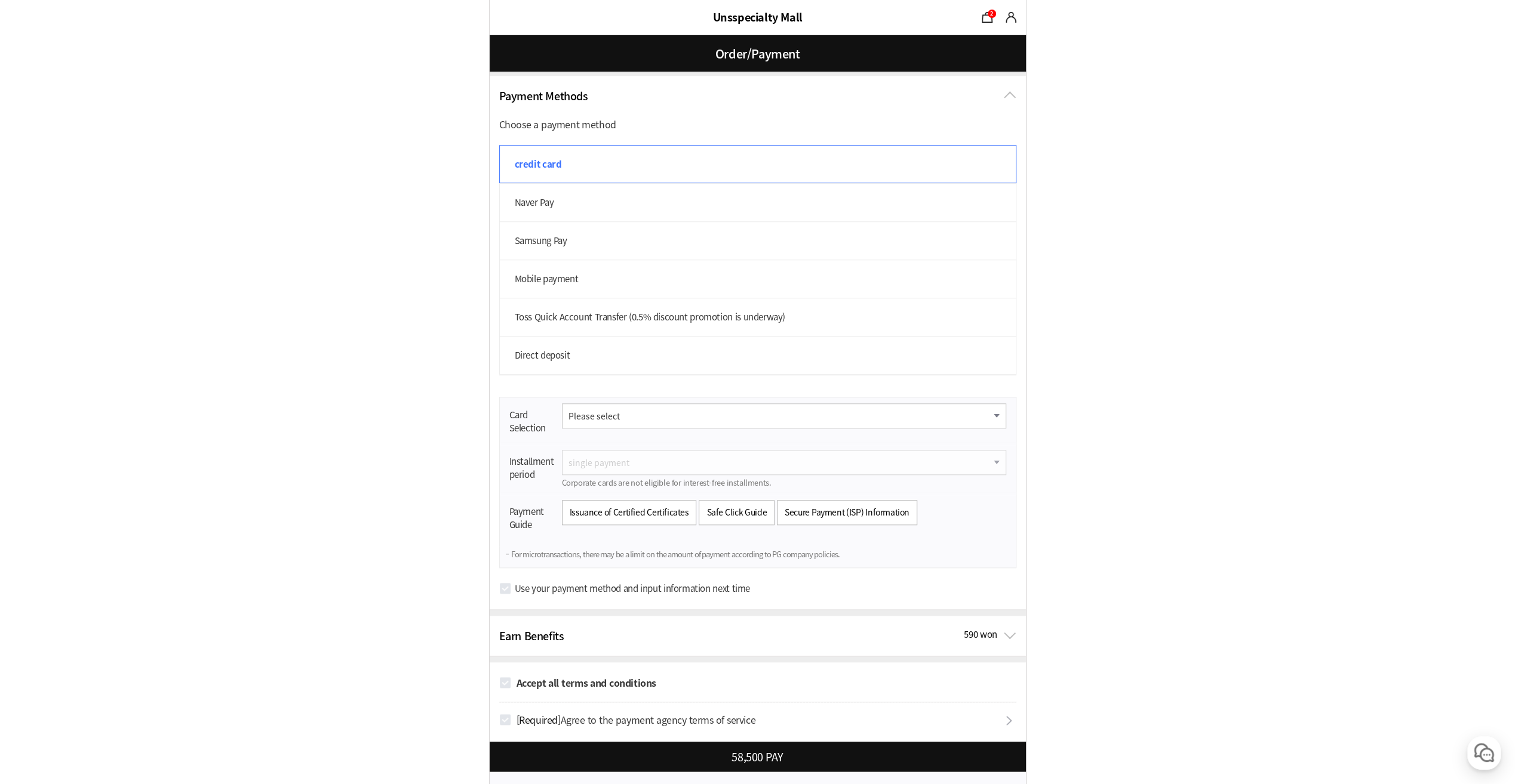
scroll to position [906, 0]
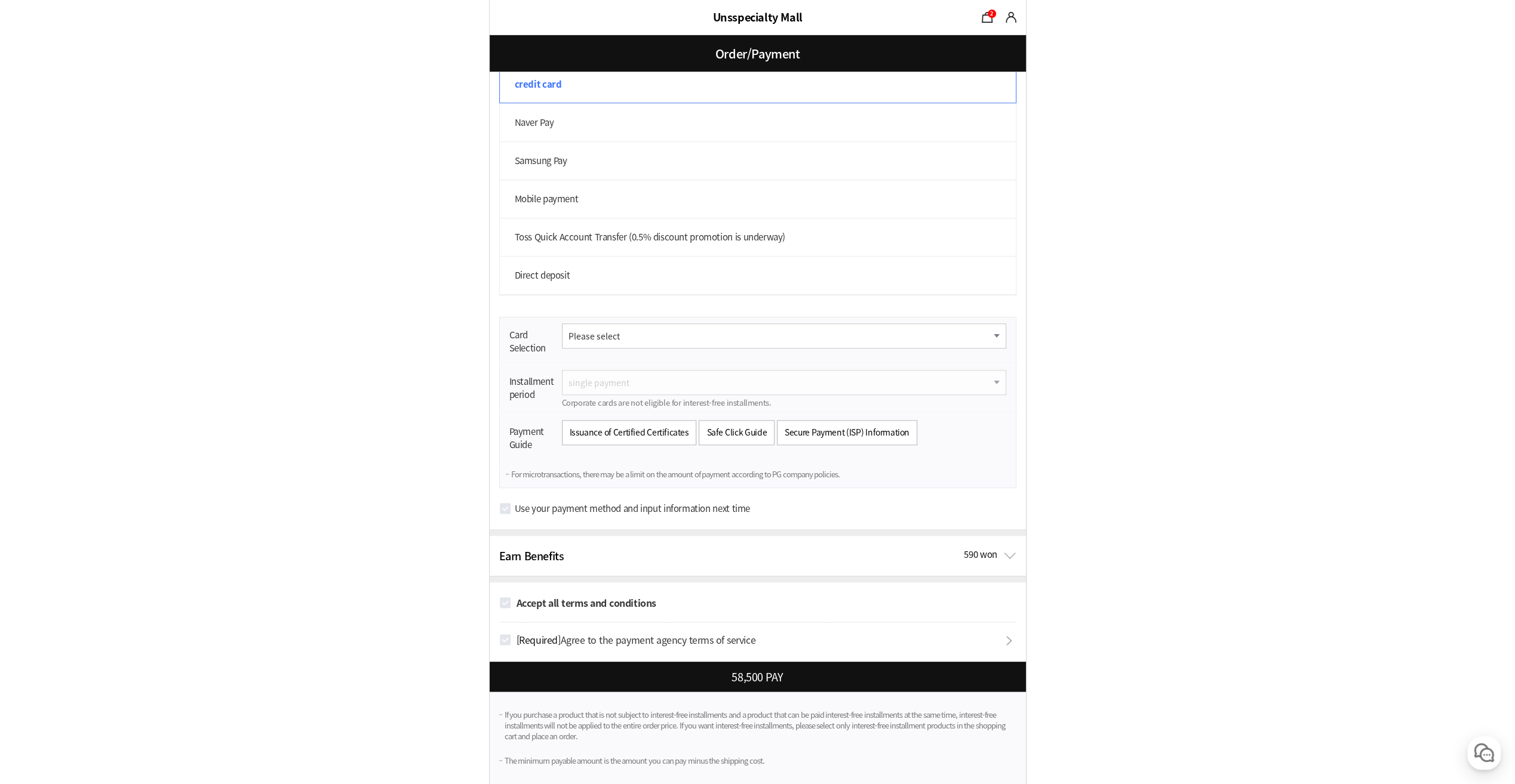
click at [855, 335] on select "Please select Shinhan Card BC Card Woori Card KB Kookmin Card Lotte Card Hyunda…" at bounding box center [784, 336] width 444 height 25
select select "card_06"
click at [562, 323] on select "Please select Shinhan Card BC Card Woori Card KB Kookmin Card Lotte Card Hyunda…" at bounding box center [784, 336] width 444 height 25
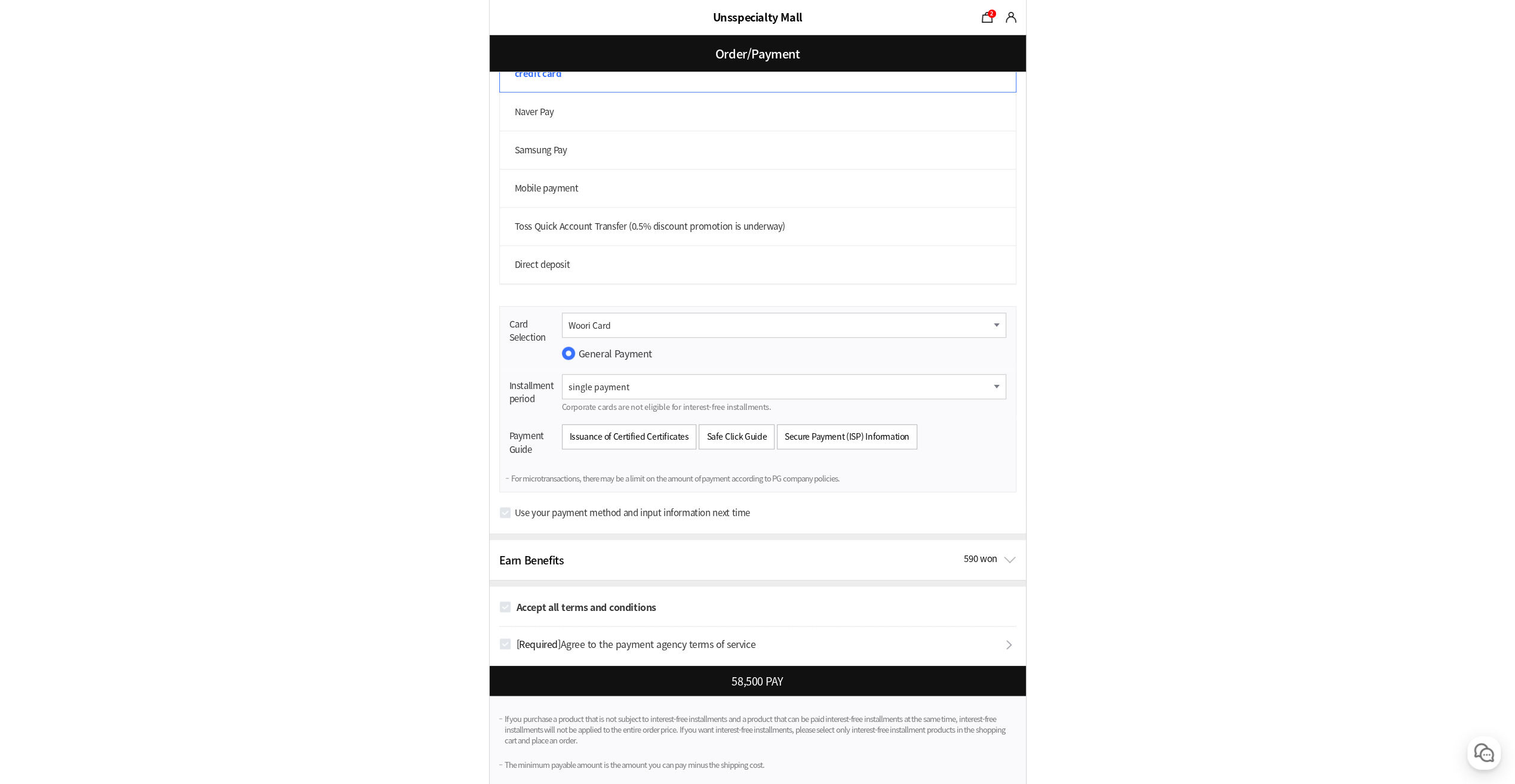
scroll to position [921, 0]
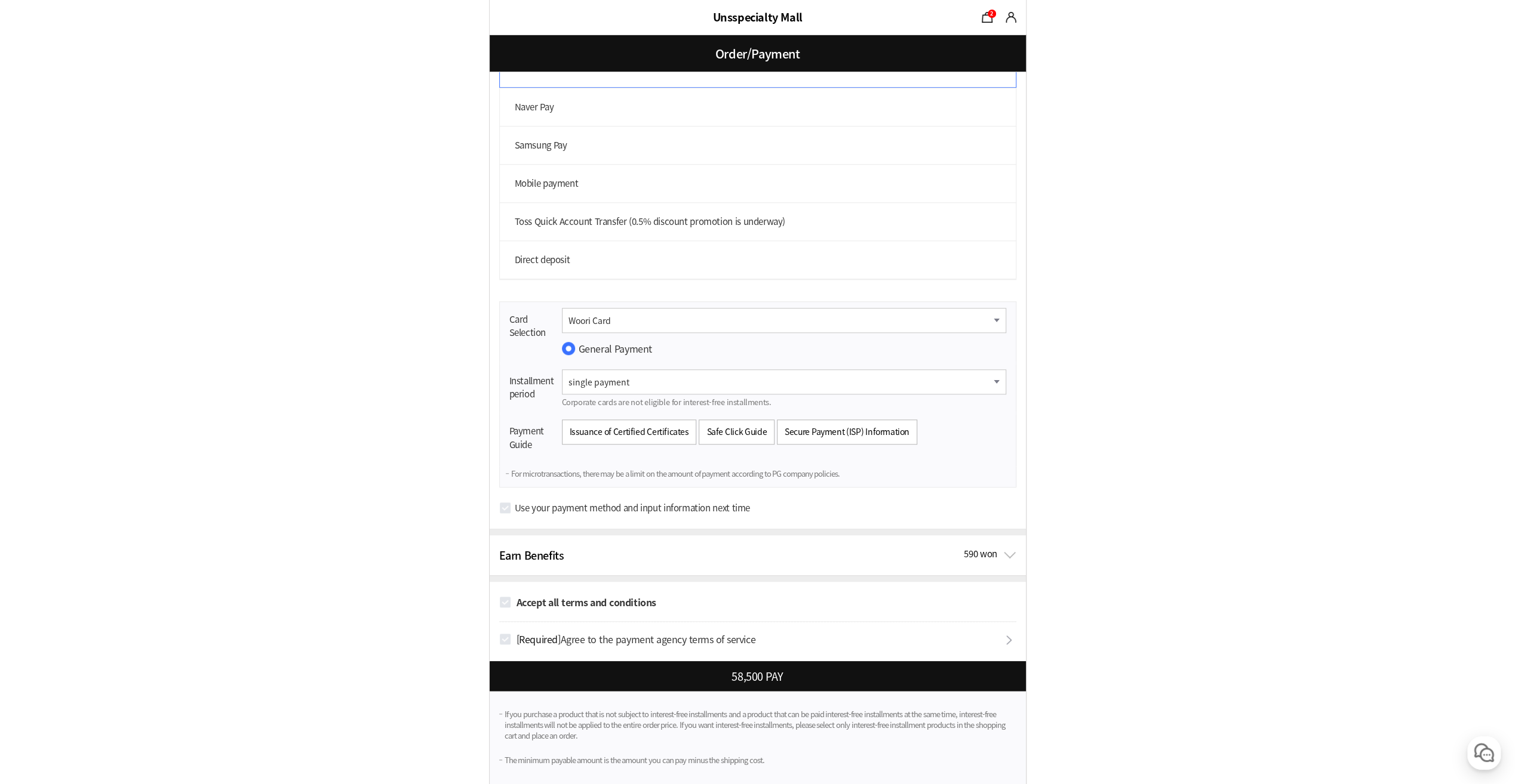
click at [524, 601] on strong "Accept all terms and conditions" at bounding box center [586, 602] width 140 height 14
click at [511, 601] on input "Accept all terms and conditions" at bounding box center [505, 602] width 12 height 12
checkbox input "true"
click at [767, 669] on div at bounding box center [761, 676] width 541 height 30
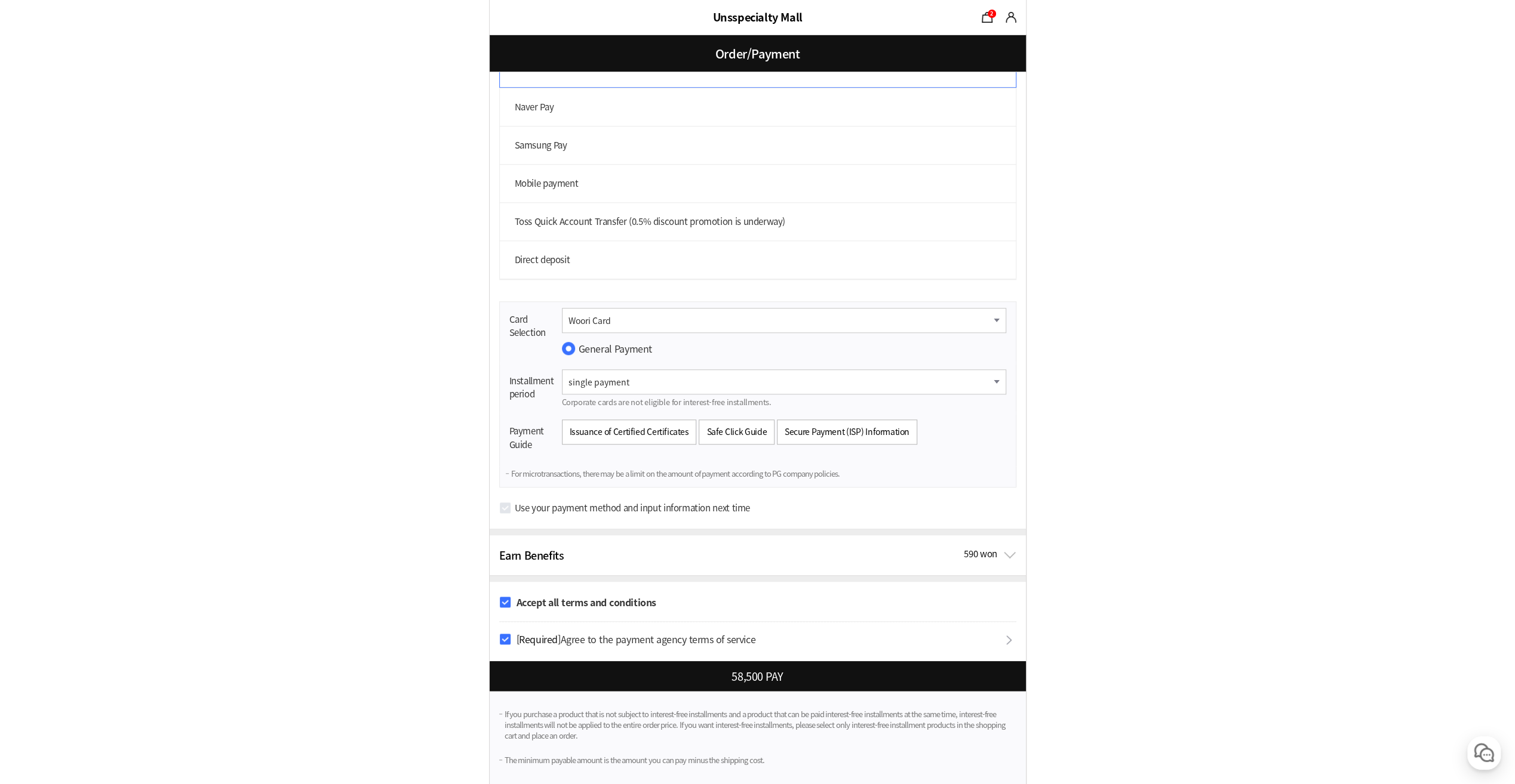
checkbox input "true"
checkbox input "false"
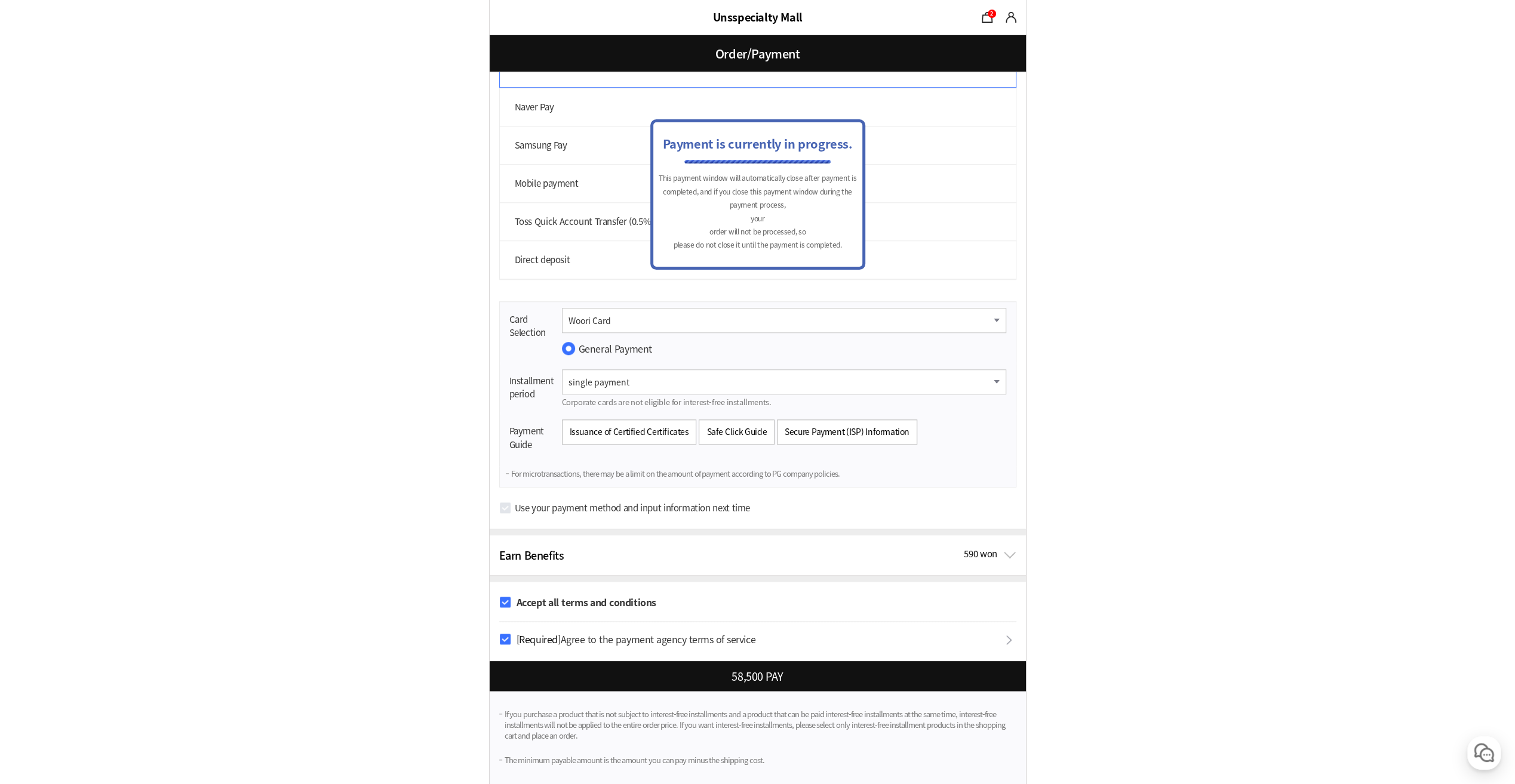
scroll to position [0, 0]
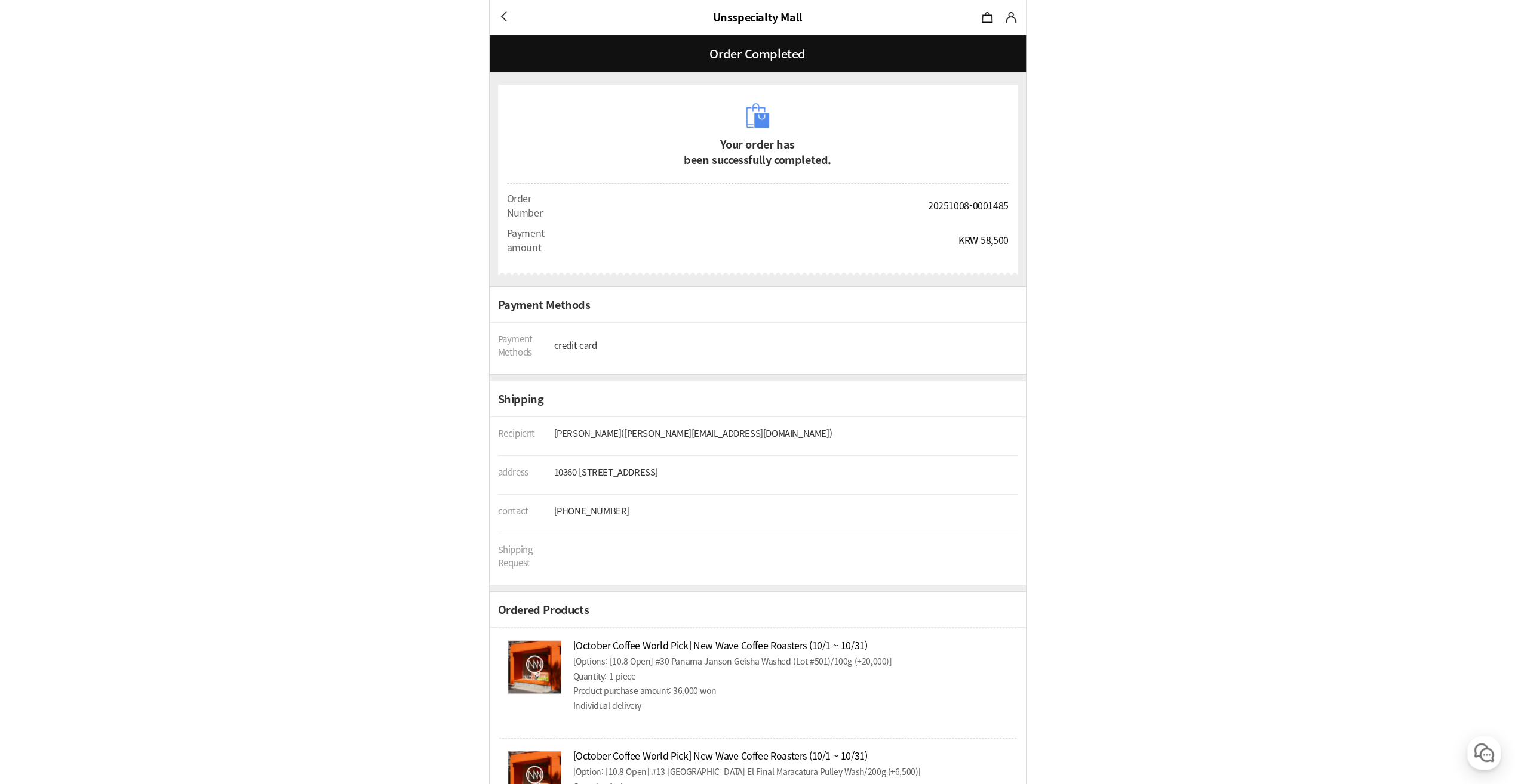
drag, startPoint x: 1070, startPoint y: 403, endPoint x: 1048, endPoint y: 397, distance: 22.8
click at [1064, 402] on form "Your order has been successfully completed. 주문정보 Order Number 20251008-0001485 …" at bounding box center [757, 655] width 1515 height 1310
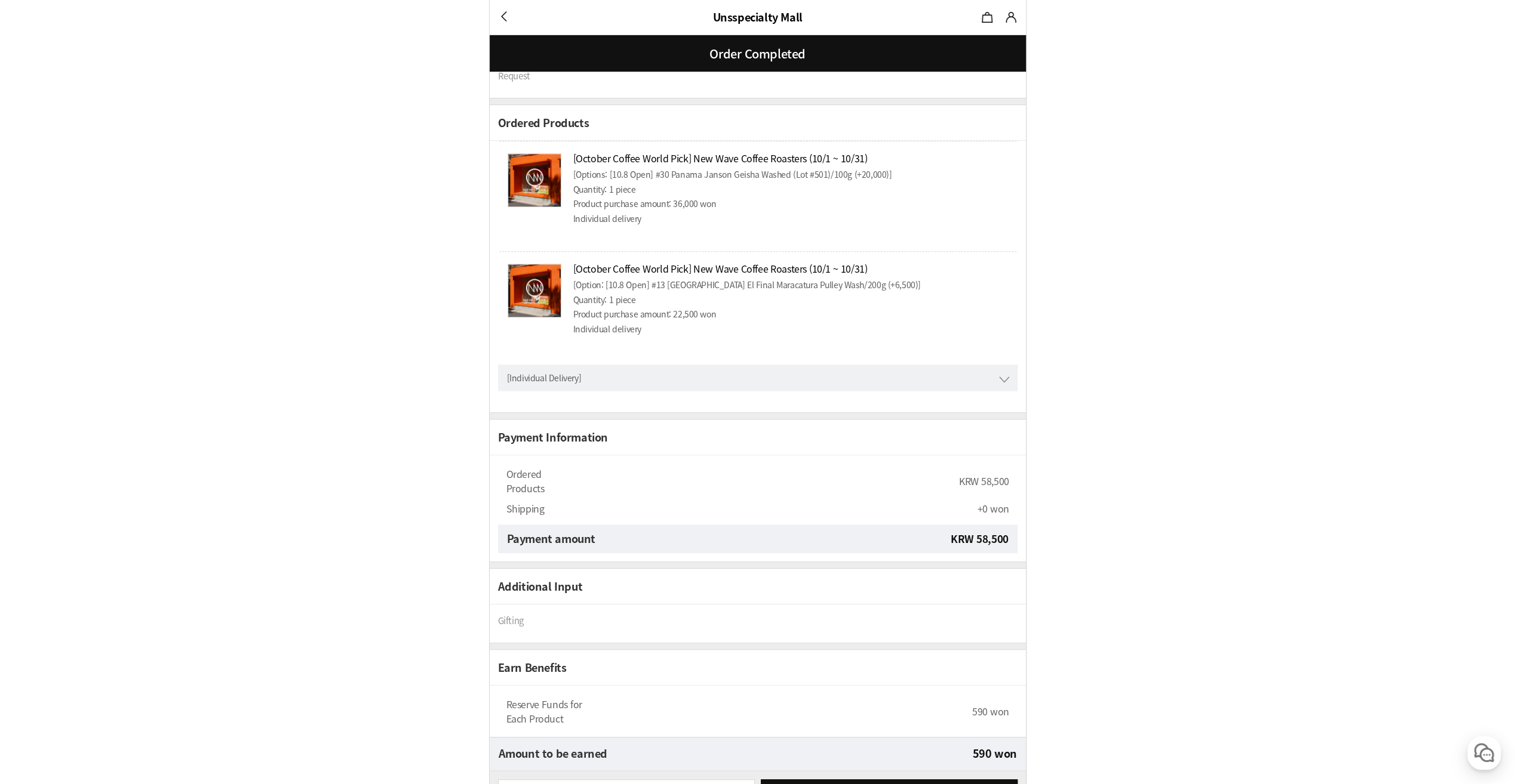
scroll to position [534, 0]
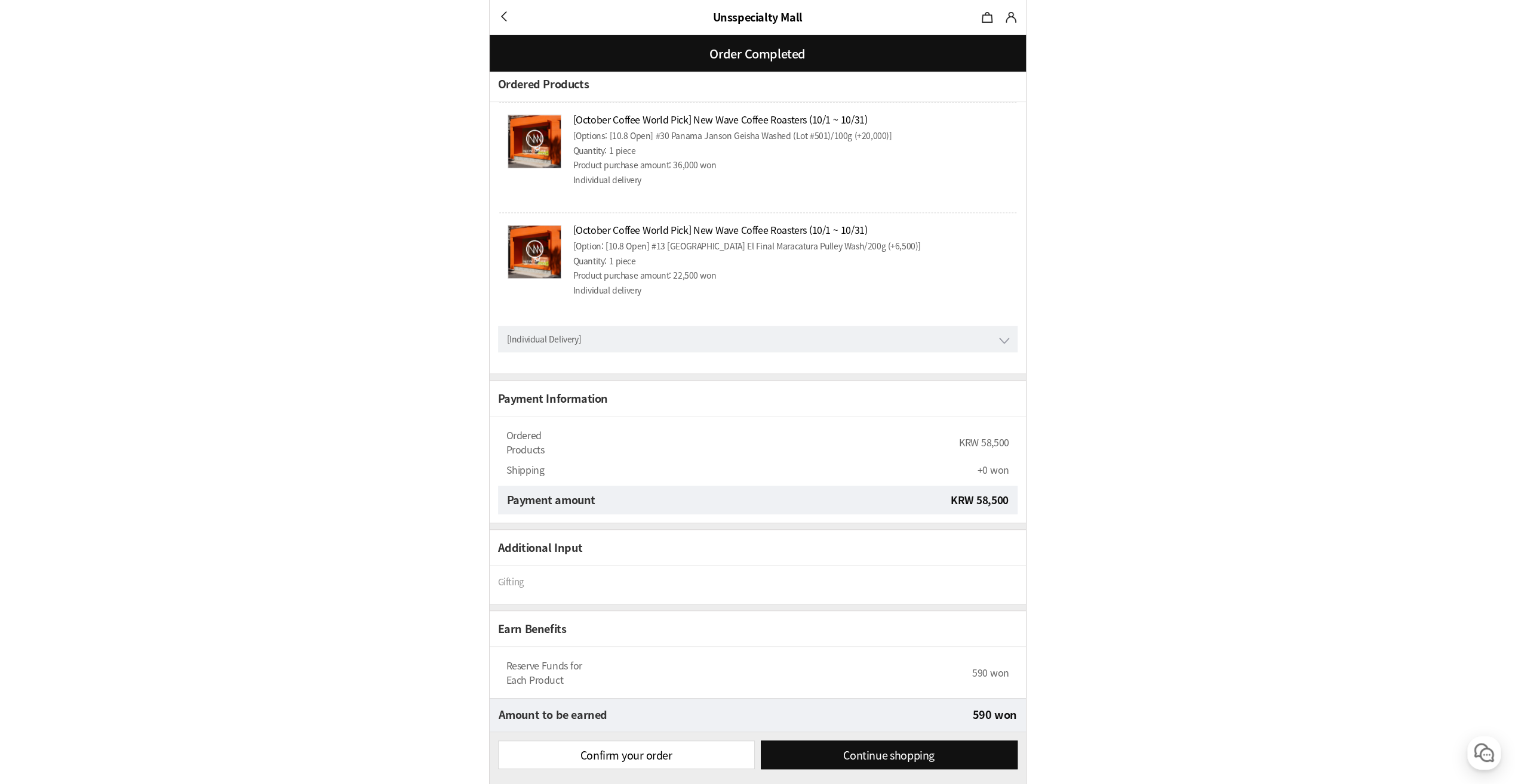
click at [1210, 96] on form "Your order has been successfully completed. 주문정보 Order Number 20251008-0001485 …" at bounding box center [757, 129] width 1515 height 1310
